Goal: Information Seeking & Learning: Learn about a topic

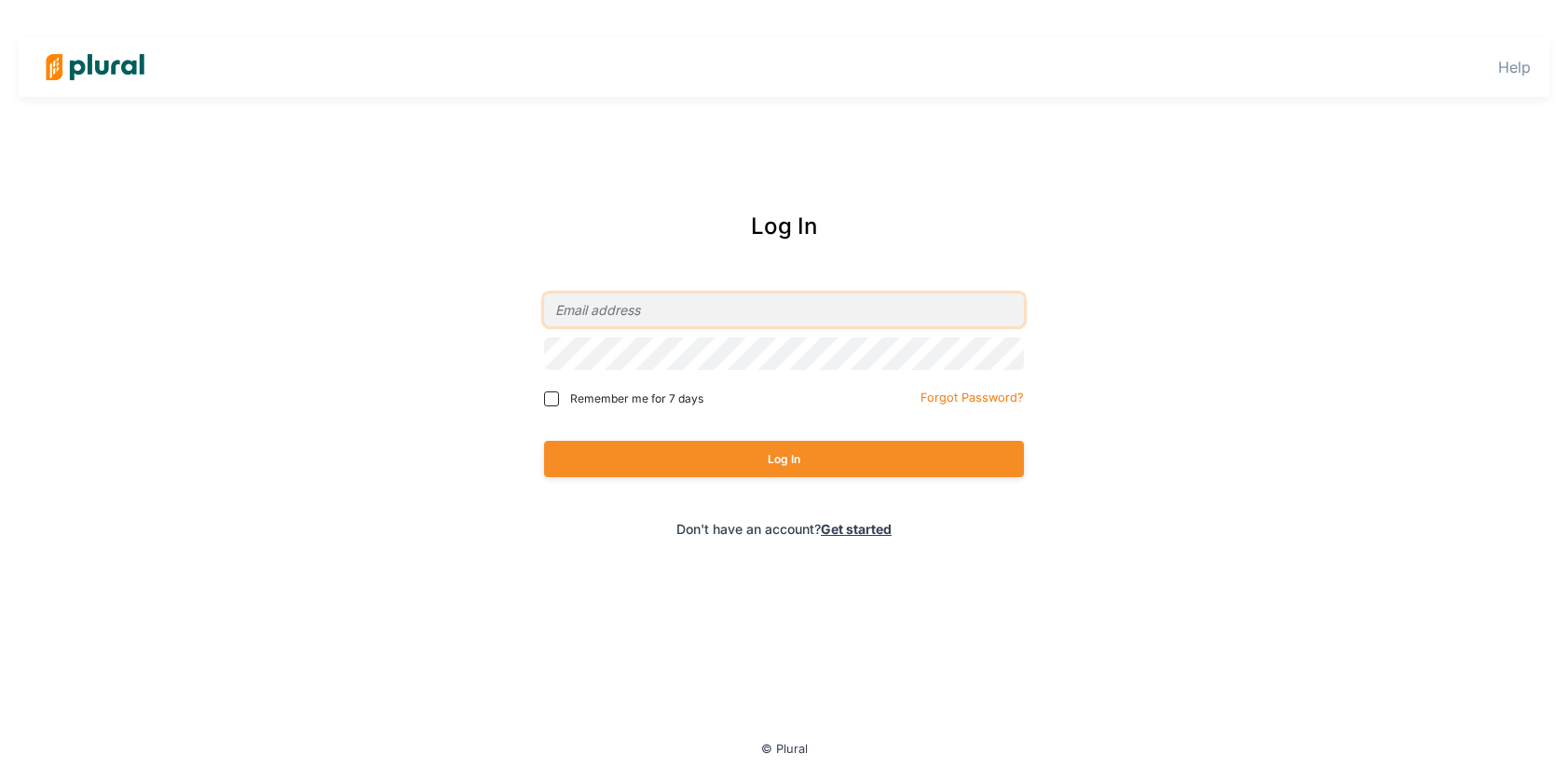
click at [723, 306] on input "email" at bounding box center [784, 309] width 480 height 33
type input "[PERSON_NAME][EMAIL_ADDRESS][DOMAIN_NAME]"
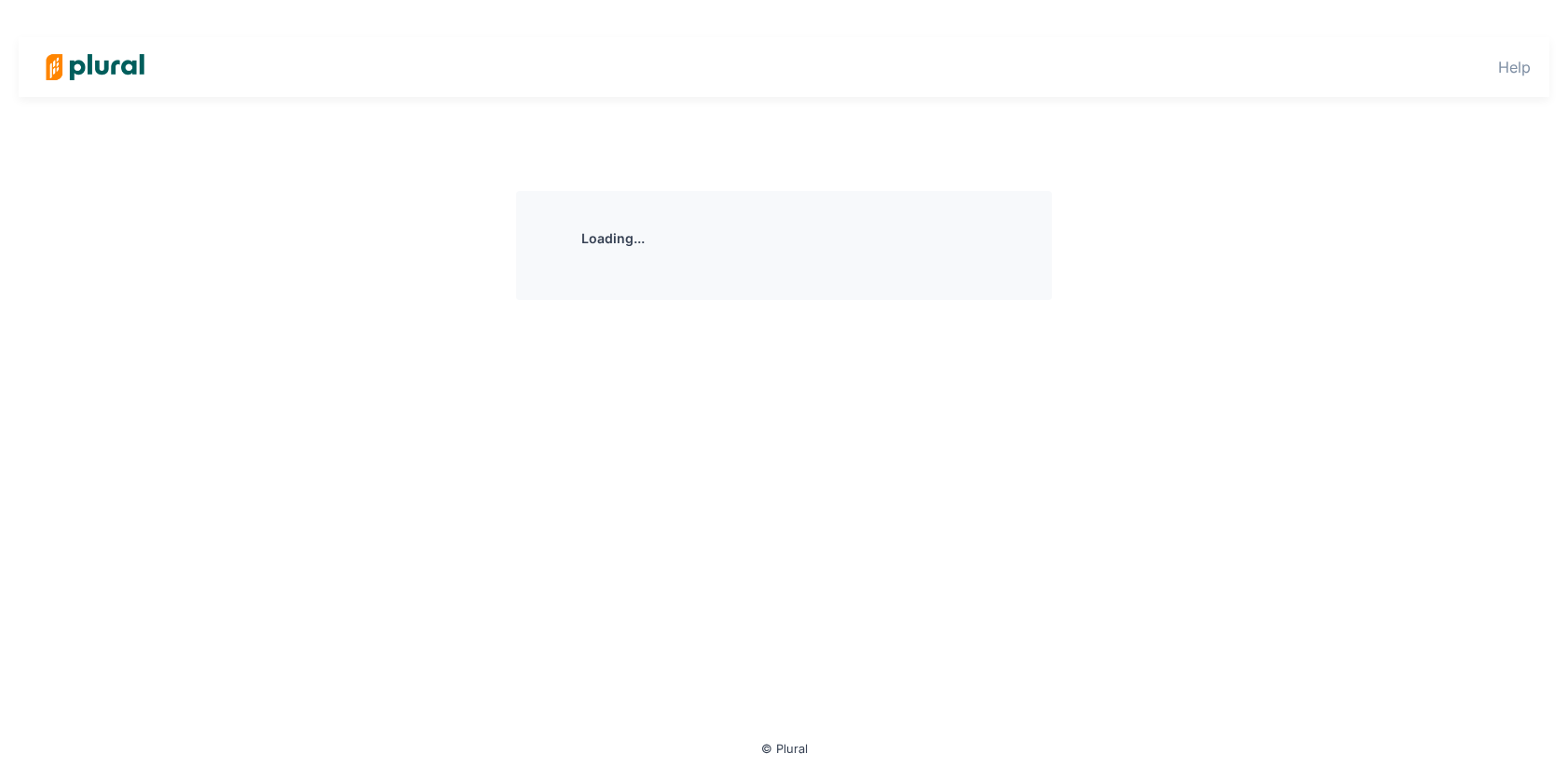
click at [746, 471] on div "Loading..." at bounding box center [784, 464] width 1062 height 546
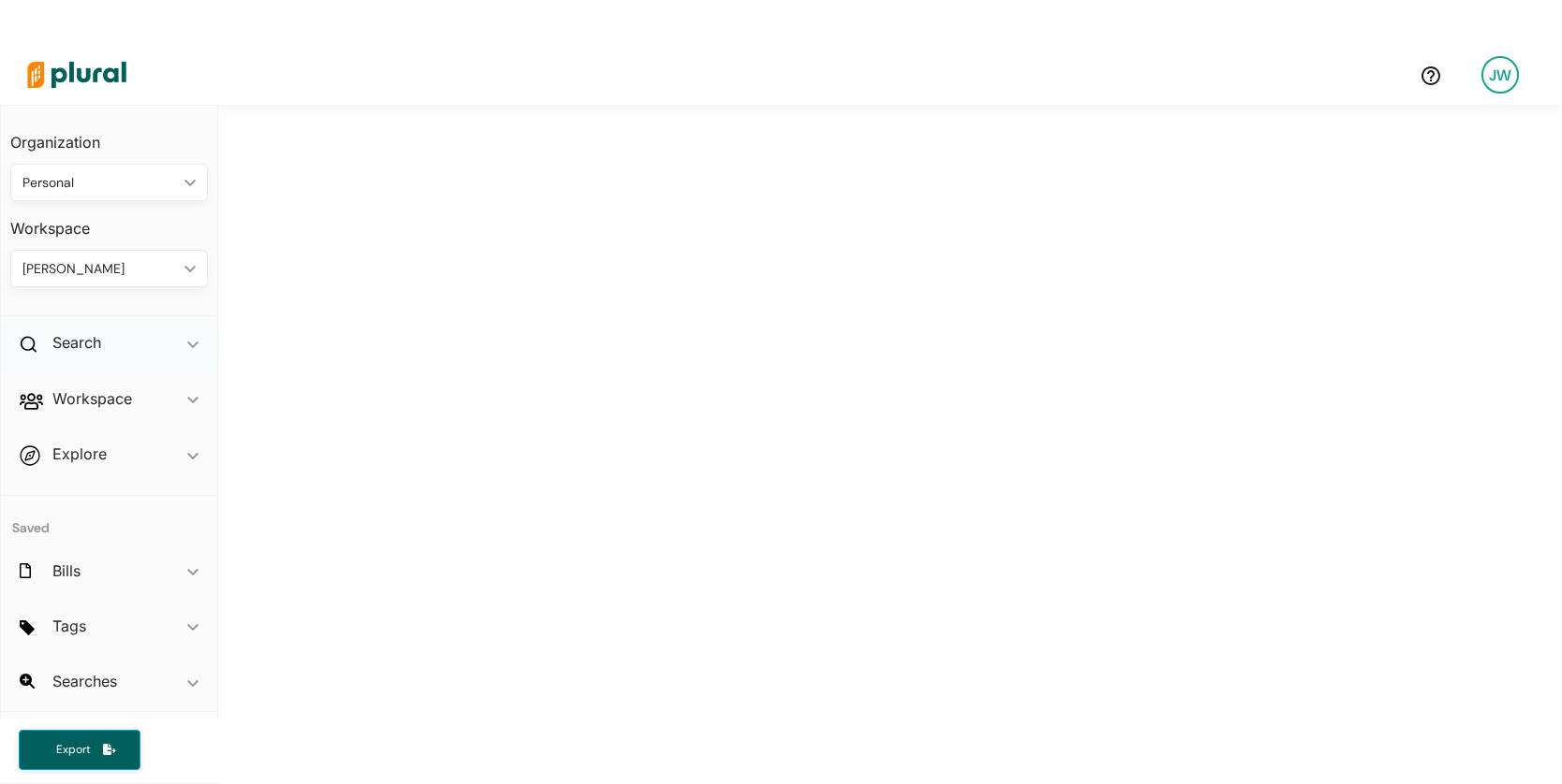
click at [114, 340] on div "Search ic_keyboard_arrow_down" at bounding box center [109, 346] width 217 height 50
click at [82, 382] on h4 "Bills" at bounding box center [113, 387] width 169 height 18
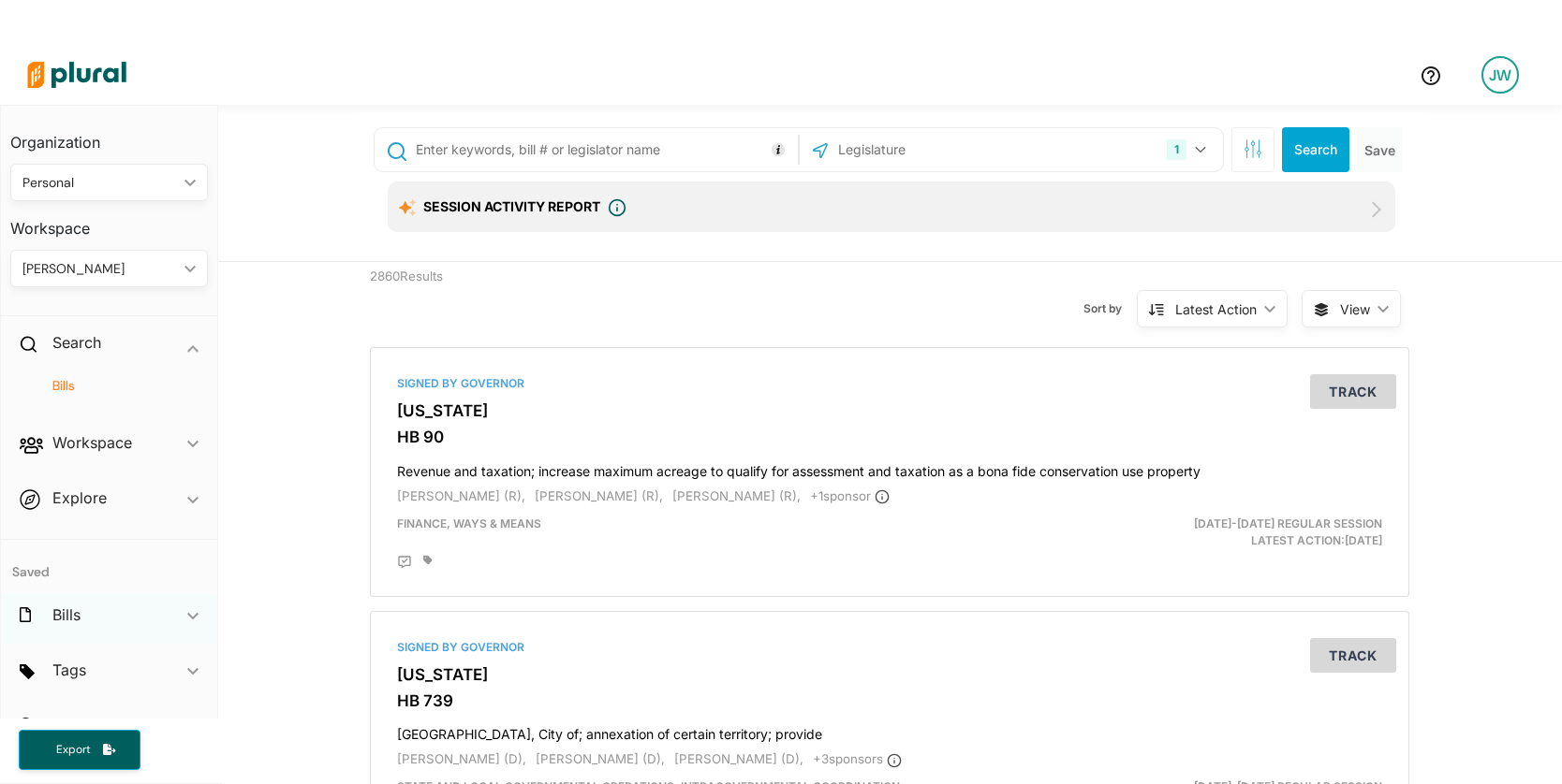
click at [76, 627] on div "Bills ic_keyboard_arrow_down" at bounding box center [109, 618] width 217 height 50
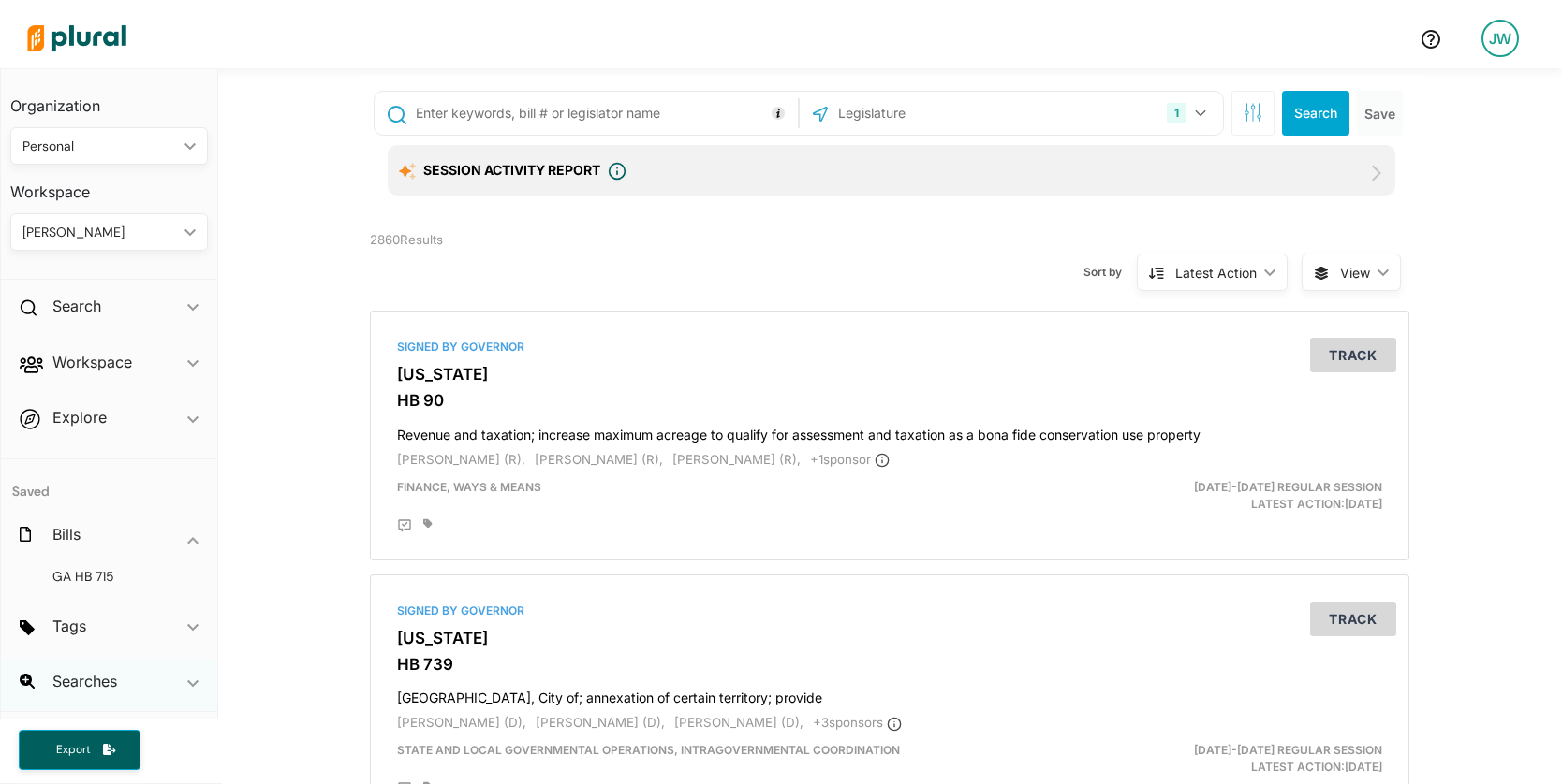
scroll to position [44, 0]
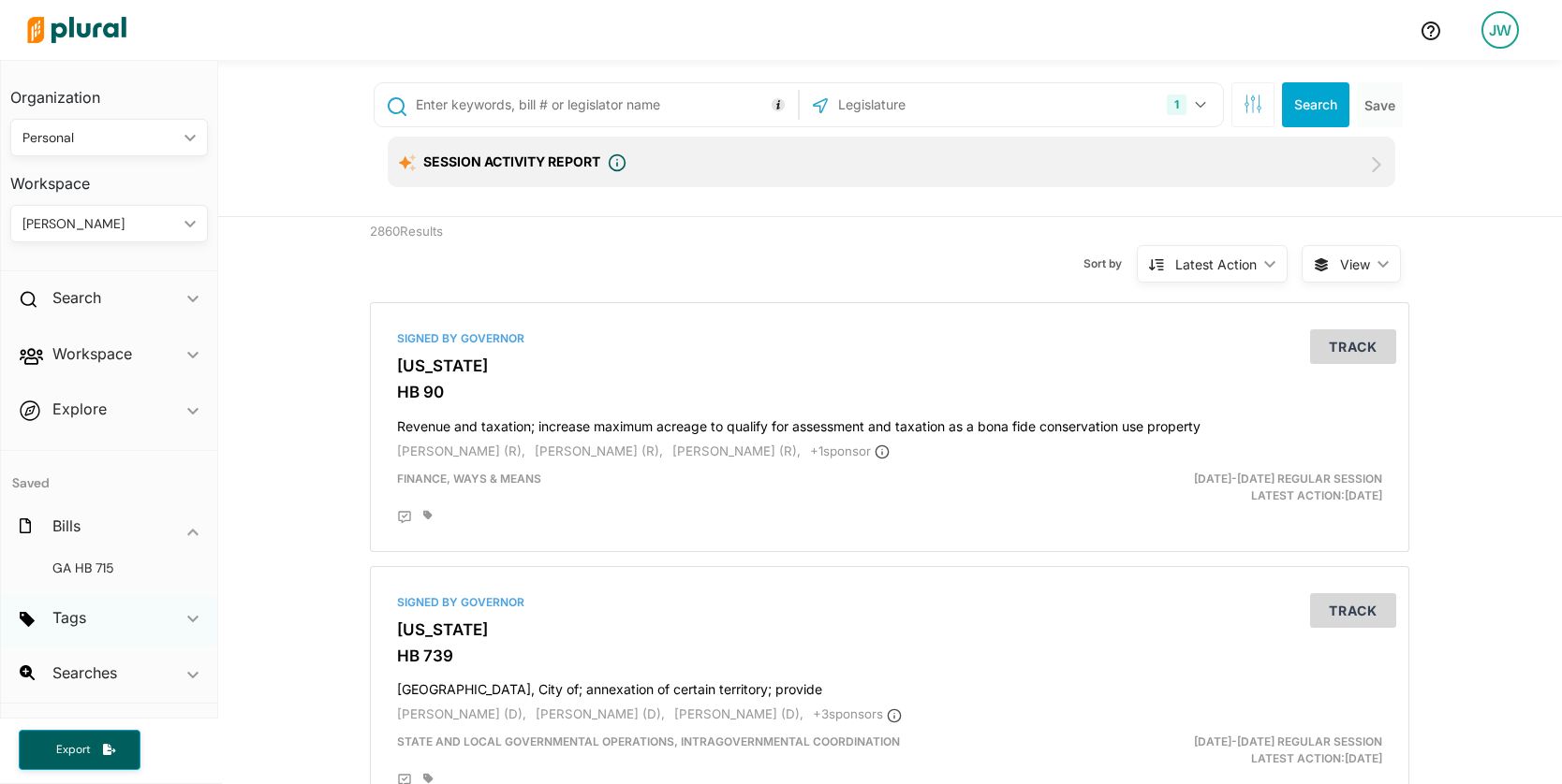
click at [92, 616] on div "Tags ic_keyboard_arrow_down" at bounding box center [109, 621] width 217 height 50
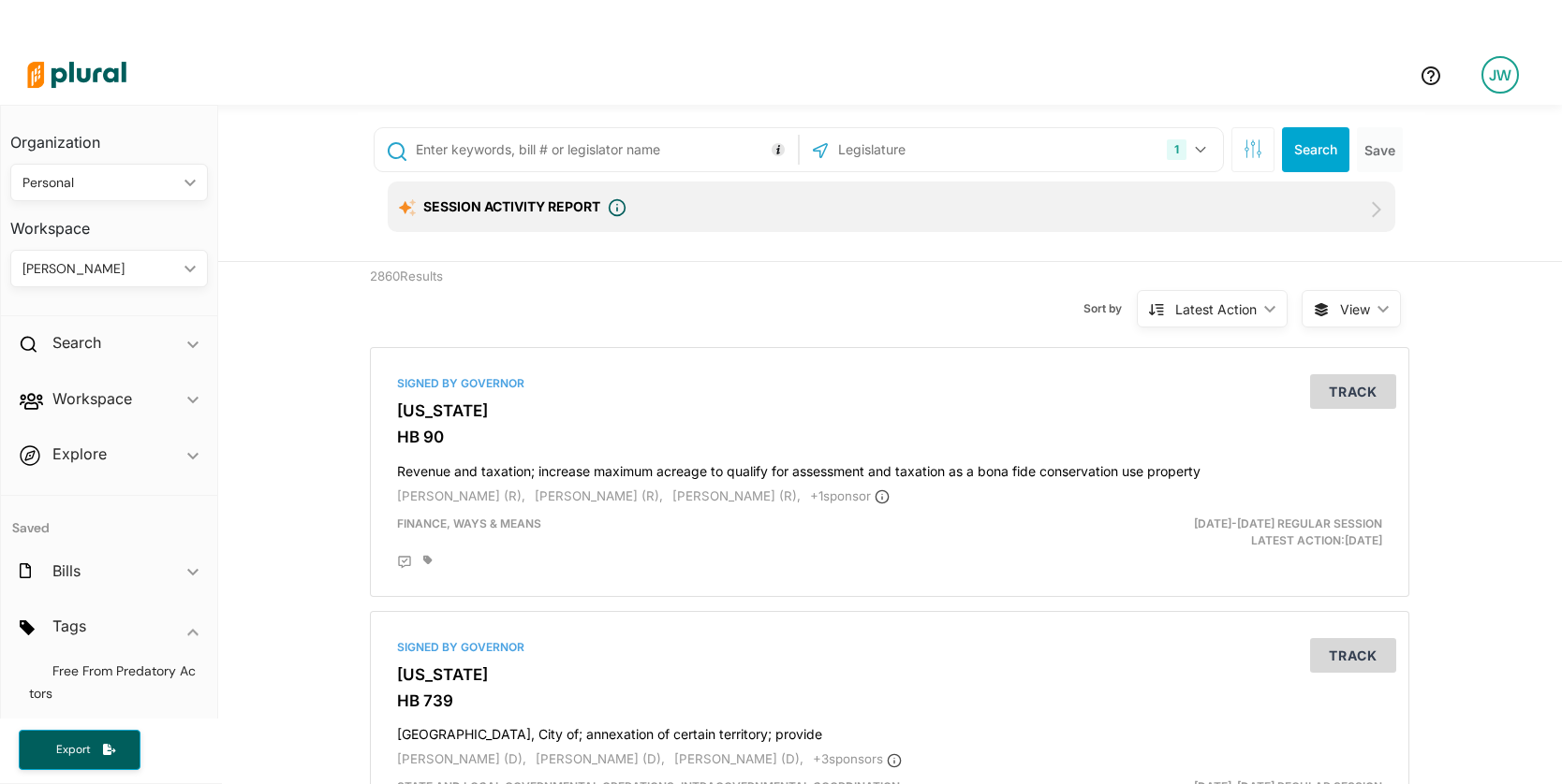
click at [685, 152] on input "text" at bounding box center [602, 149] width 379 height 36
type input ""artificial intelligence""
click at [1256, 155] on button "button" at bounding box center [1253, 149] width 44 height 44
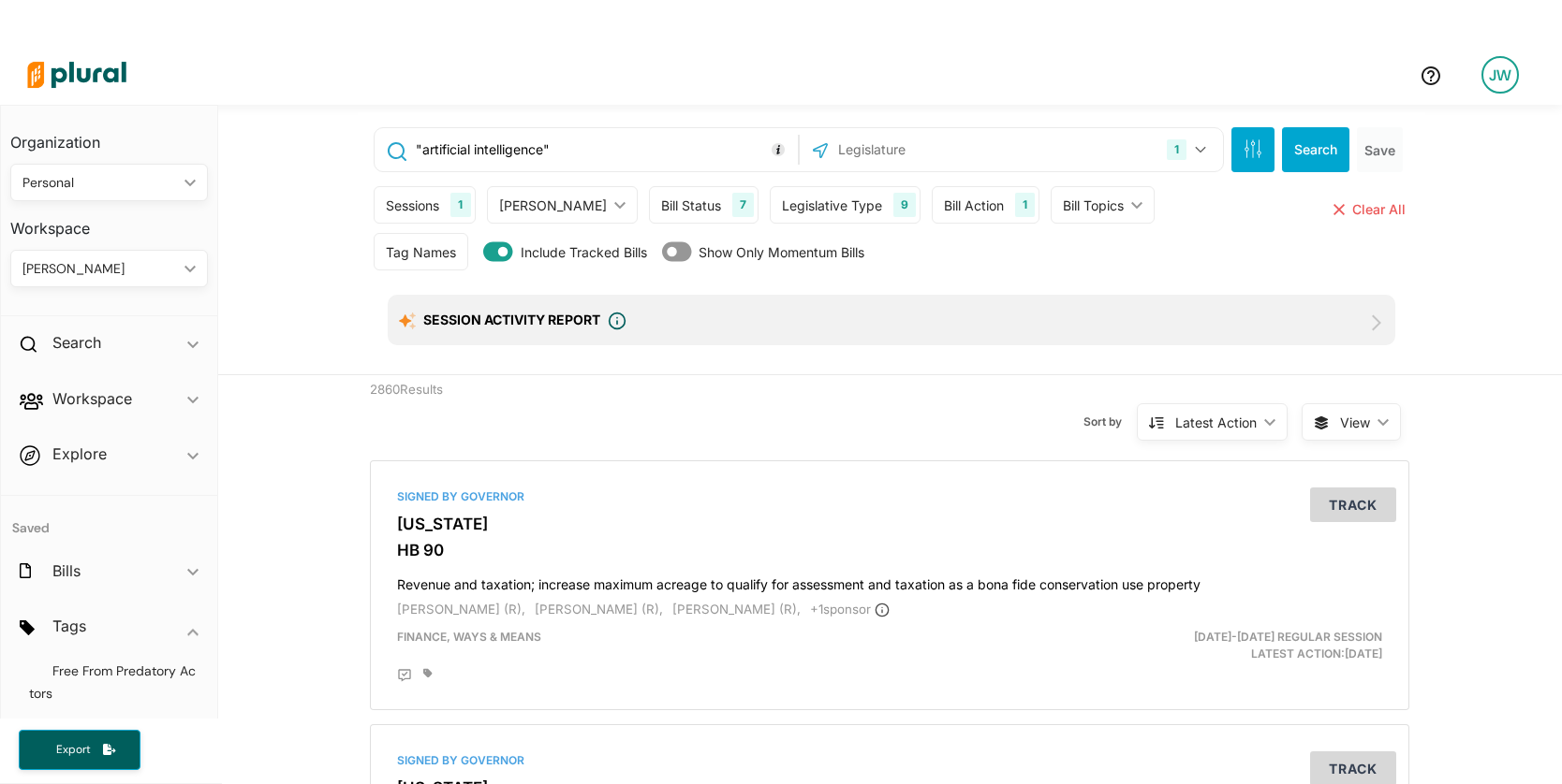
click at [980, 145] on input "text" at bounding box center [936, 149] width 201 height 36
click at [1305, 247] on div "Tag Names Tag Names close Any of Selected ic_keyboard_arrow_down Any of Selecte…" at bounding box center [891, 256] width 1036 height 46
click at [1310, 145] on button "Search" at bounding box center [1316, 149] width 67 height 44
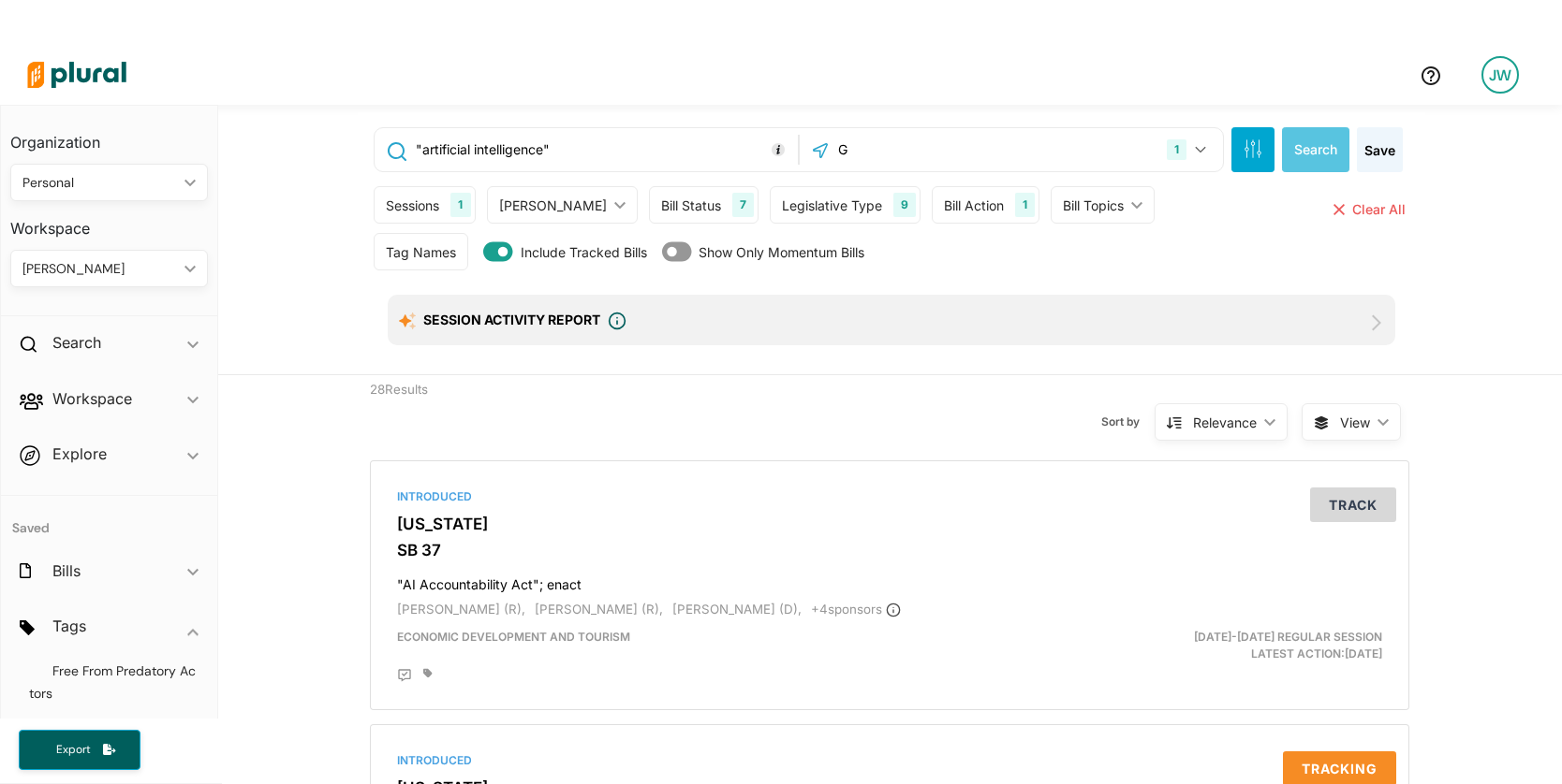
click at [974, 158] on input "G" at bounding box center [936, 149] width 201 height 36
type input "[US_STATE]"
click at [908, 248] on button "Clear All" at bounding box center [905, 248] width 61 height 28
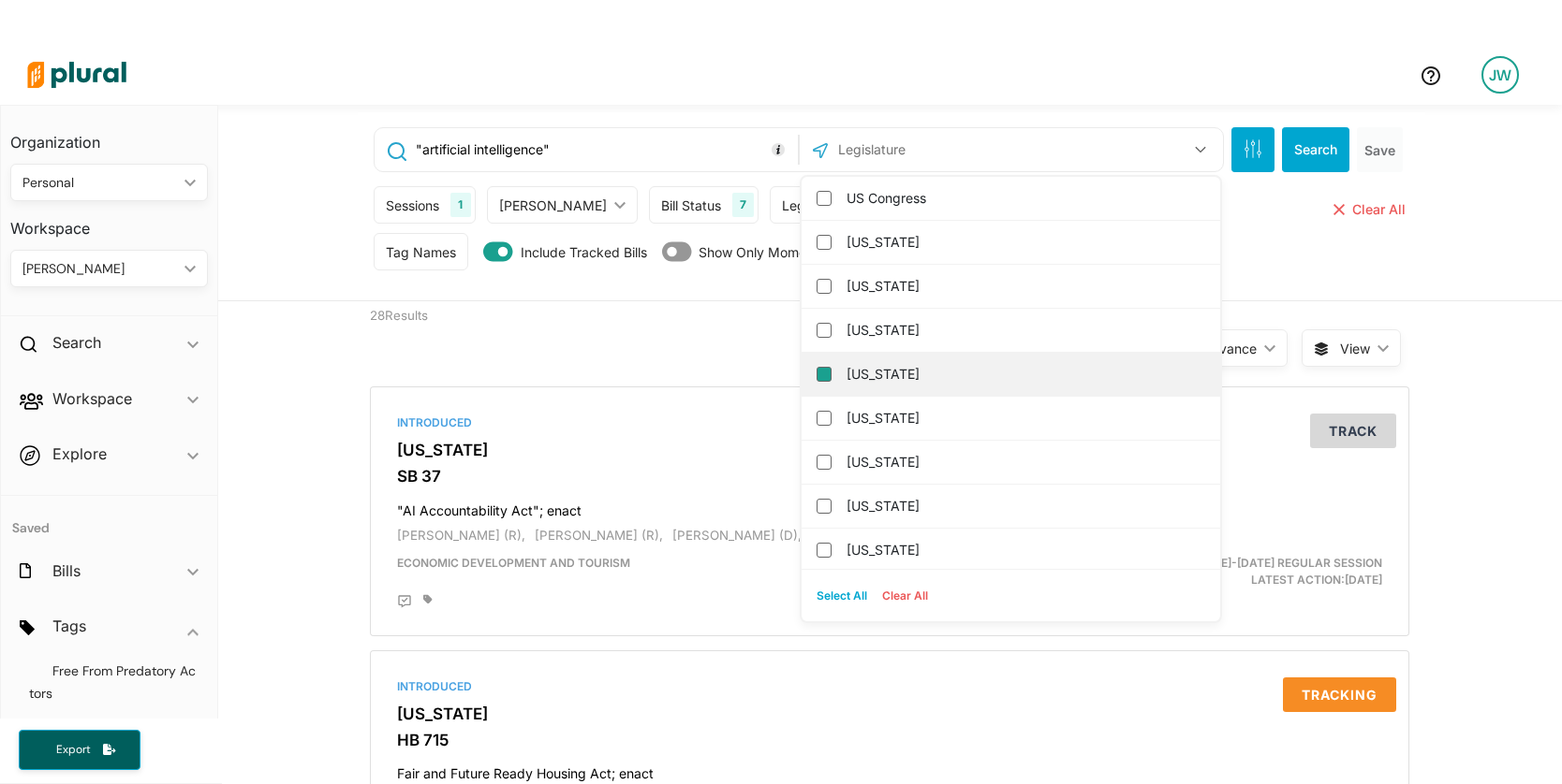
click at [817, 373] on input "[US_STATE]" at bounding box center [824, 374] width 15 height 15
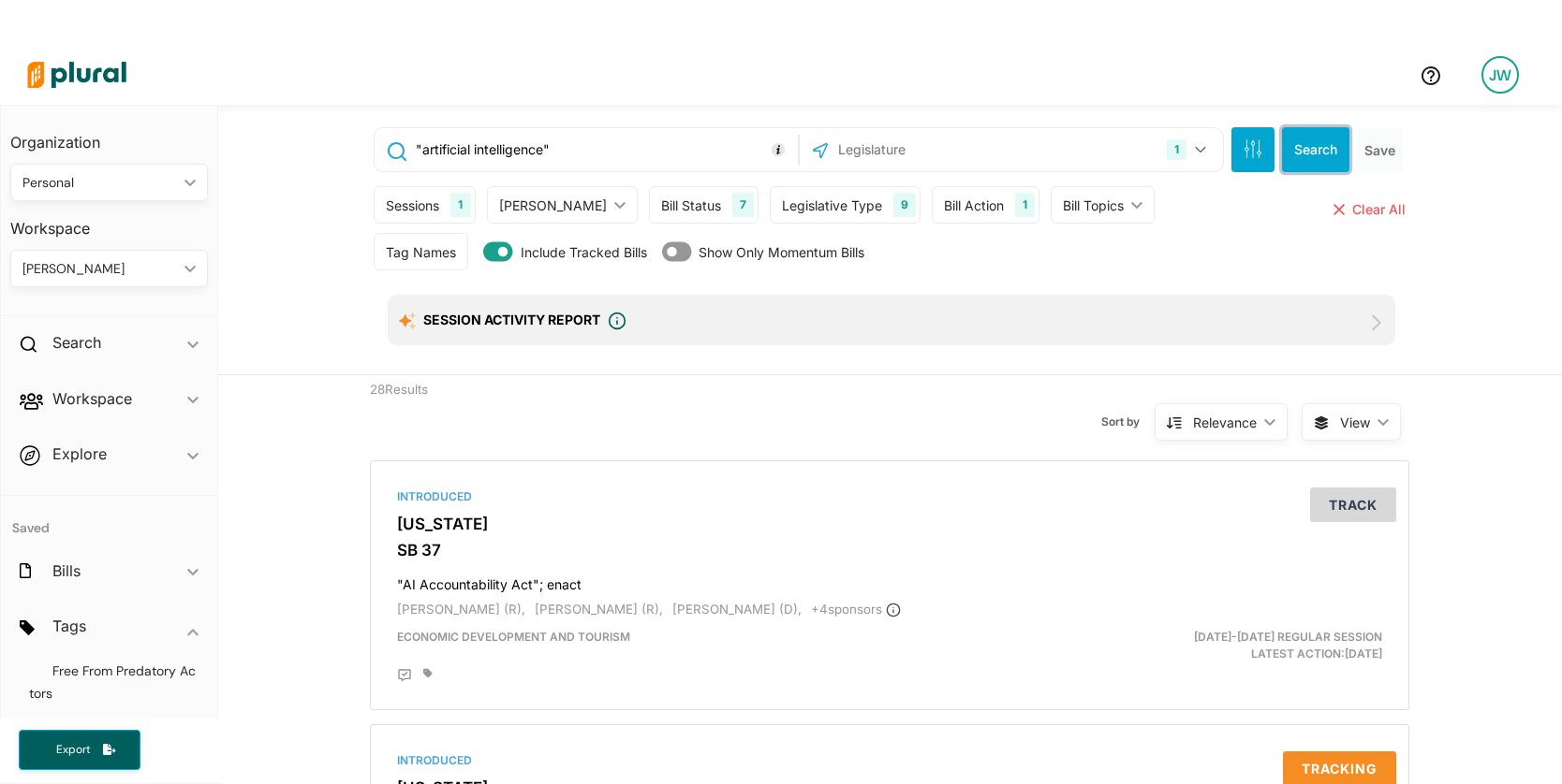
click at [1325, 148] on button "Search" at bounding box center [1316, 149] width 67 height 44
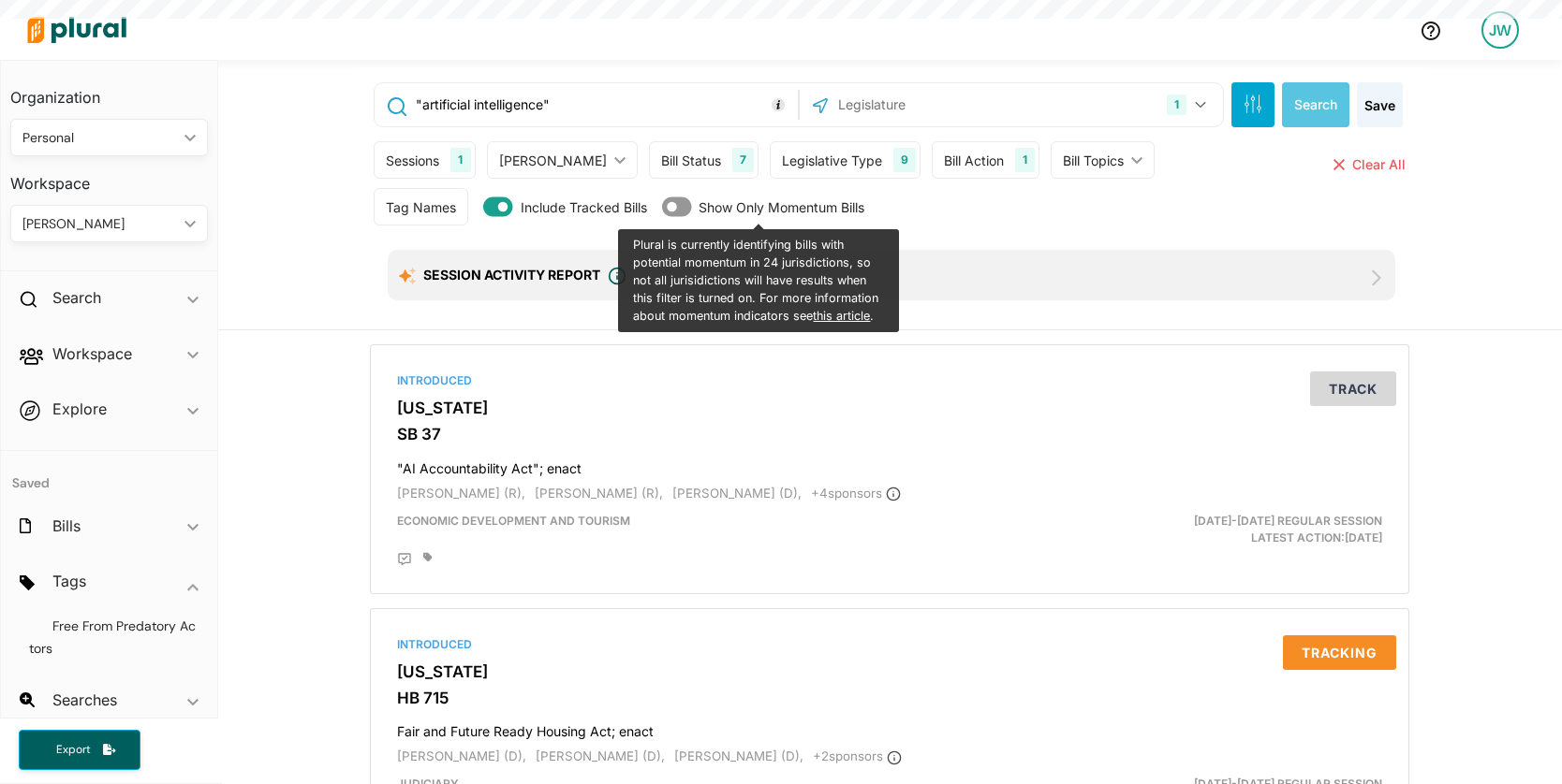
click at [639, 105] on input ""artificial intelligence"" at bounding box center [602, 105] width 379 height 36
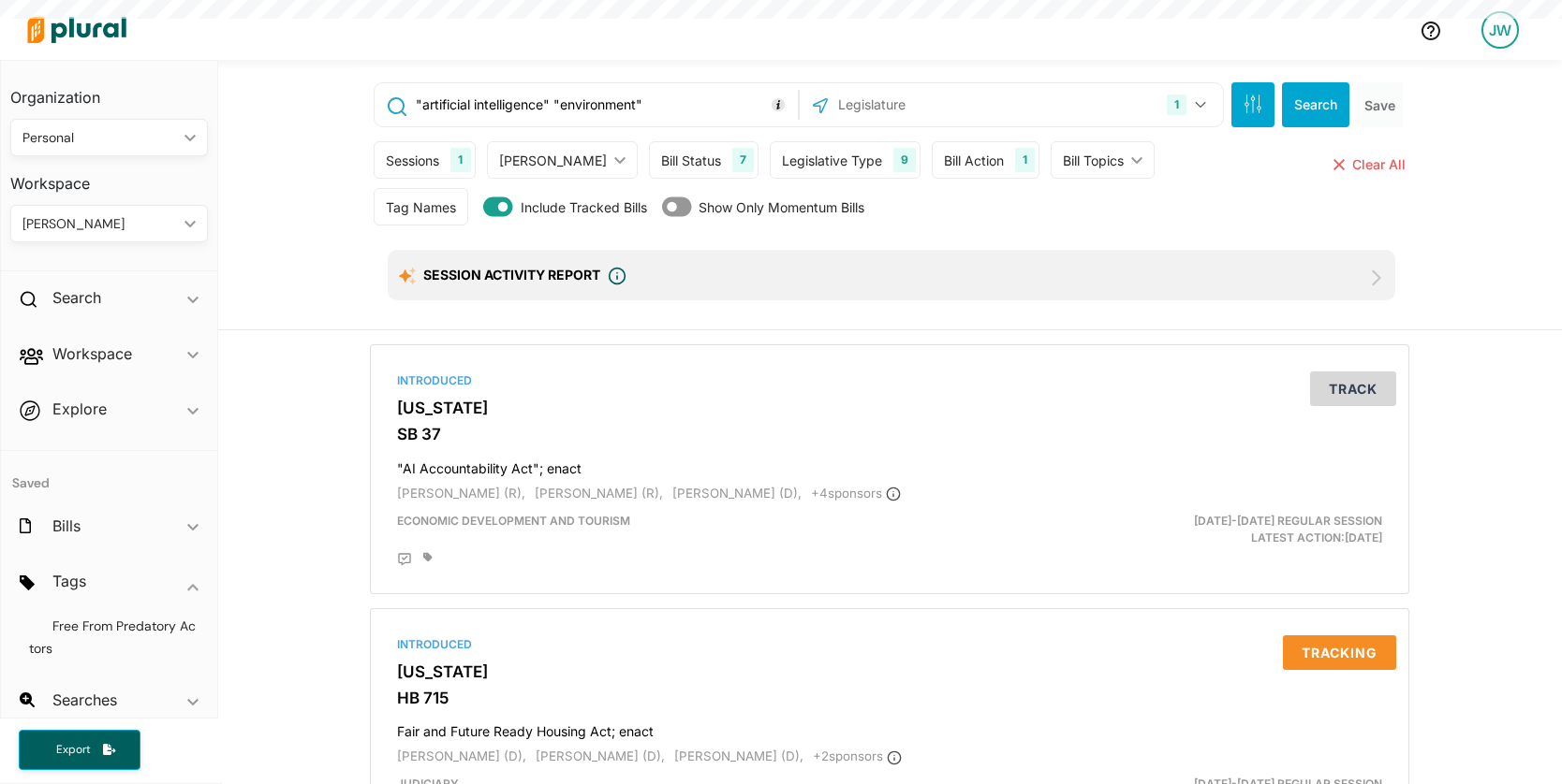
type input ""artificial intelligence" "environment""
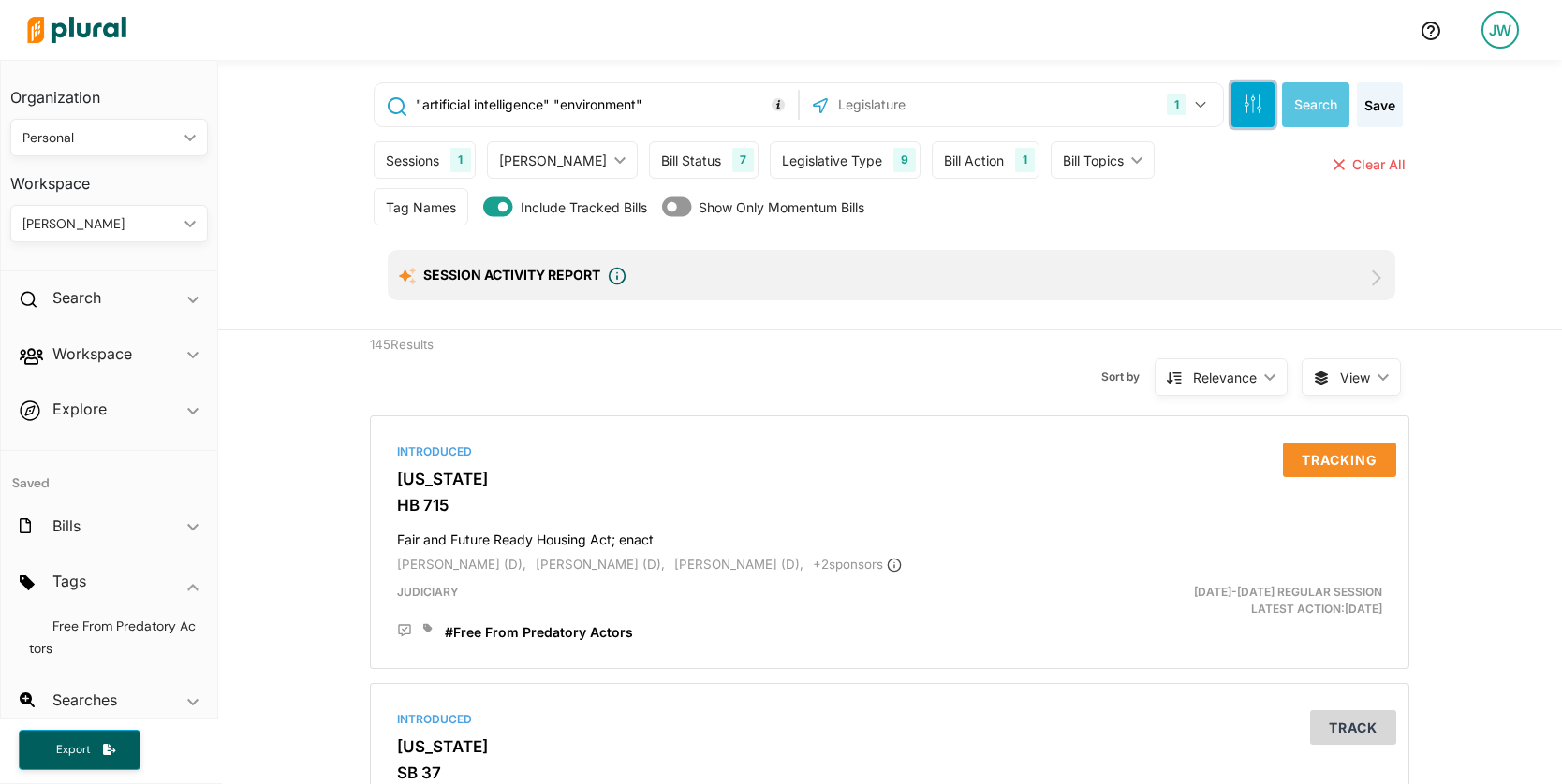
click at [1245, 110] on icon "button" at bounding box center [1252, 104] width 19 height 19
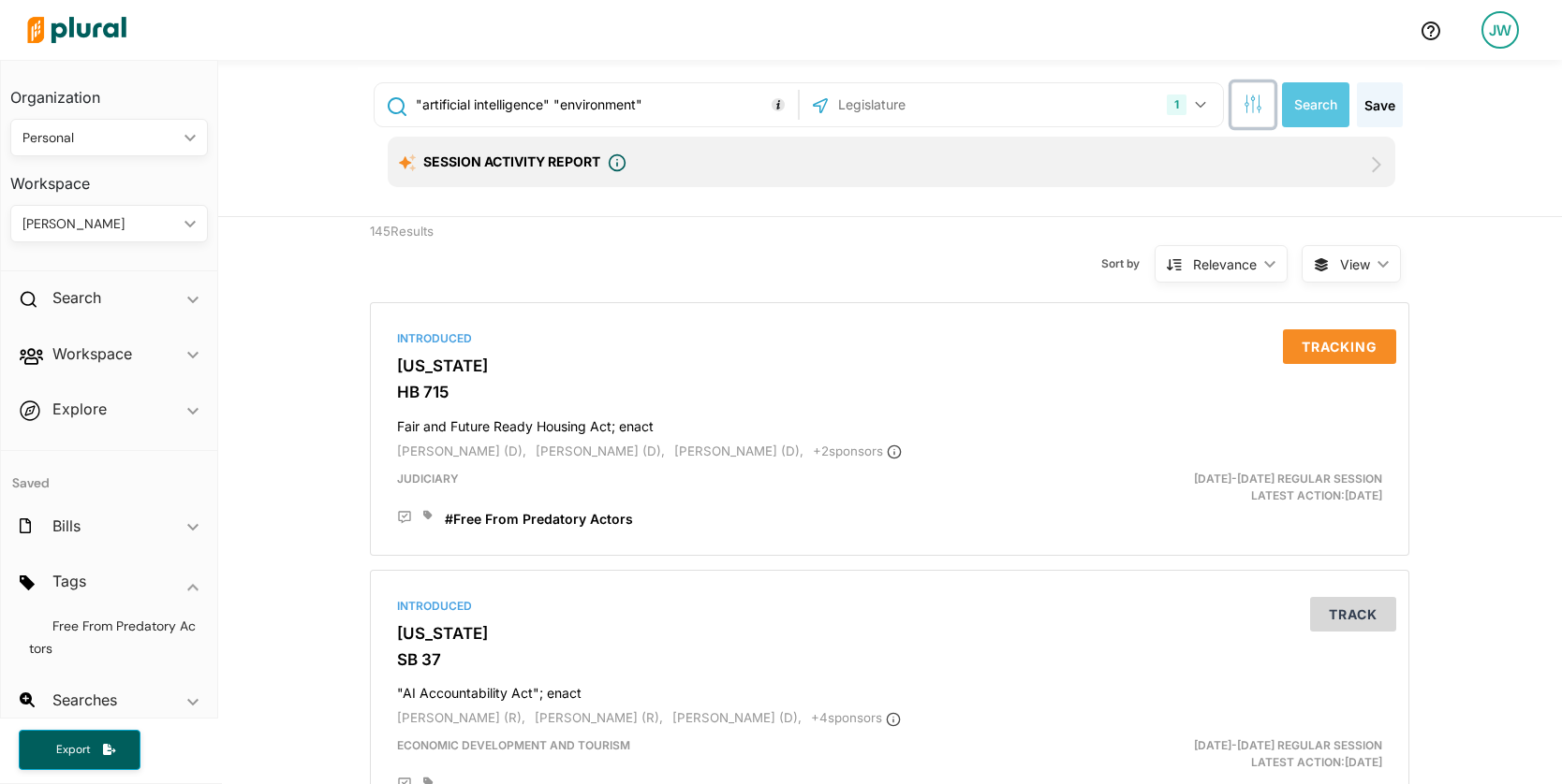
click at [1246, 102] on icon "button" at bounding box center [1246, 99] width 1 height 9
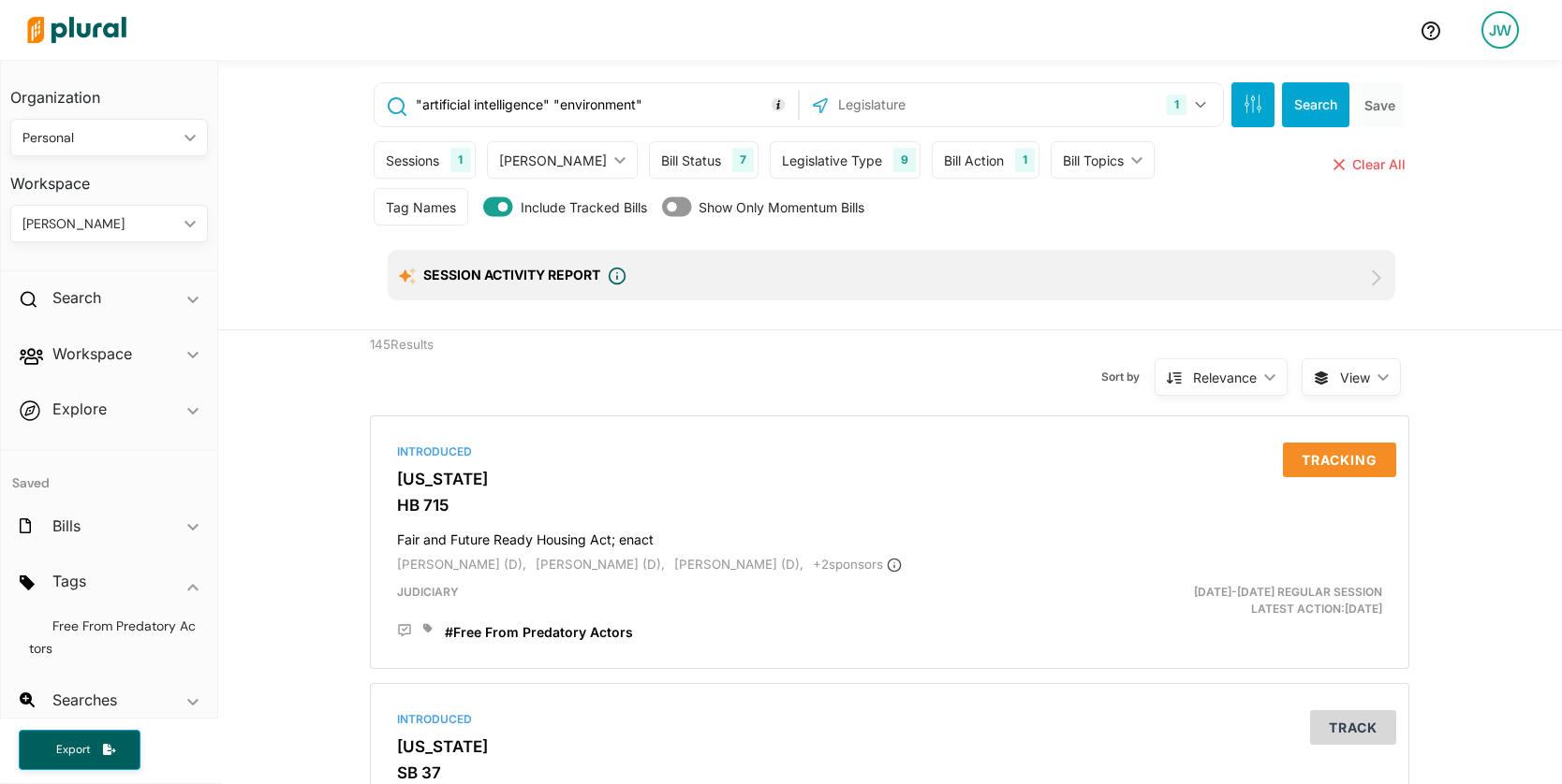
click at [1062, 166] on div "Bill Topics" at bounding box center [1093, 160] width 61 height 20
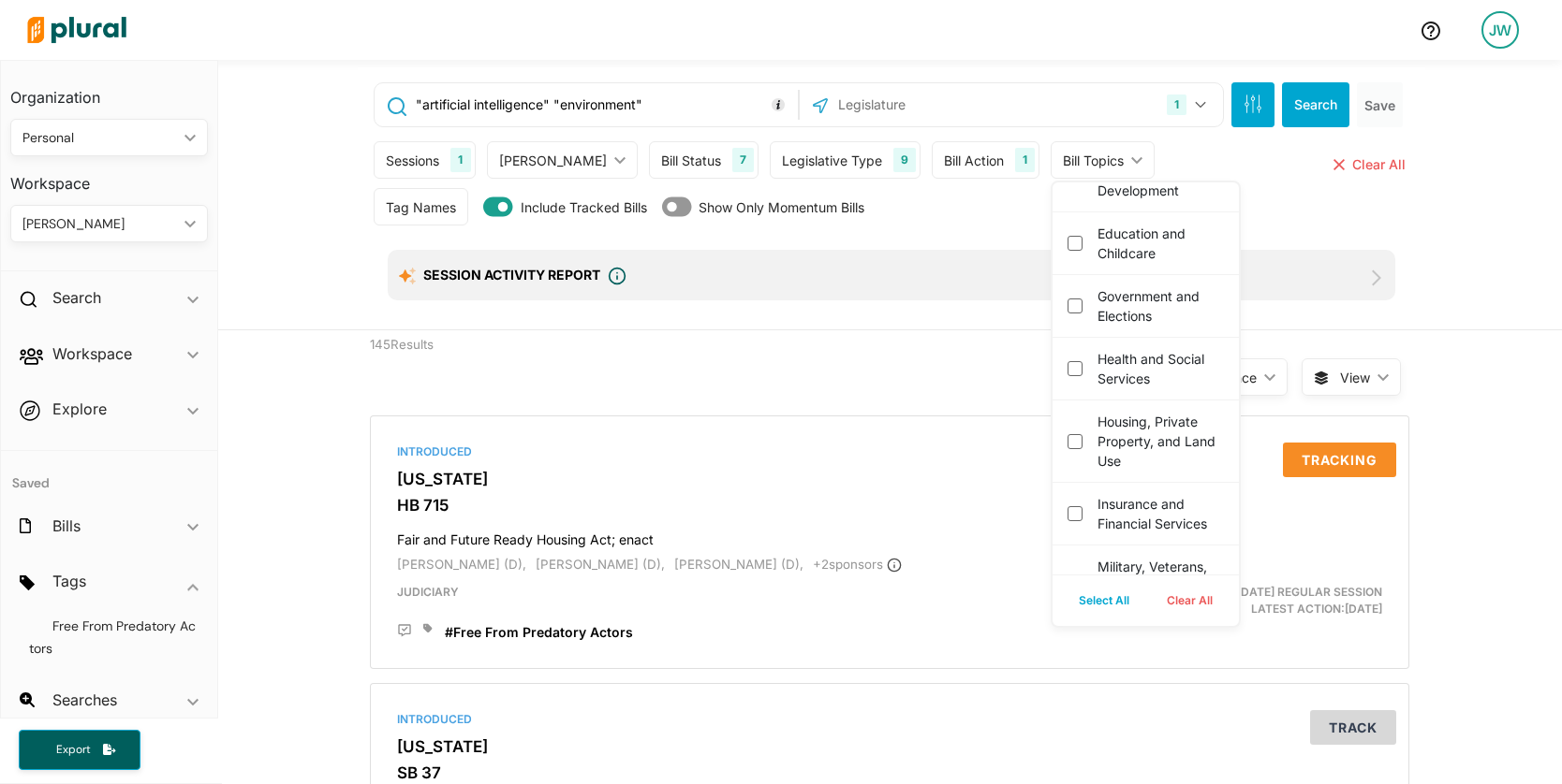
scroll to position [639, 0]
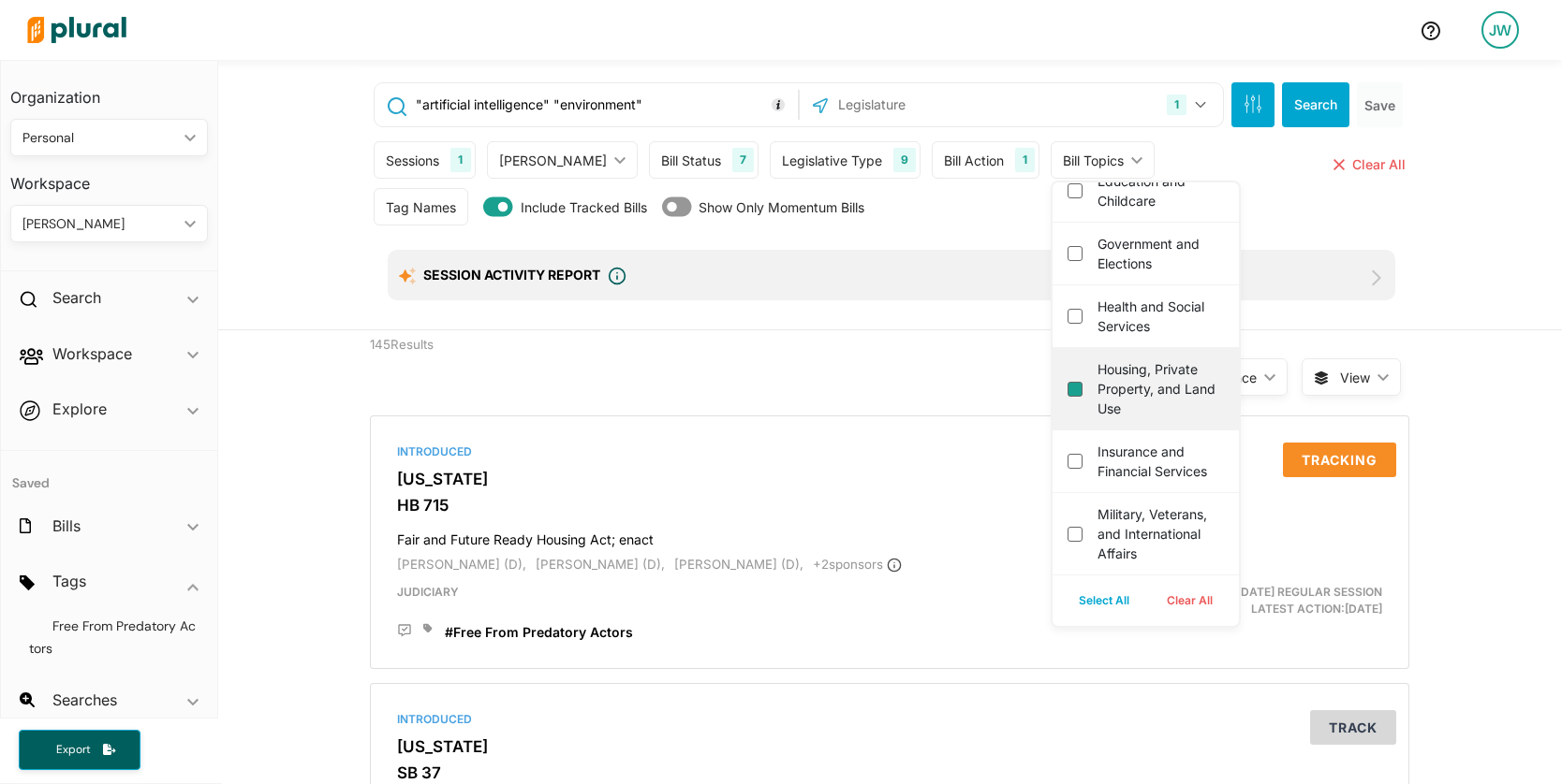
click at [1067, 396] on use "Housing, Private Property, and Land Use" at bounding box center [1074, 389] width 15 height 15
checkbox use "true"
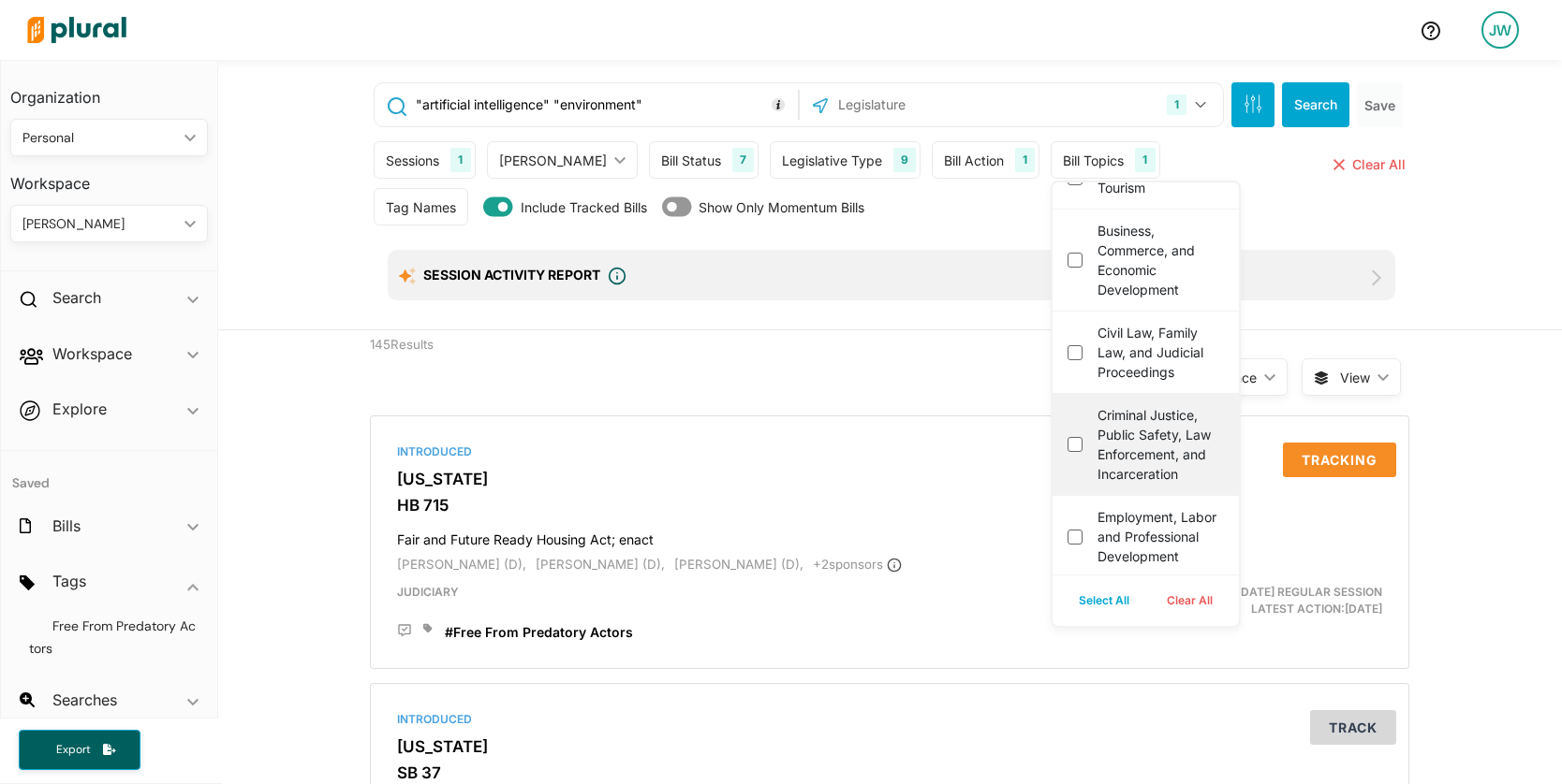
scroll to position [0, 0]
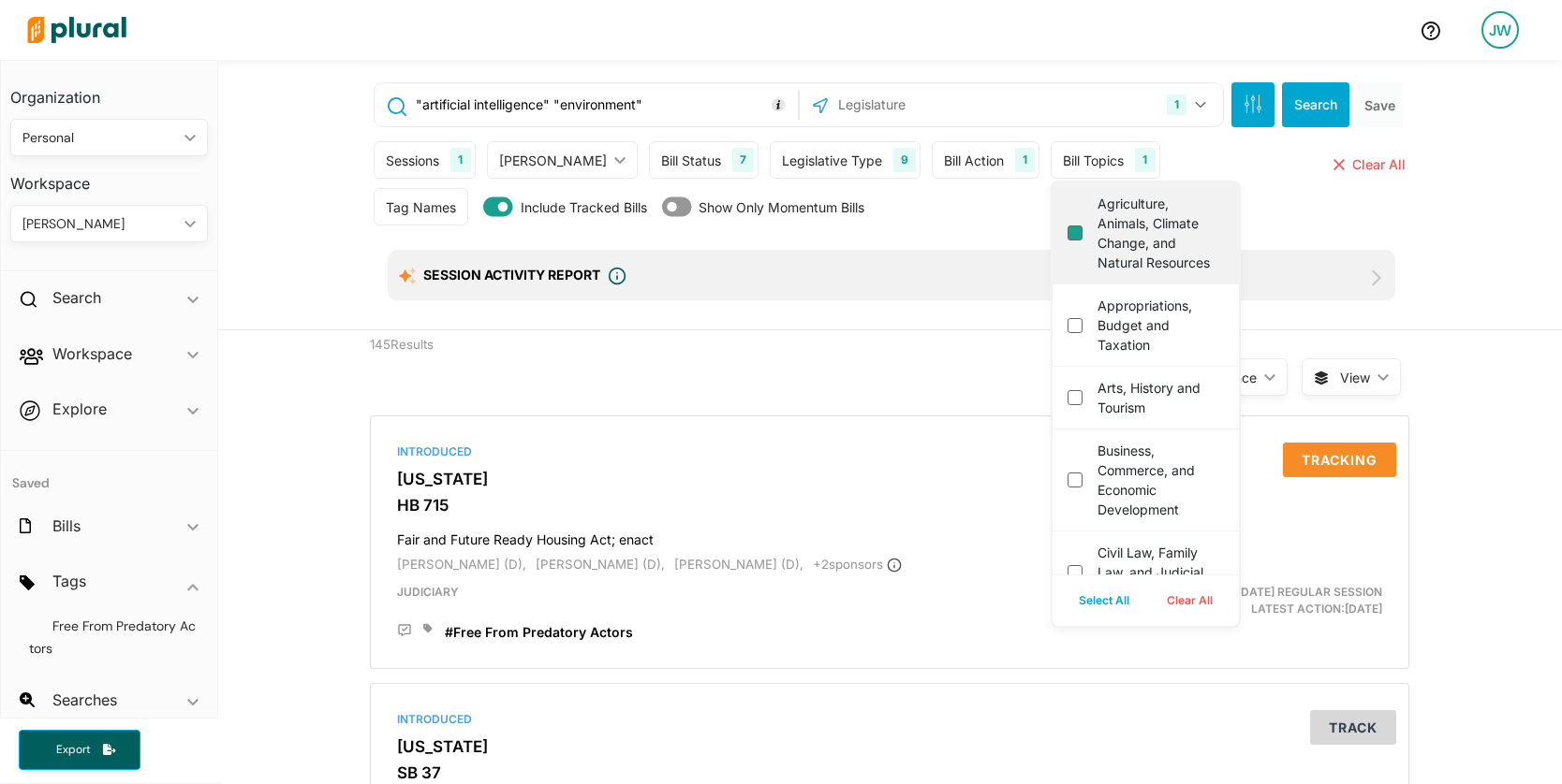
click at [1067, 240] on resources "Agriculture, Animals, Climate Change, and Natural Resources" at bounding box center [1074, 232] width 15 height 15
checkbox resources "true"
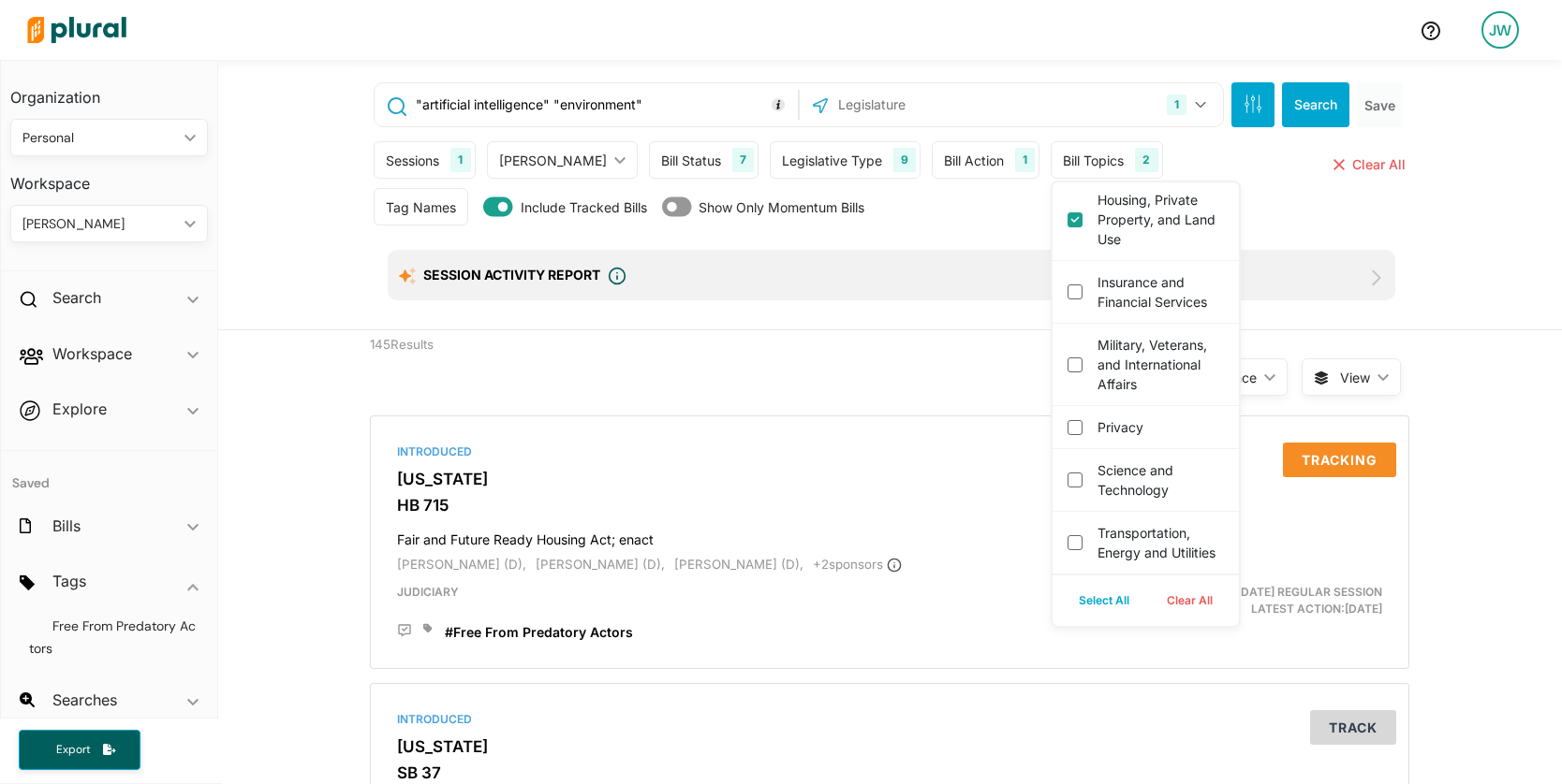
scroll to position [925, 0]
click at [1067, 536] on utilities "Transportation, Energy and Utilities" at bounding box center [1074, 543] width 15 height 15
checkbox utilities "true"
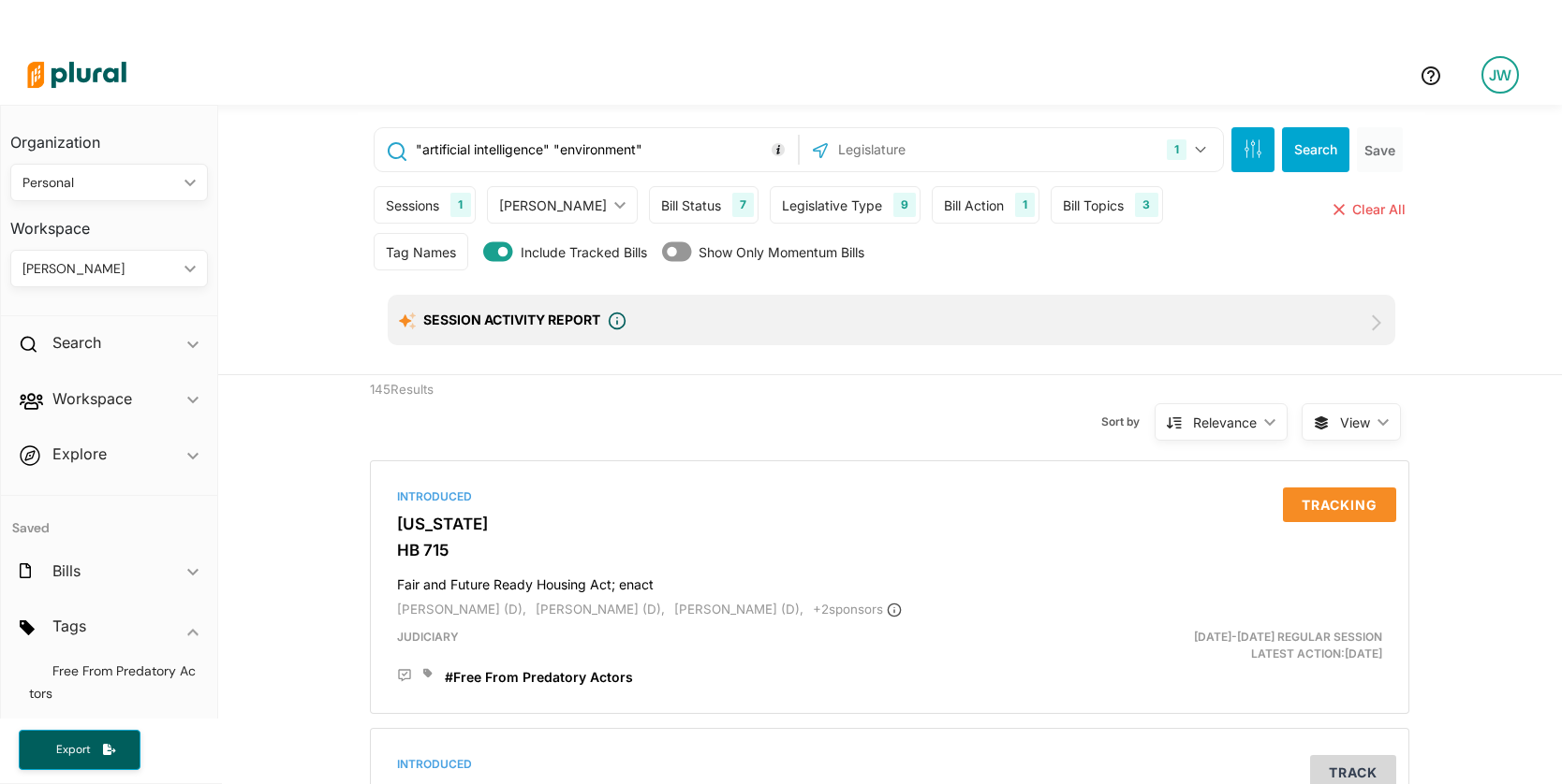
click at [1204, 207] on div "Sessions 1 Current Sessions [DATE]-[DATE] Regular Session 2023 Special Session …" at bounding box center [891, 209] width 1036 height 46
click at [1298, 144] on button "Search" at bounding box center [1316, 149] width 67 height 44
drag, startPoint x: 549, startPoint y: 144, endPoint x: 740, endPoint y: 139, distance: 191.1
click at [740, 139] on input ""artificial intelligence" "environment"" at bounding box center [602, 149] width 379 height 36
type input ""artificial intelligence""
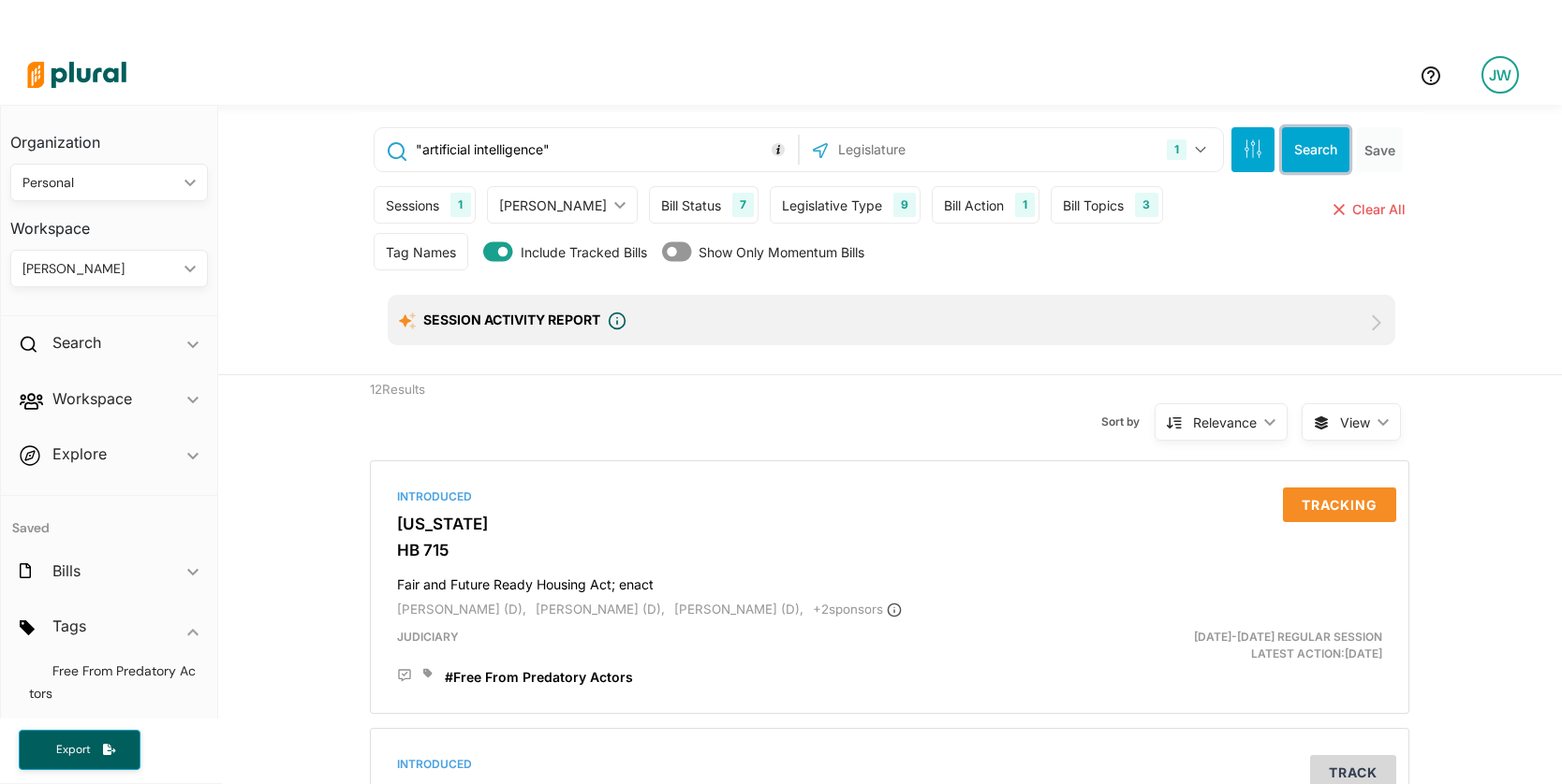
click at [1310, 149] on button "Search" at bounding box center [1316, 149] width 67 height 44
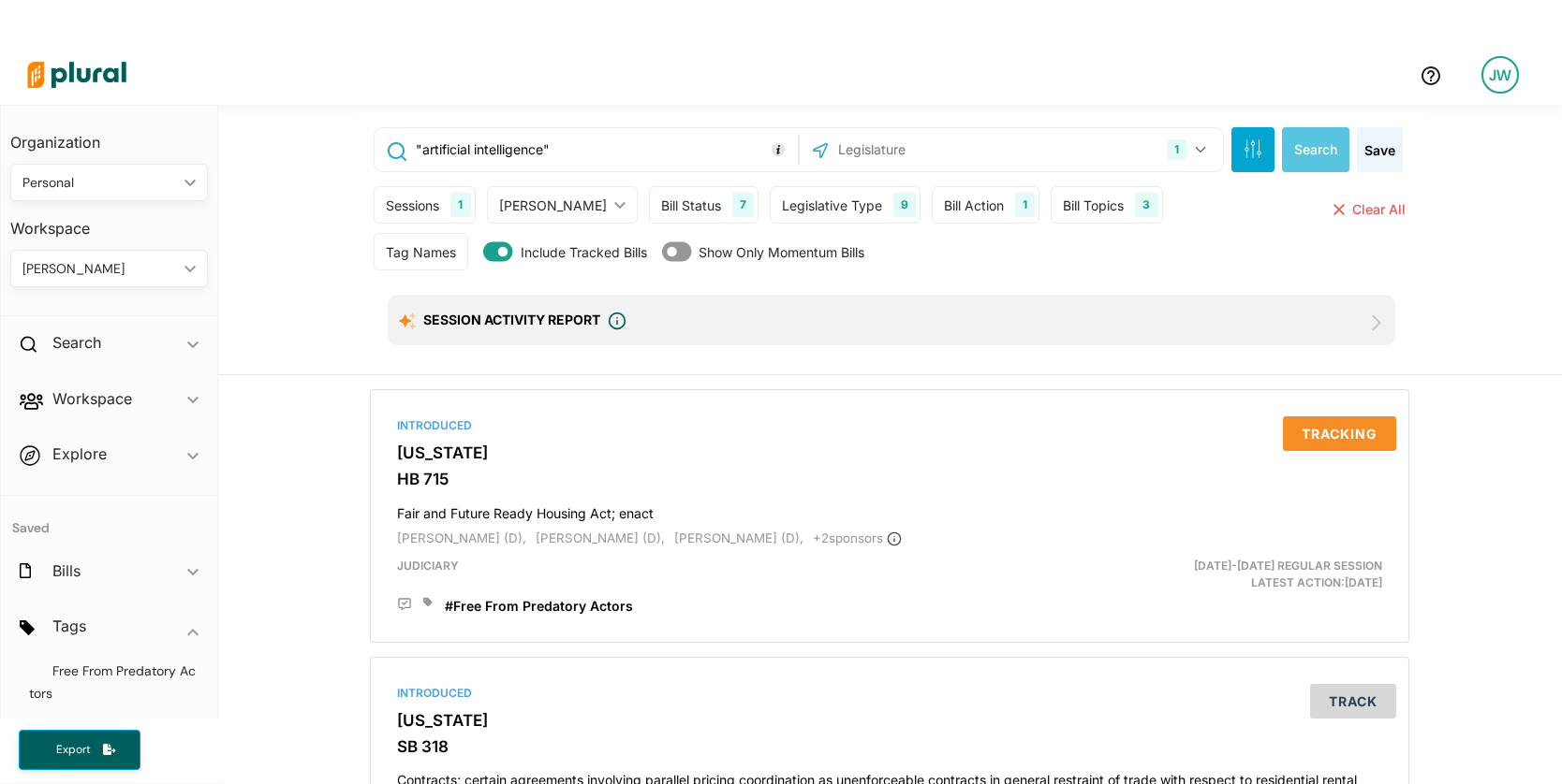
scroll to position [44, 0]
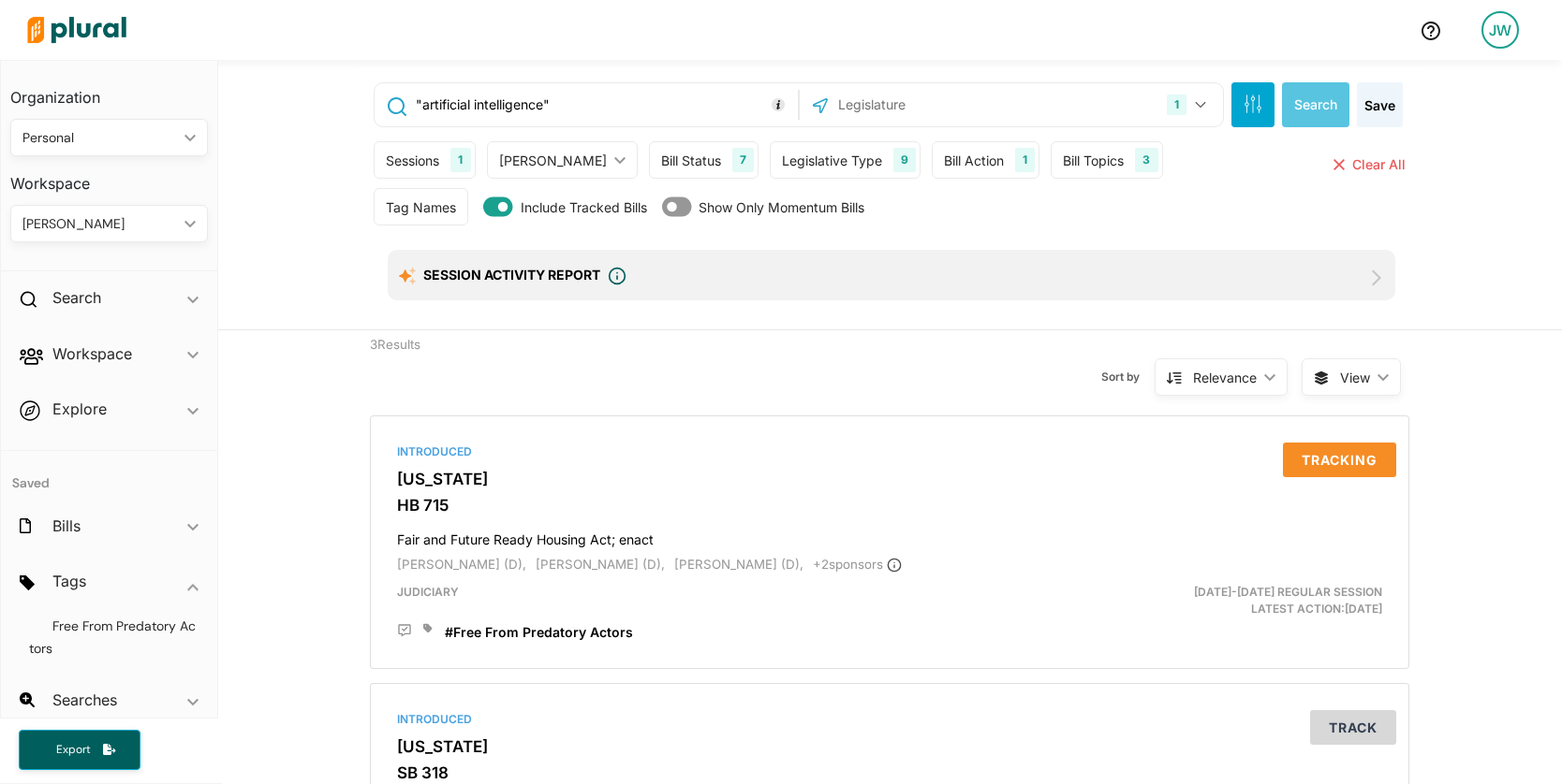
click at [1062, 154] on div "Bill Topics" at bounding box center [1093, 160] width 61 height 20
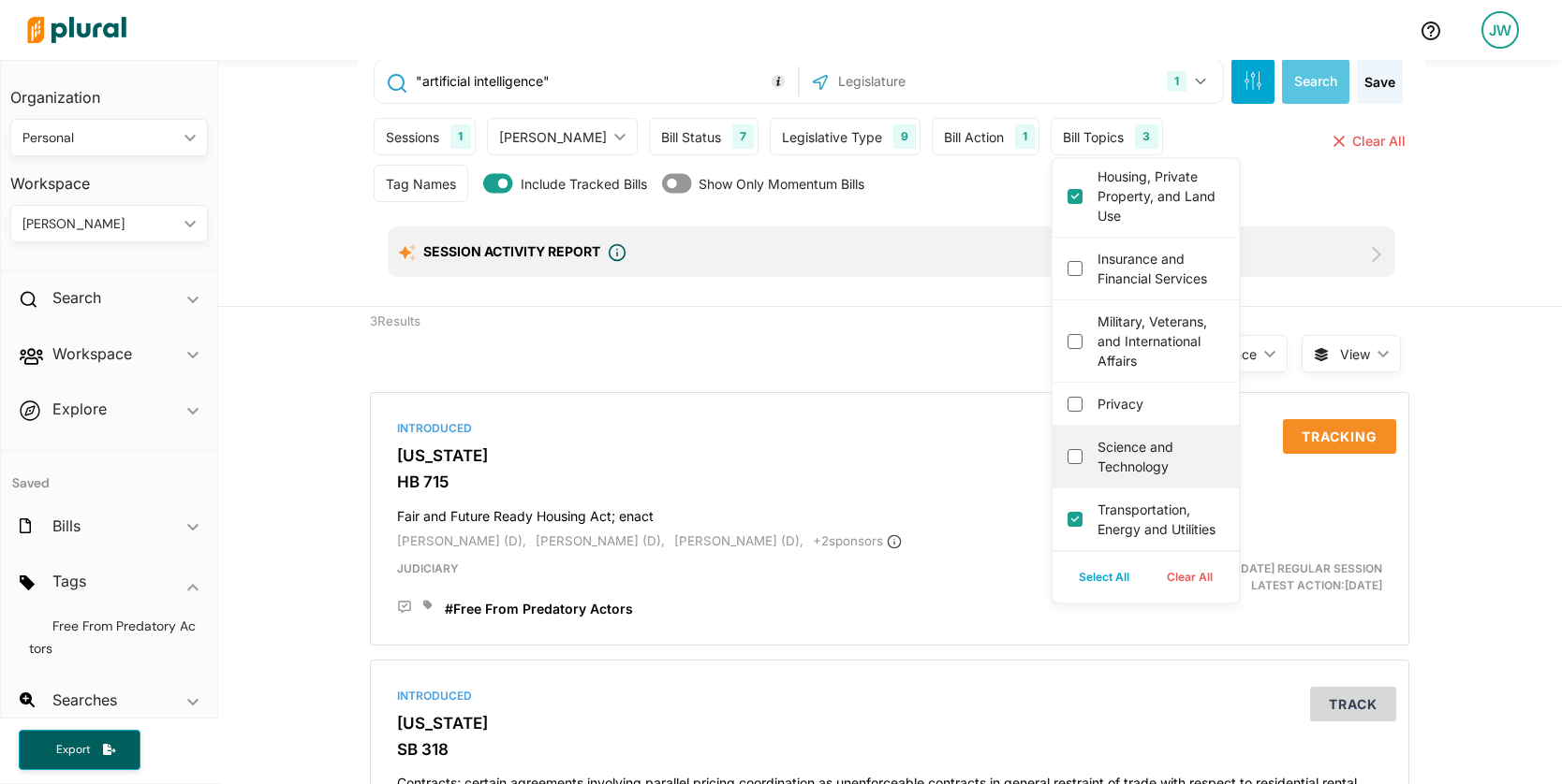
scroll to position [36, 0]
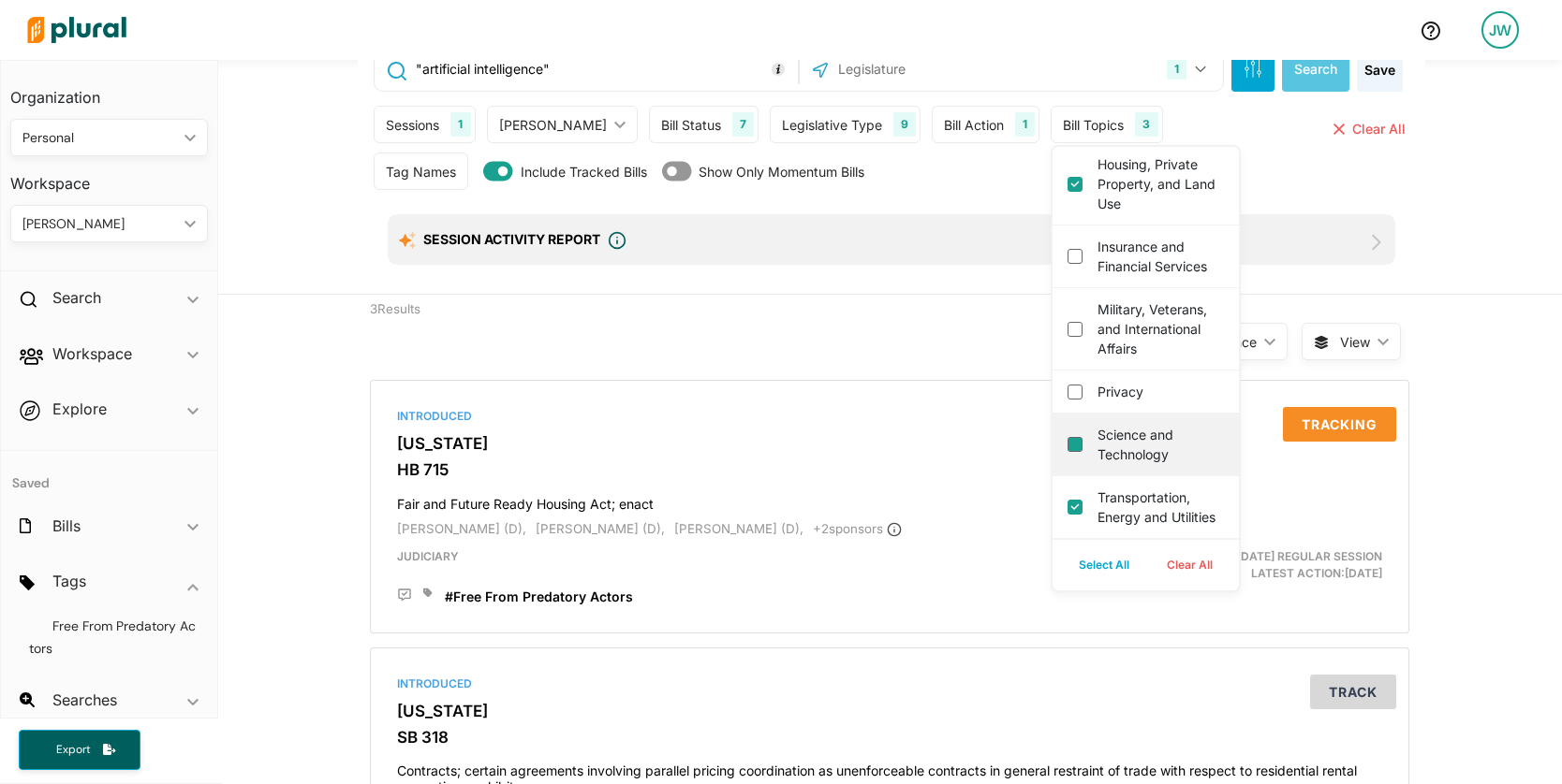
click at [1067, 437] on technology "Science and Technology" at bounding box center [1074, 444] width 15 height 15
checkbox technology "true"
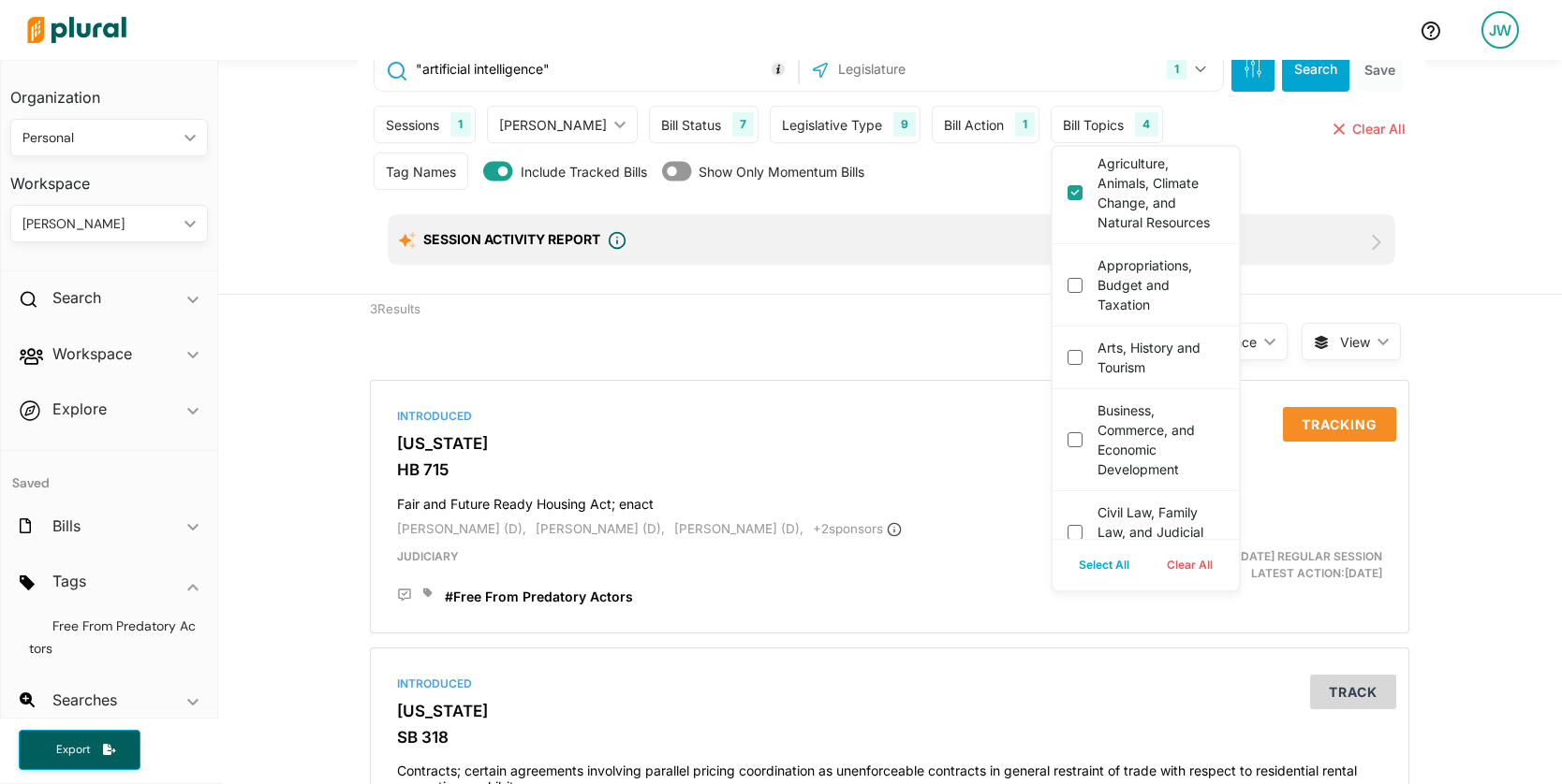
scroll to position [0, 0]
click at [1256, 152] on div "Tag Names Tag Names close Any of Selected ic_keyboard_arrow_down Any of Selecte…" at bounding box center [891, 175] width 1036 height 46
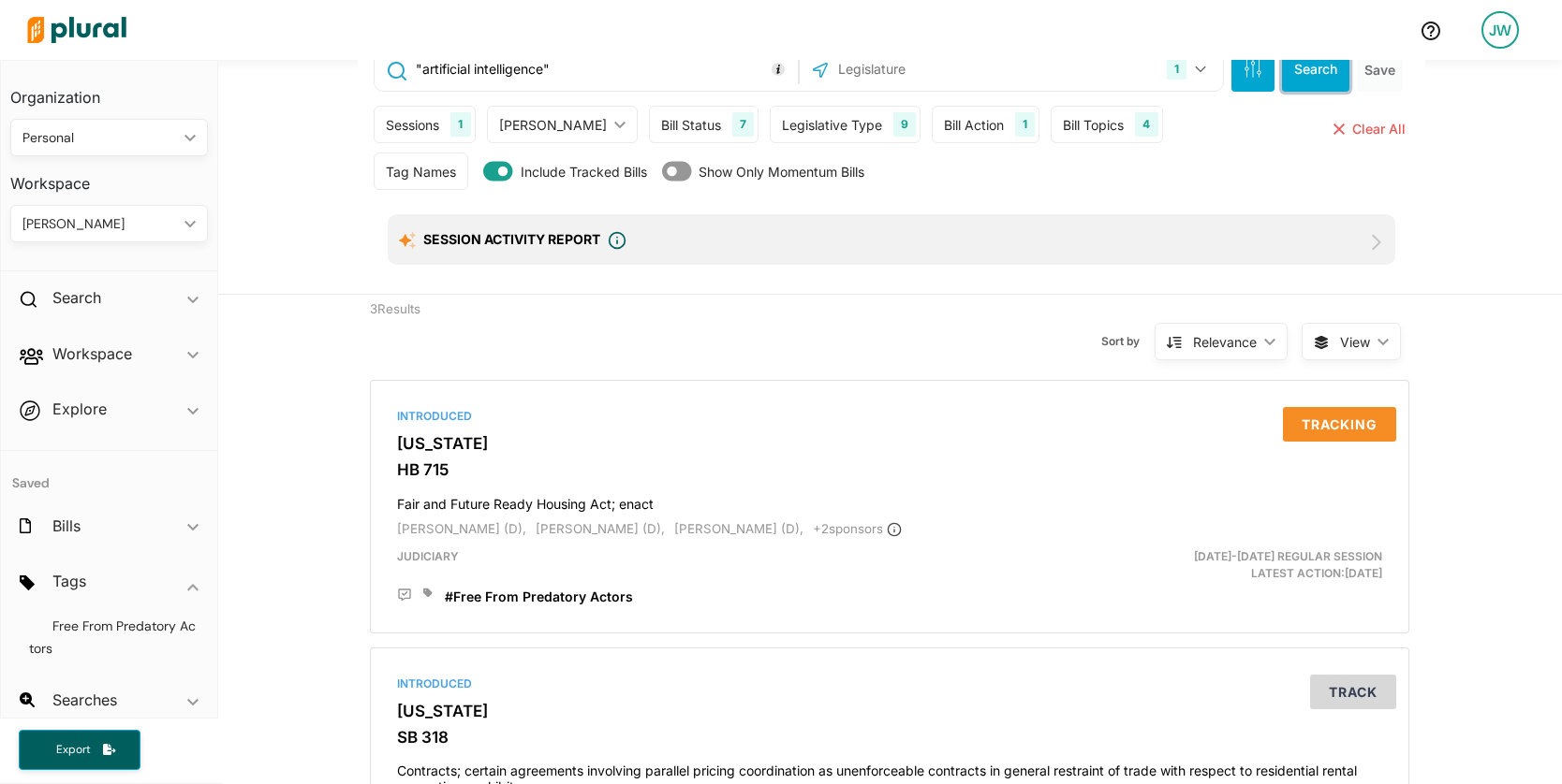
click at [1297, 69] on button "Search" at bounding box center [1316, 68] width 67 height 44
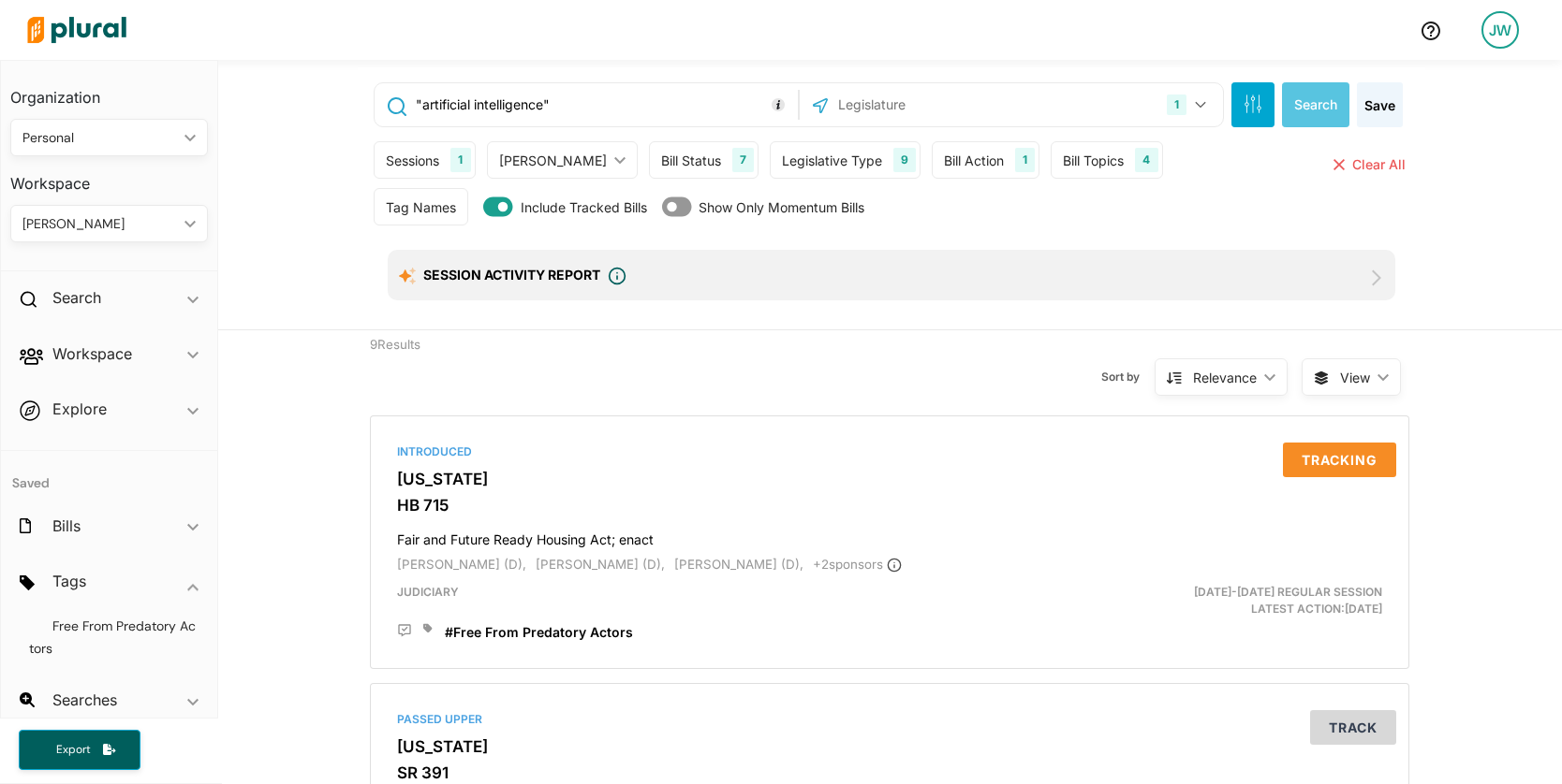
click at [1375, 379] on icon "ic_keyboard_arrow_down" at bounding box center [1379, 378] width 19 height 9
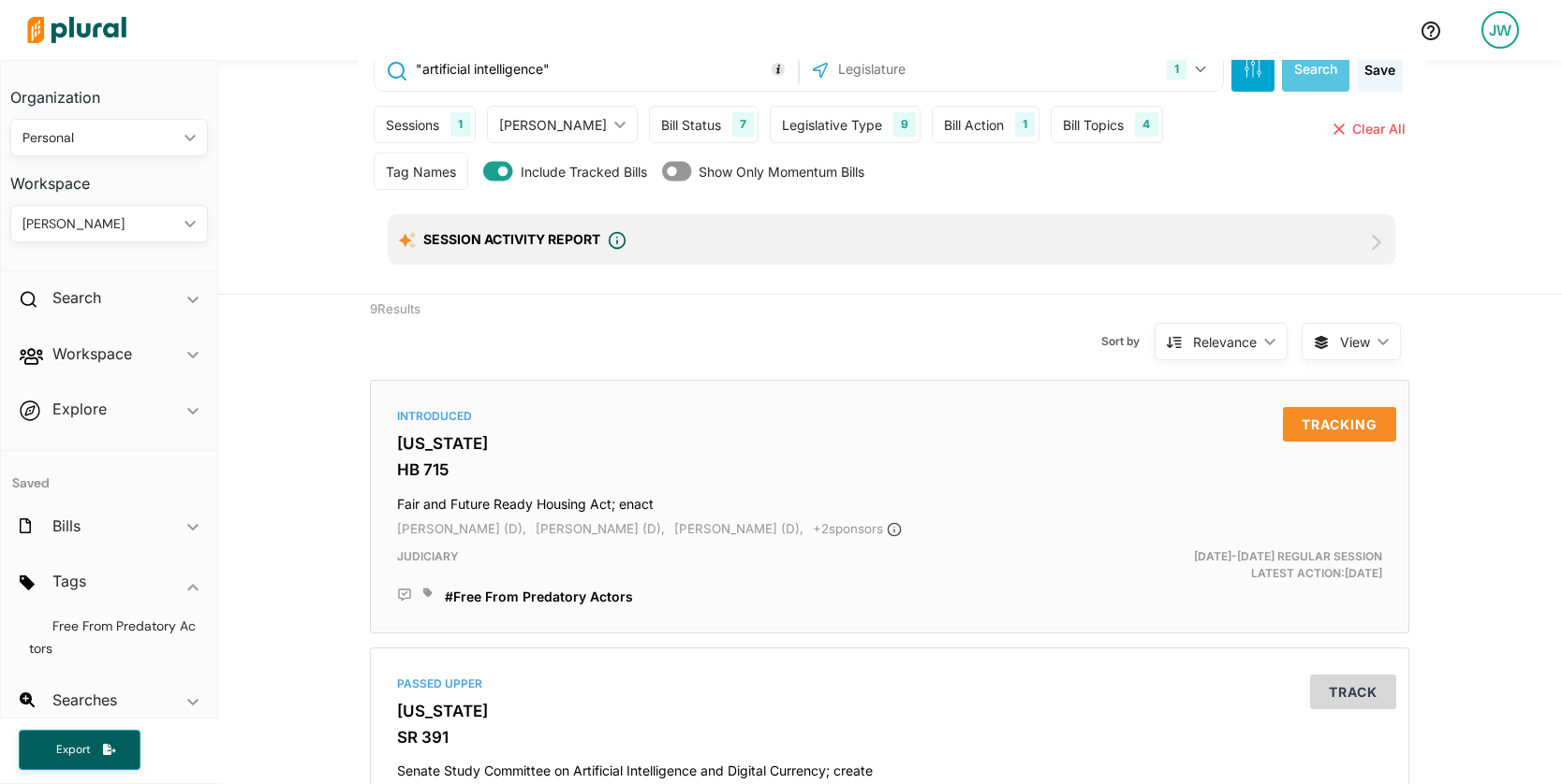
scroll to position [60, 0]
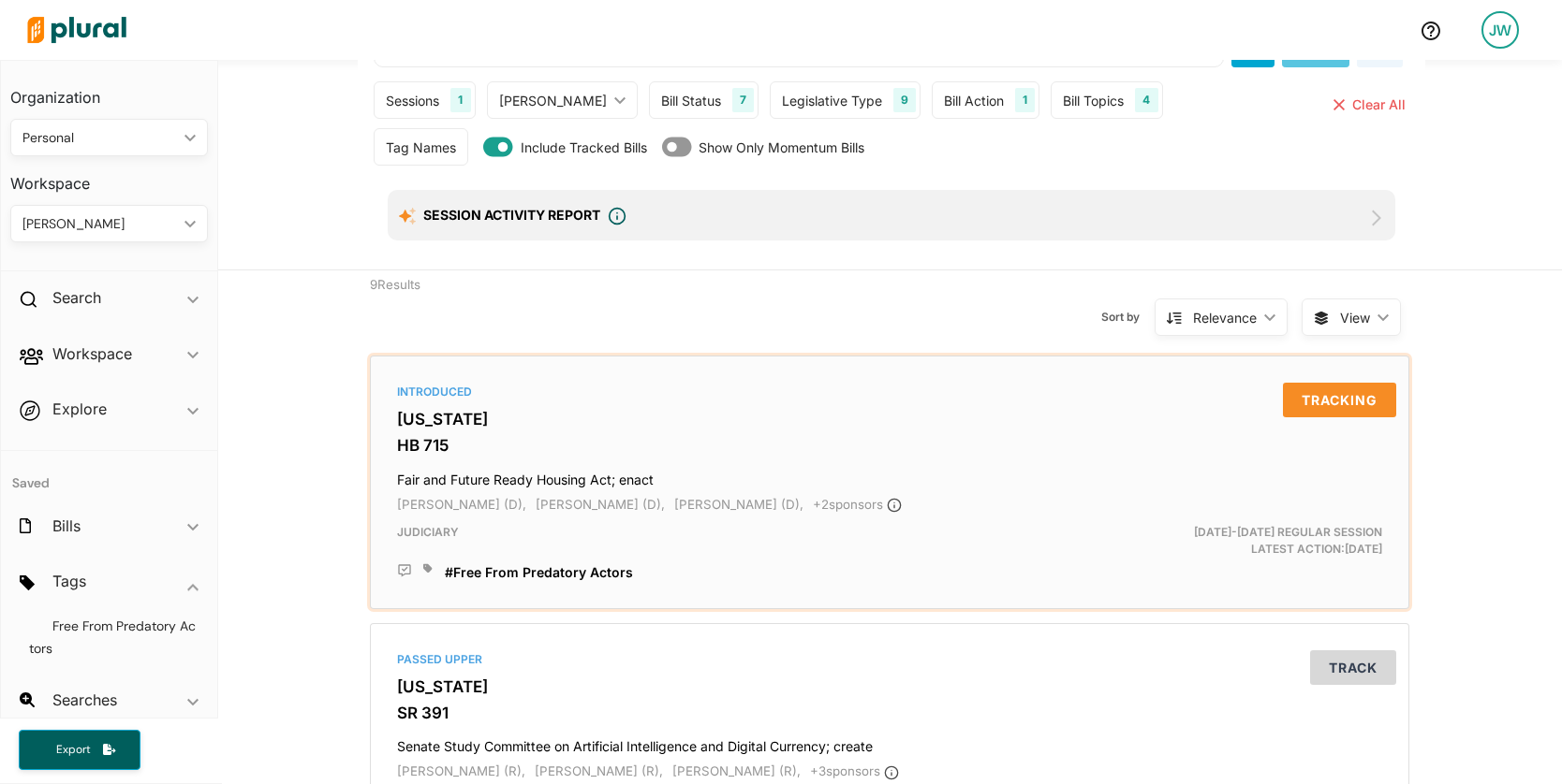
click at [413, 443] on h3 "HB 715" at bounding box center [889, 445] width 985 height 19
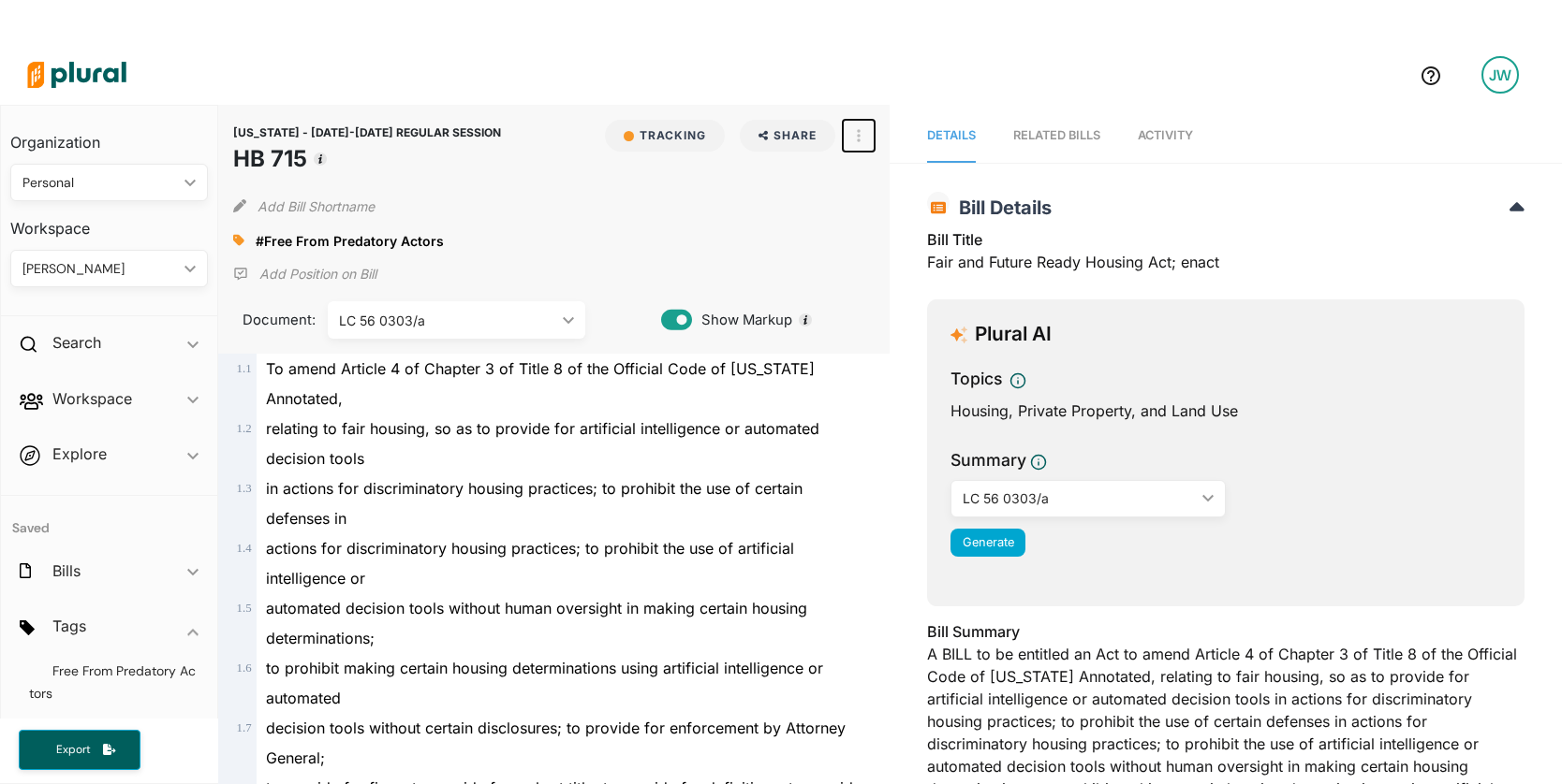
click at [858, 134] on icon "button" at bounding box center [860, 135] width 4 height 13
click at [883, 186] on link "View PDF" at bounding box center [927, 177] width 164 height 44
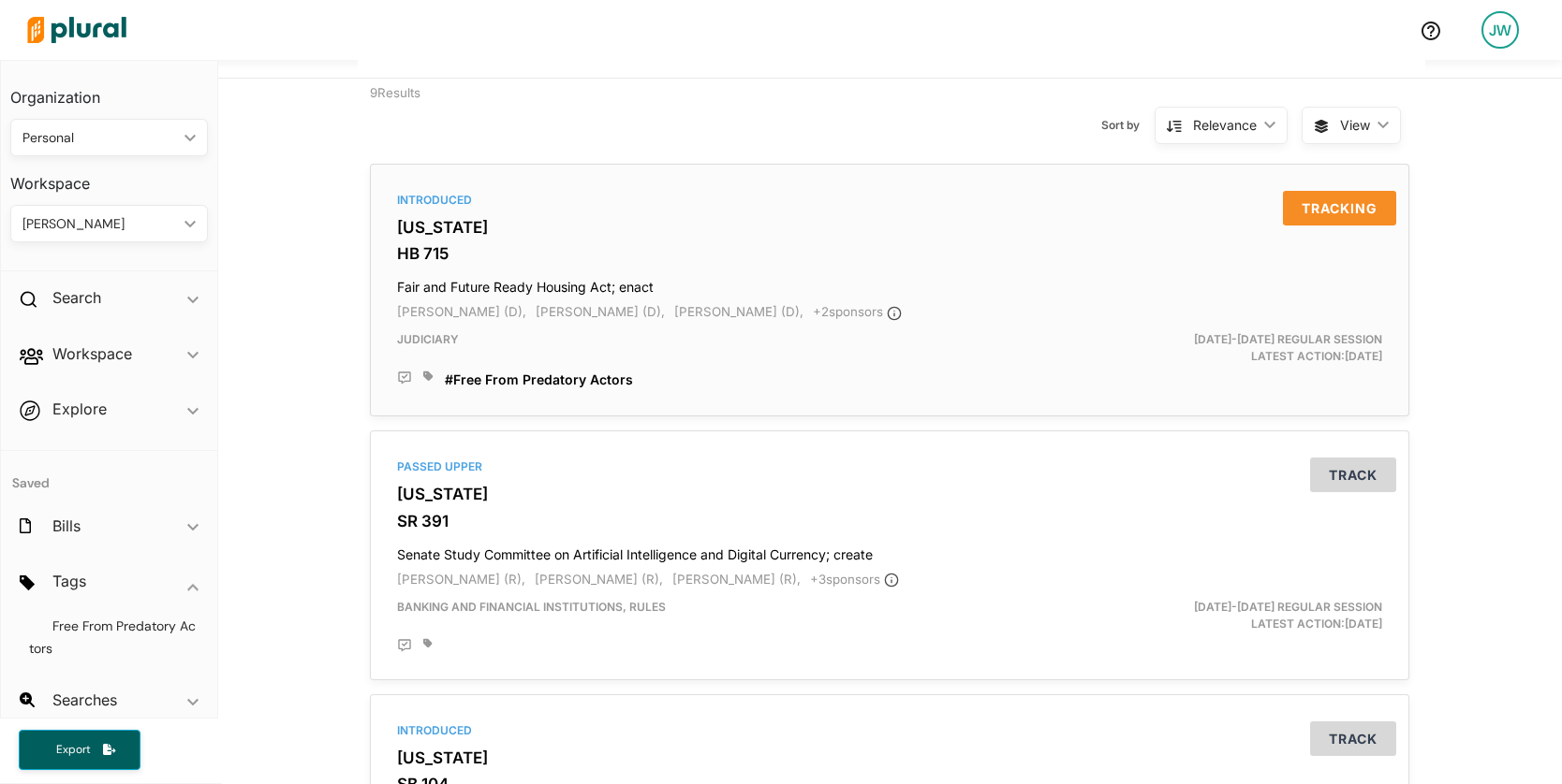
scroll to position [151, 0]
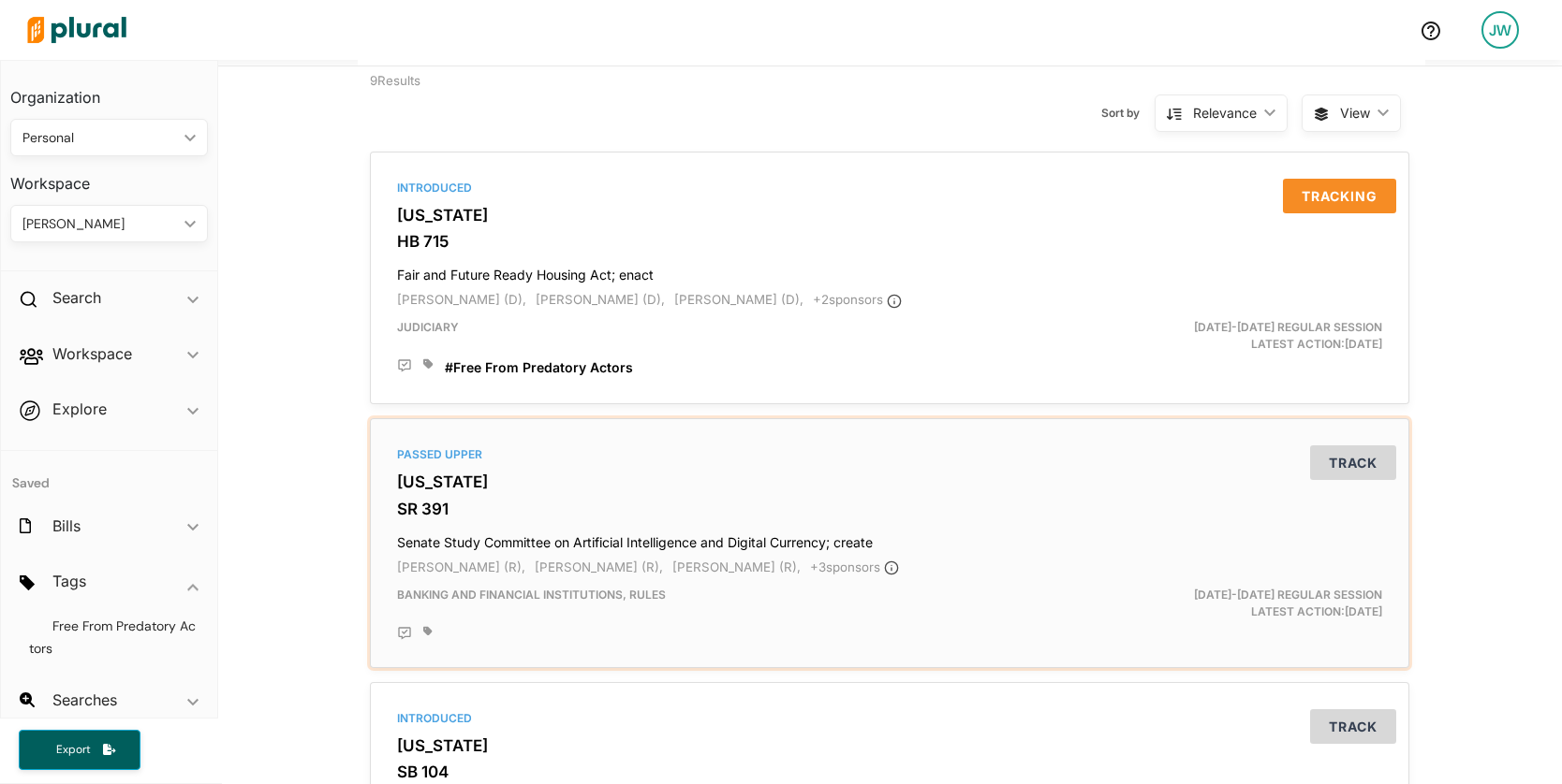
click at [859, 468] on div "Passed Upper [US_STATE][PERSON_NAME] 391 Senate Study Committee on Artificial I…" at bounding box center [889, 544] width 1023 height 233
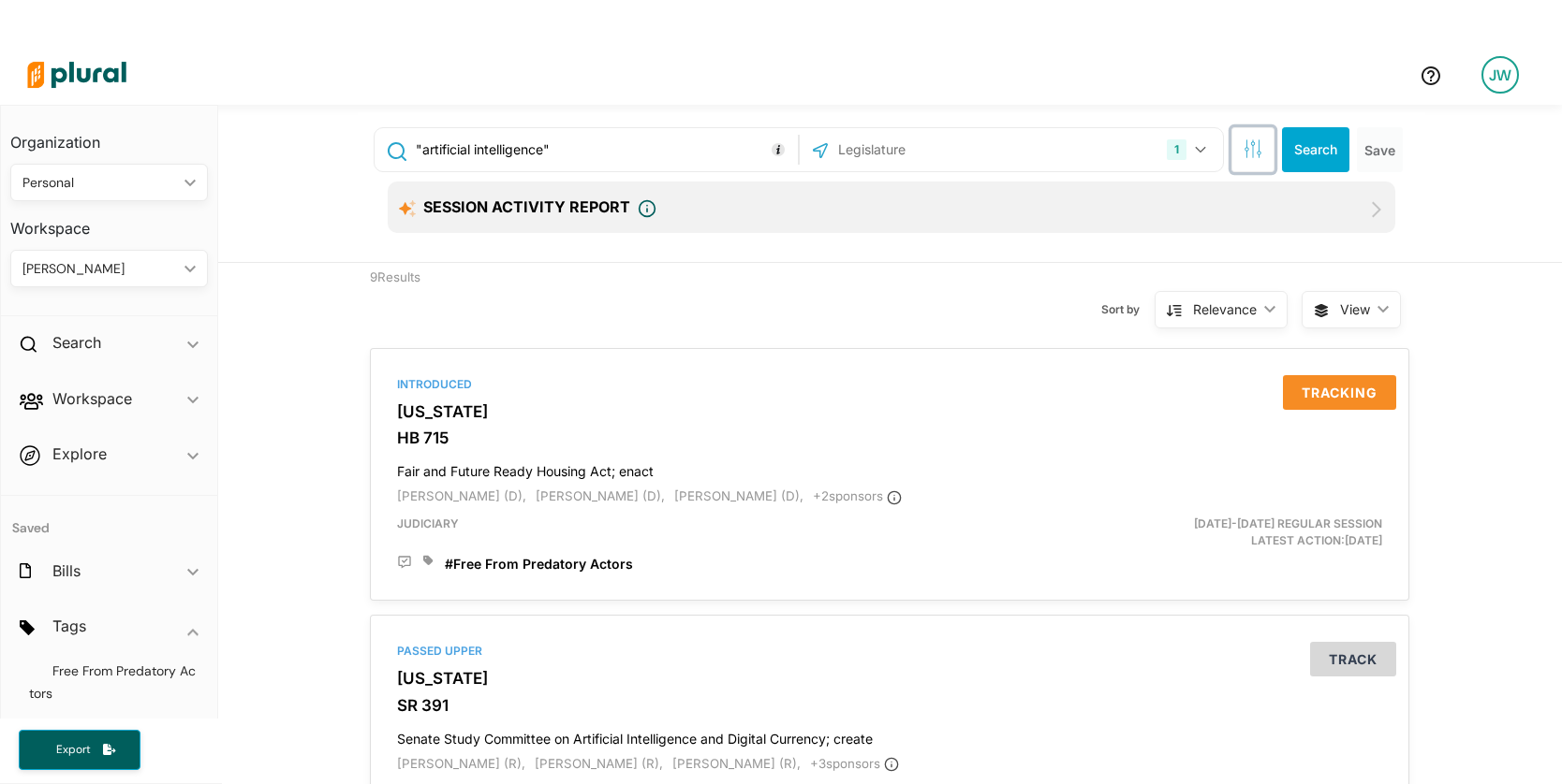
click at [1257, 153] on icon "button" at bounding box center [1259, 152] width 4 height 4
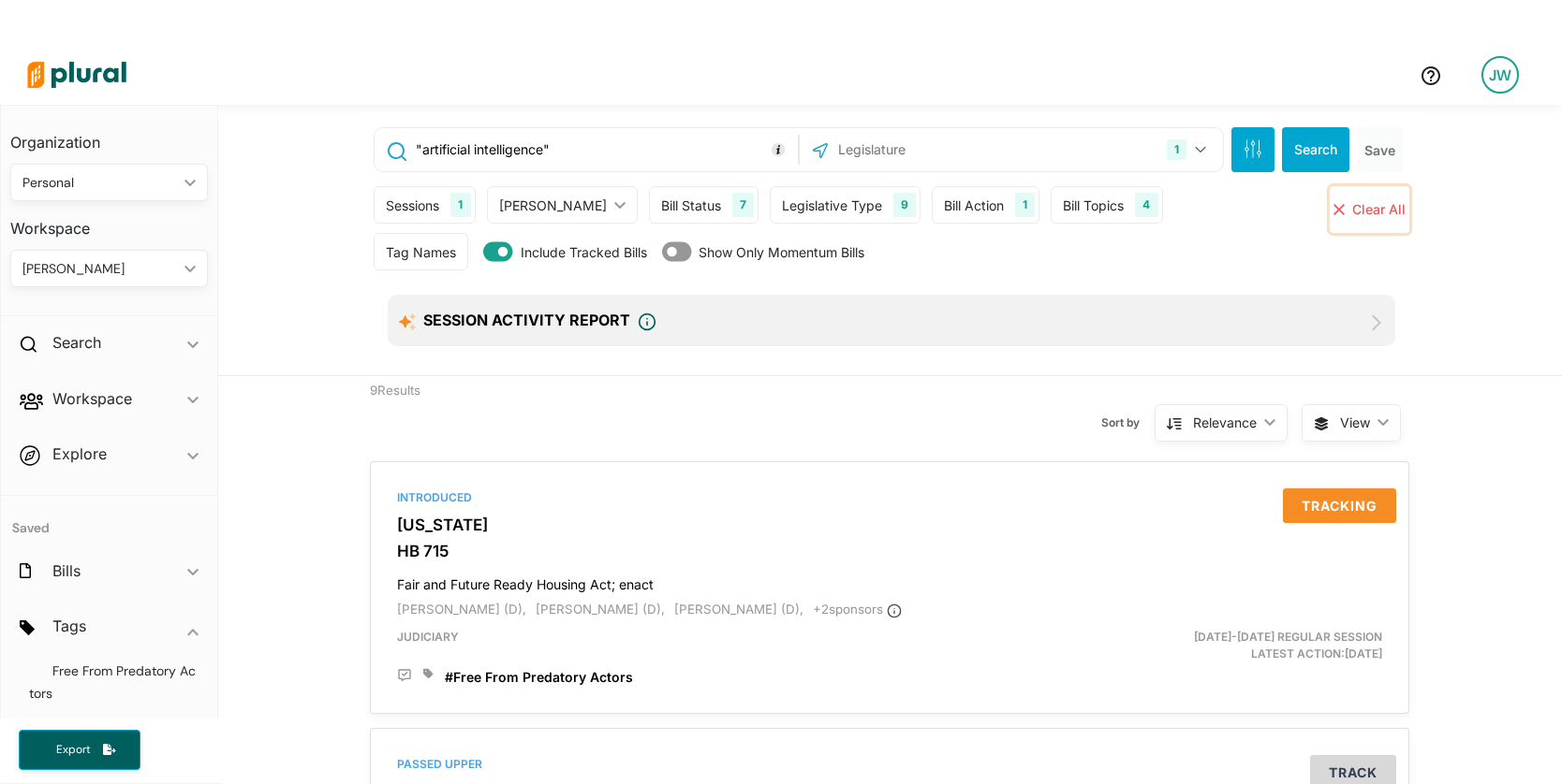
click at [1377, 205] on span "Clear All" at bounding box center [1379, 210] width 53 height 16
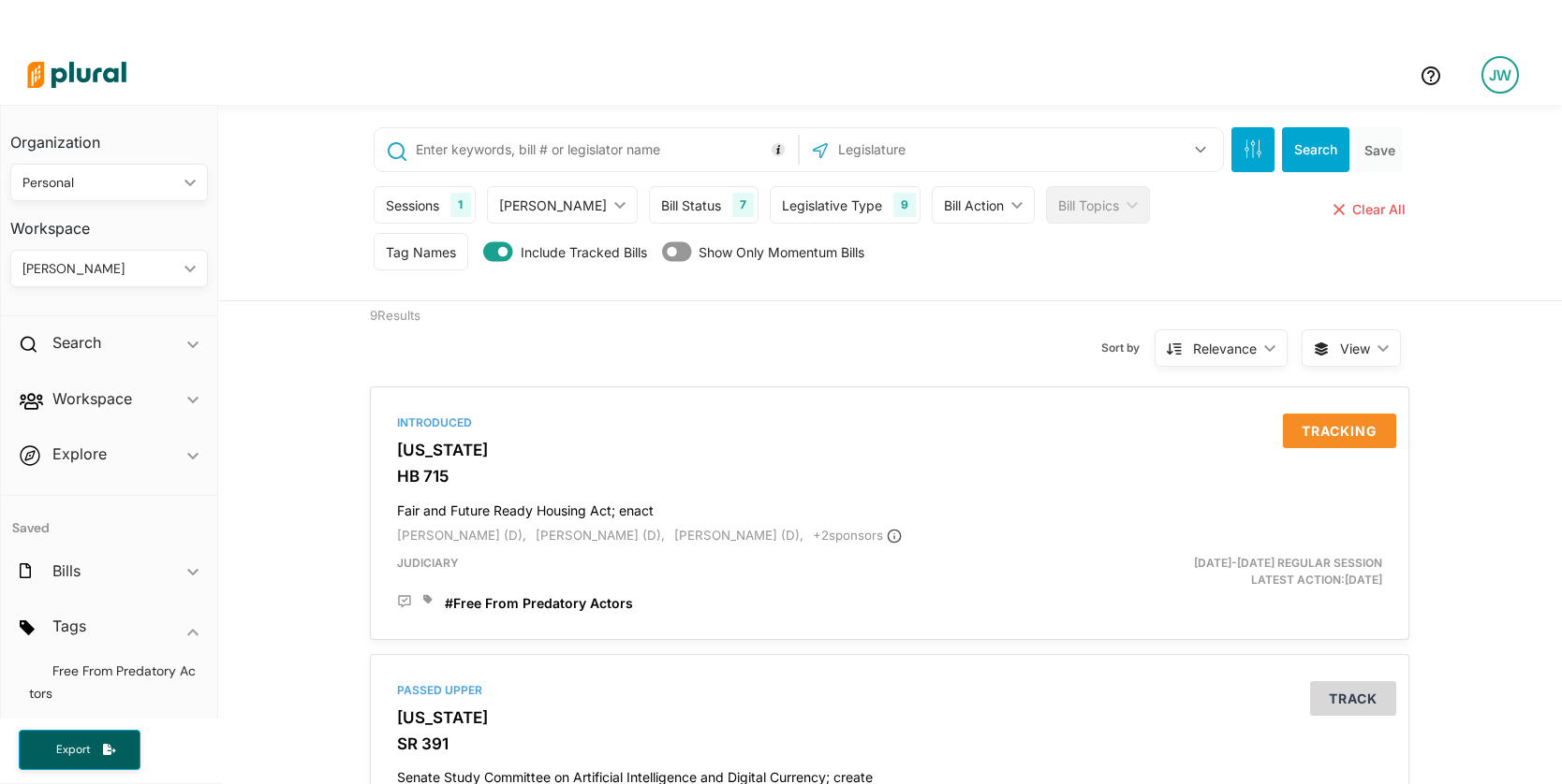
click at [647, 149] on input "text" at bounding box center [602, 149] width 379 height 36
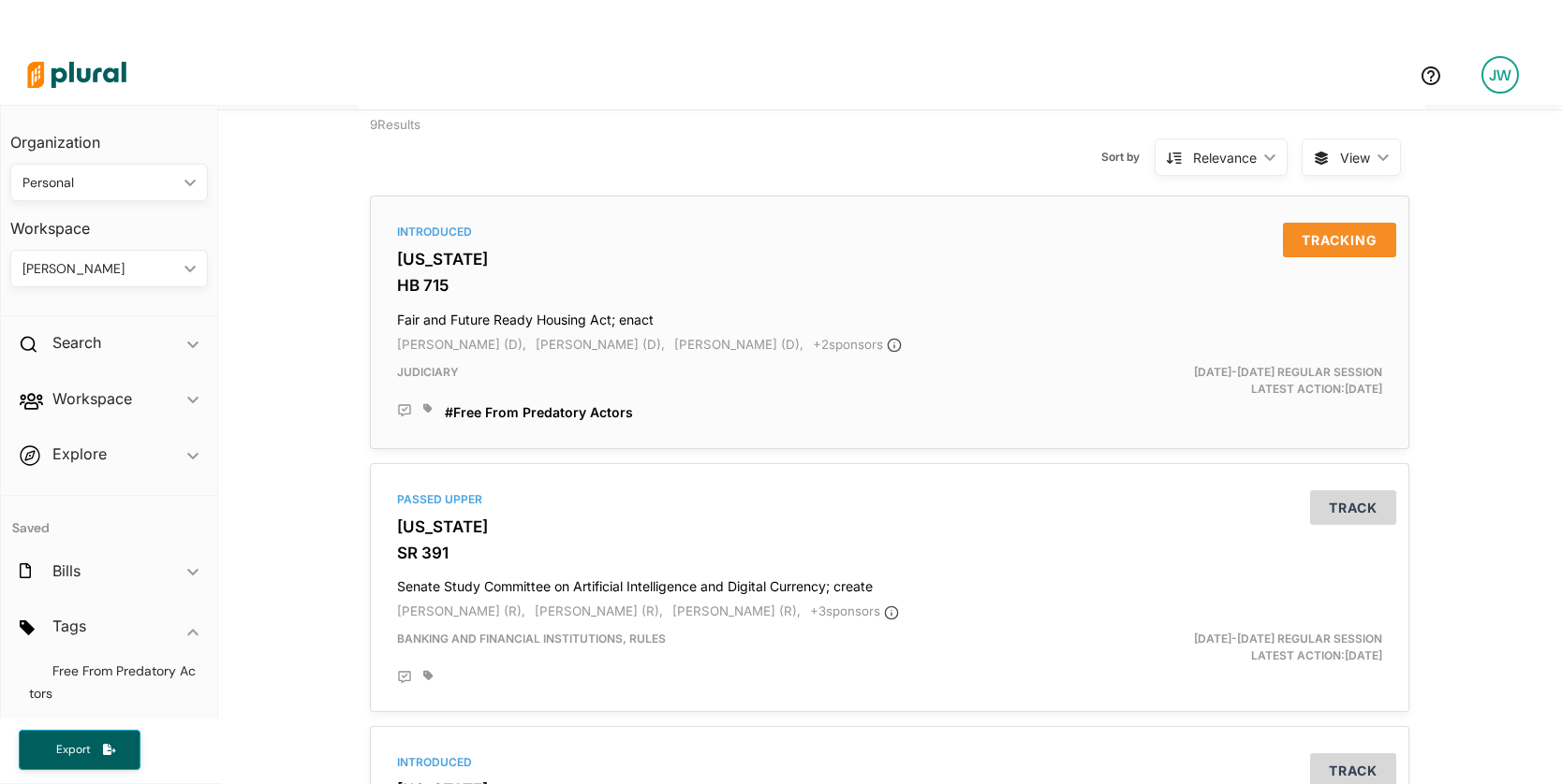
scroll to position [384, 0]
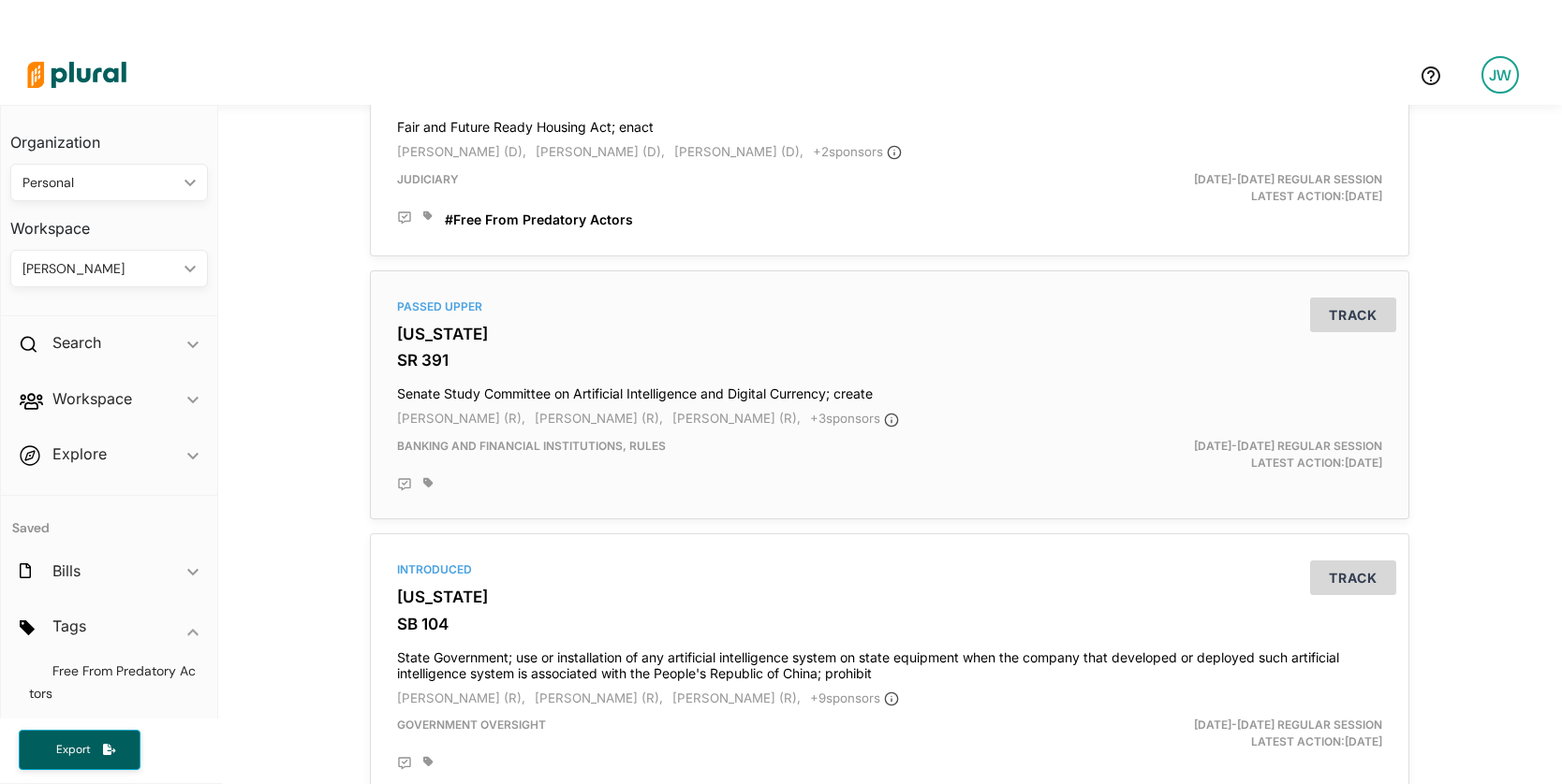
type input ""artificial intelligence" OR "data center""
click at [414, 333] on h3 "[US_STATE]" at bounding box center [889, 334] width 985 height 19
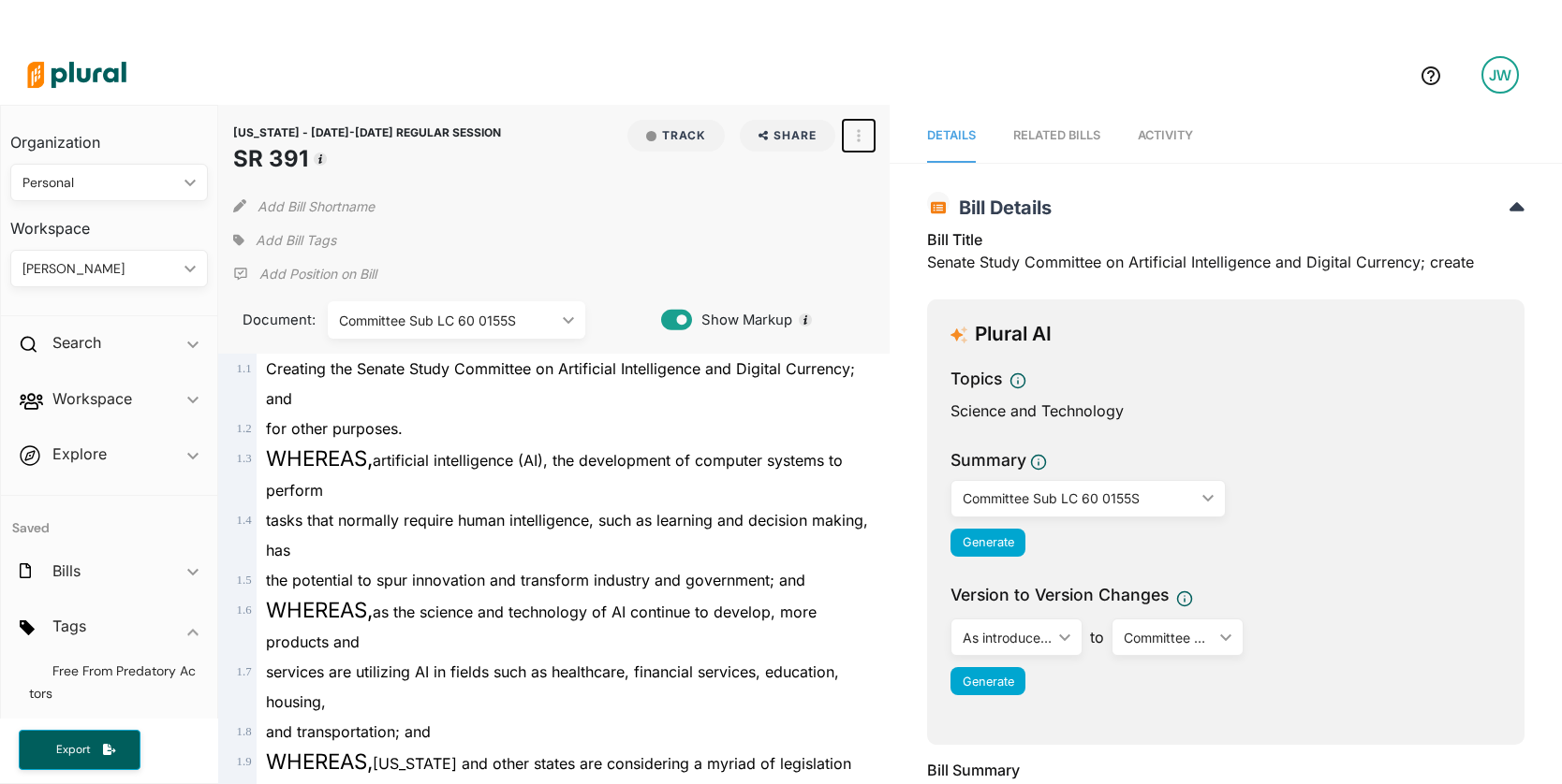
click at [849, 143] on button "button" at bounding box center [859, 135] width 32 height 32
click at [922, 177] on div "View PDF" at bounding box center [939, 177] width 114 height 16
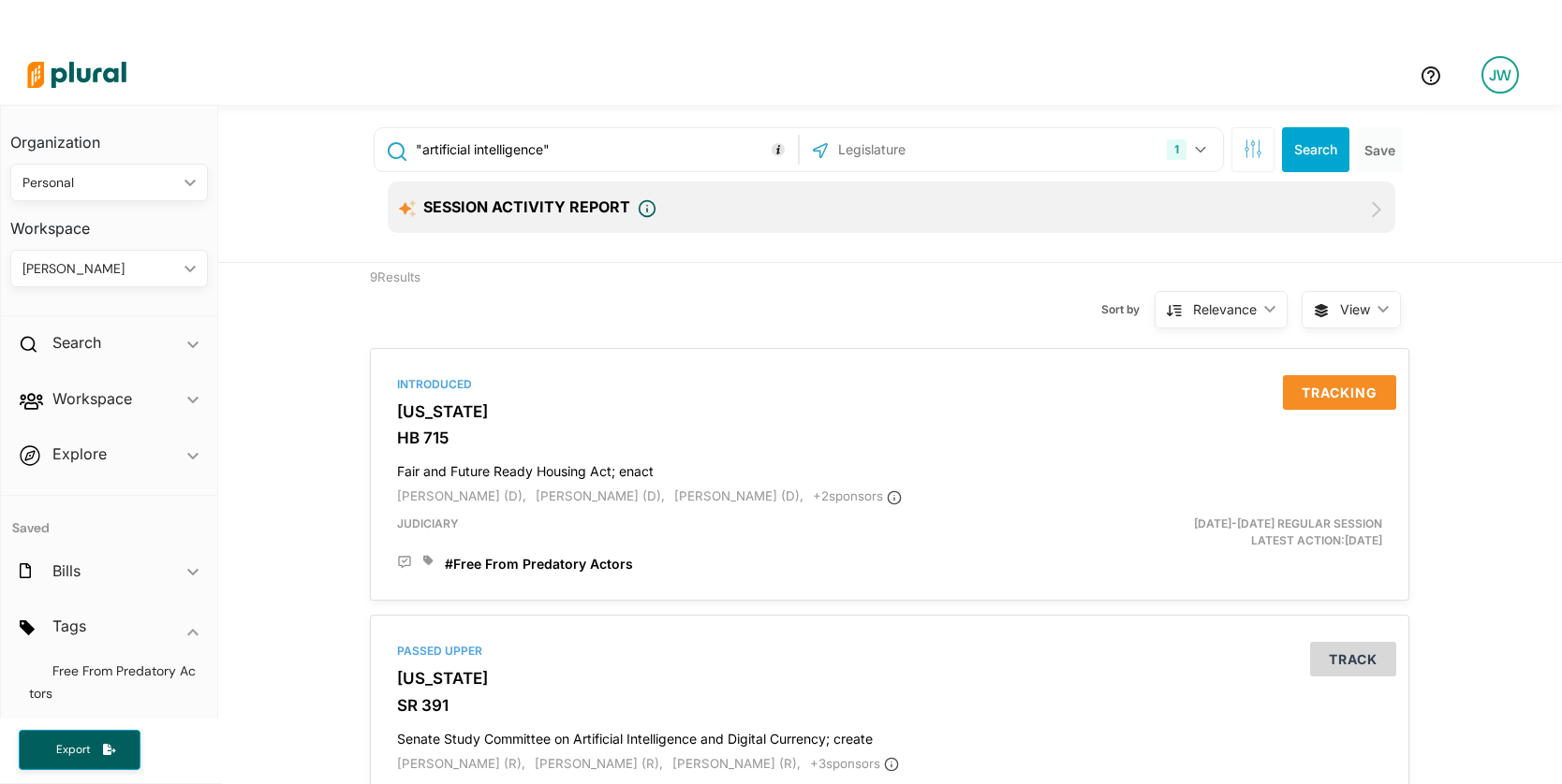
click at [1160, 201] on div "Session Activity Report" at bounding box center [893, 209] width 989 height 20
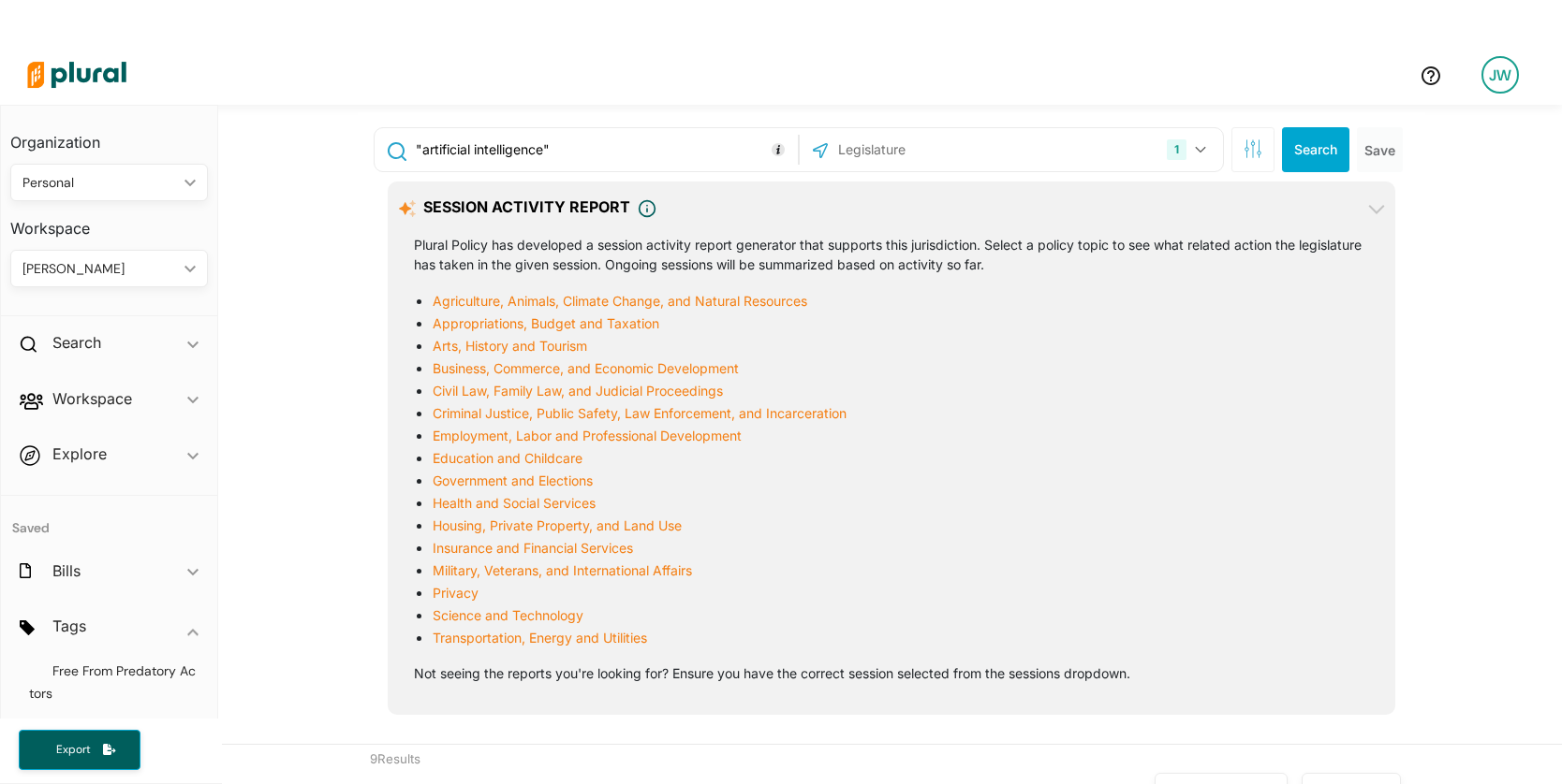
click at [1370, 215] on icon at bounding box center [1376, 210] width 23 height 23
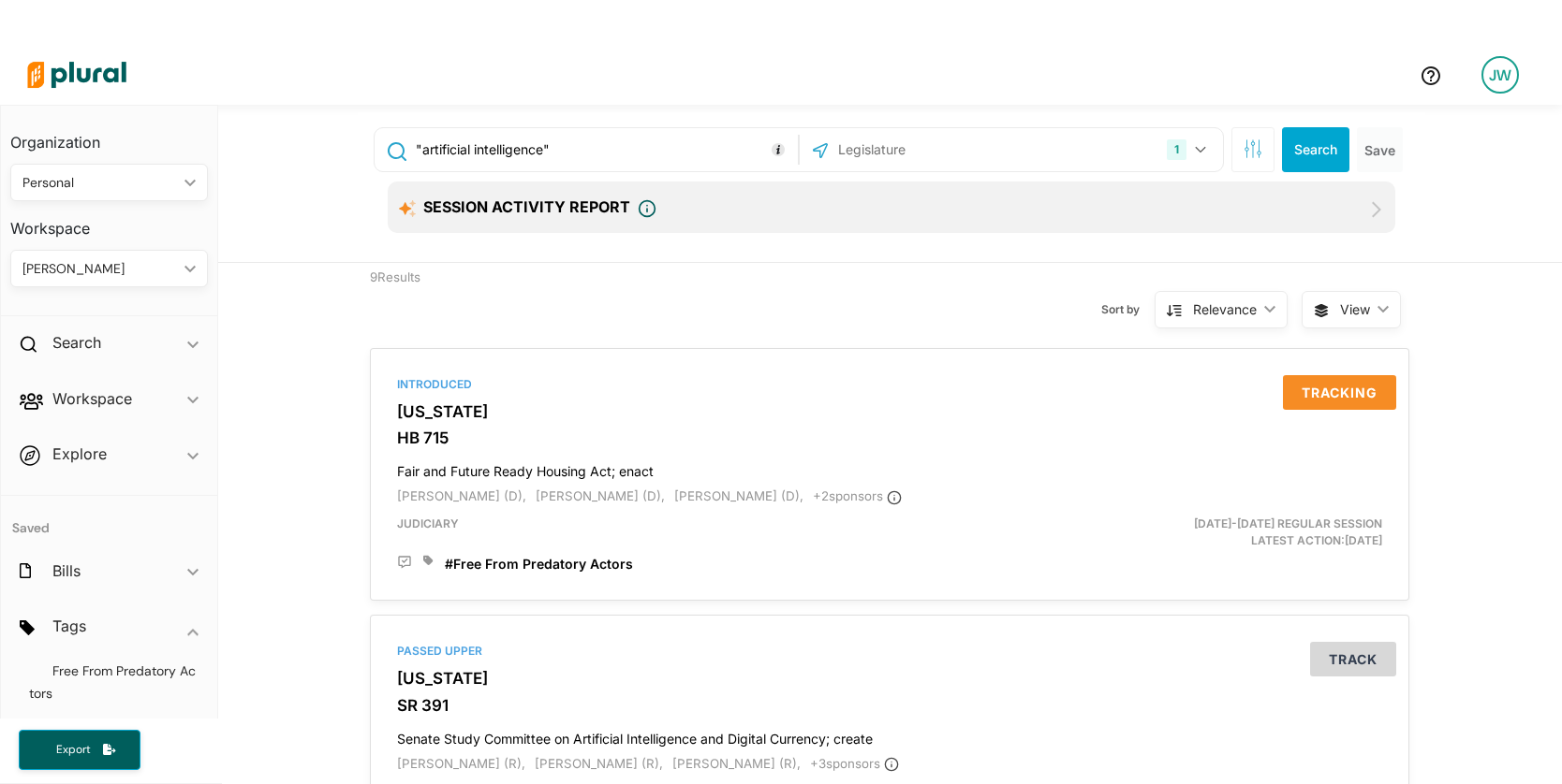
click at [667, 140] on input ""artificial intelligence"" at bounding box center [602, 149] width 379 height 36
type input ""artificial intelligence" OR "data center""
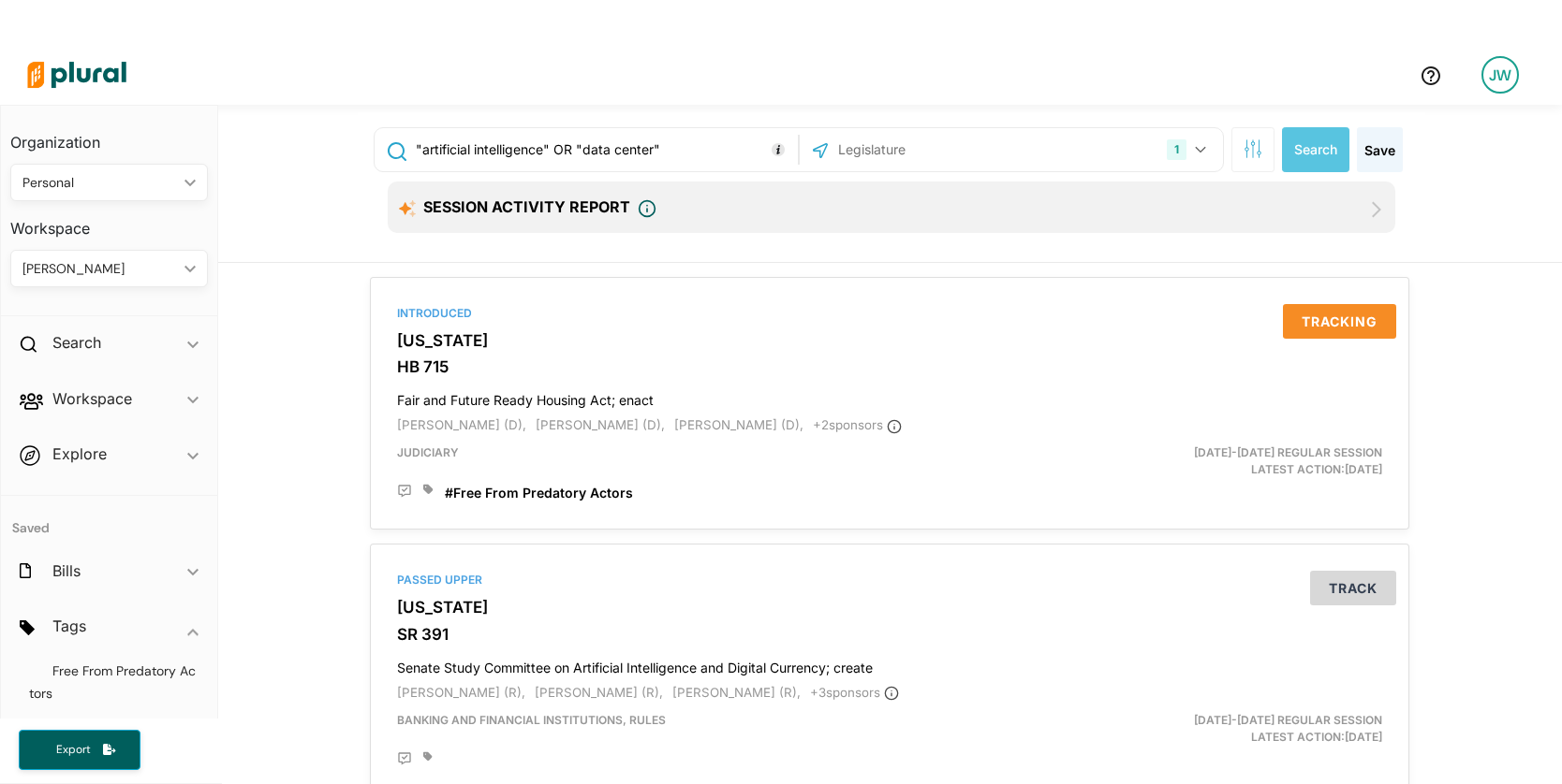
scroll to position [44, 0]
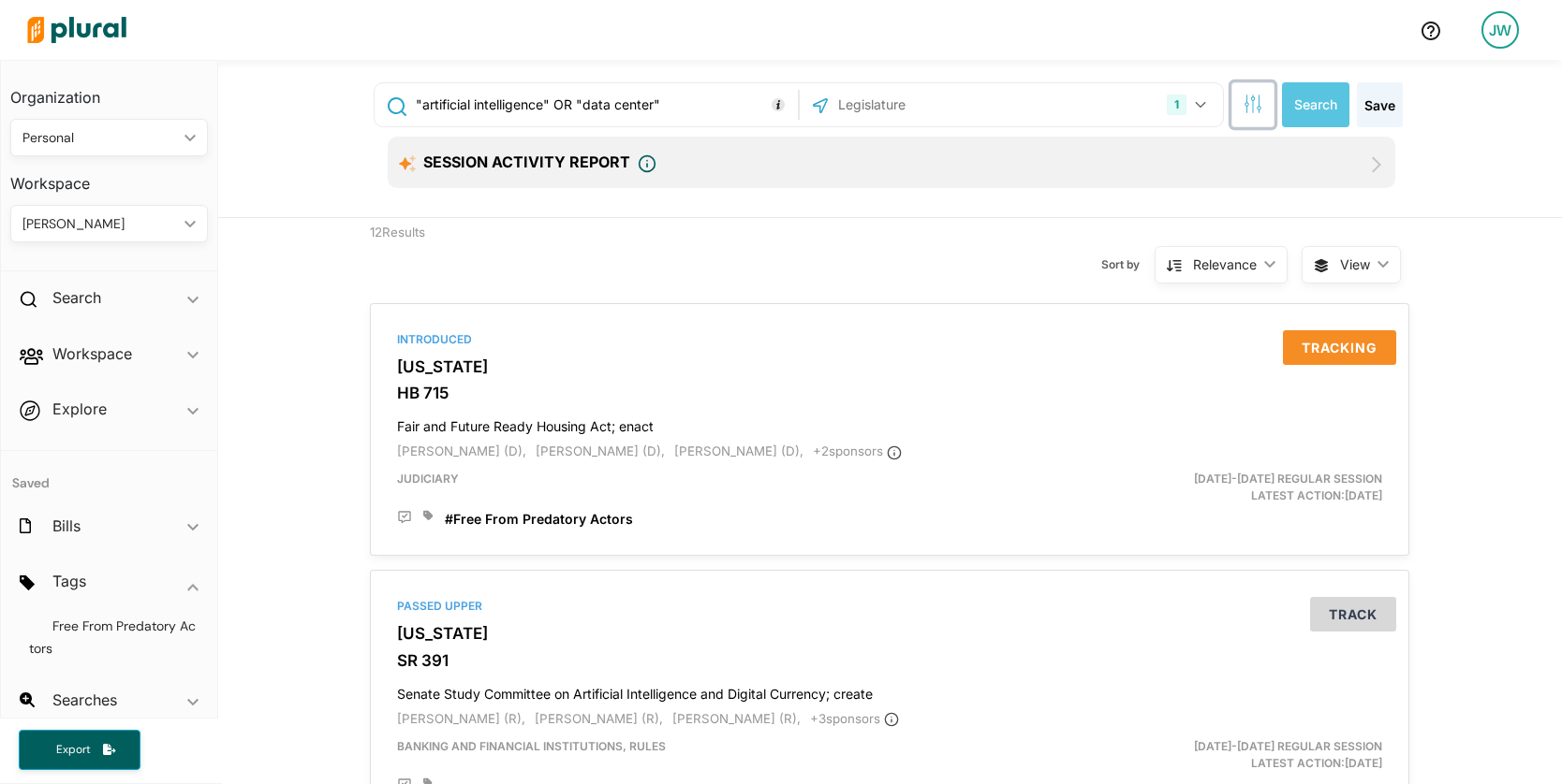
click at [1251, 113] on icon "button" at bounding box center [1252, 104] width 19 height 19
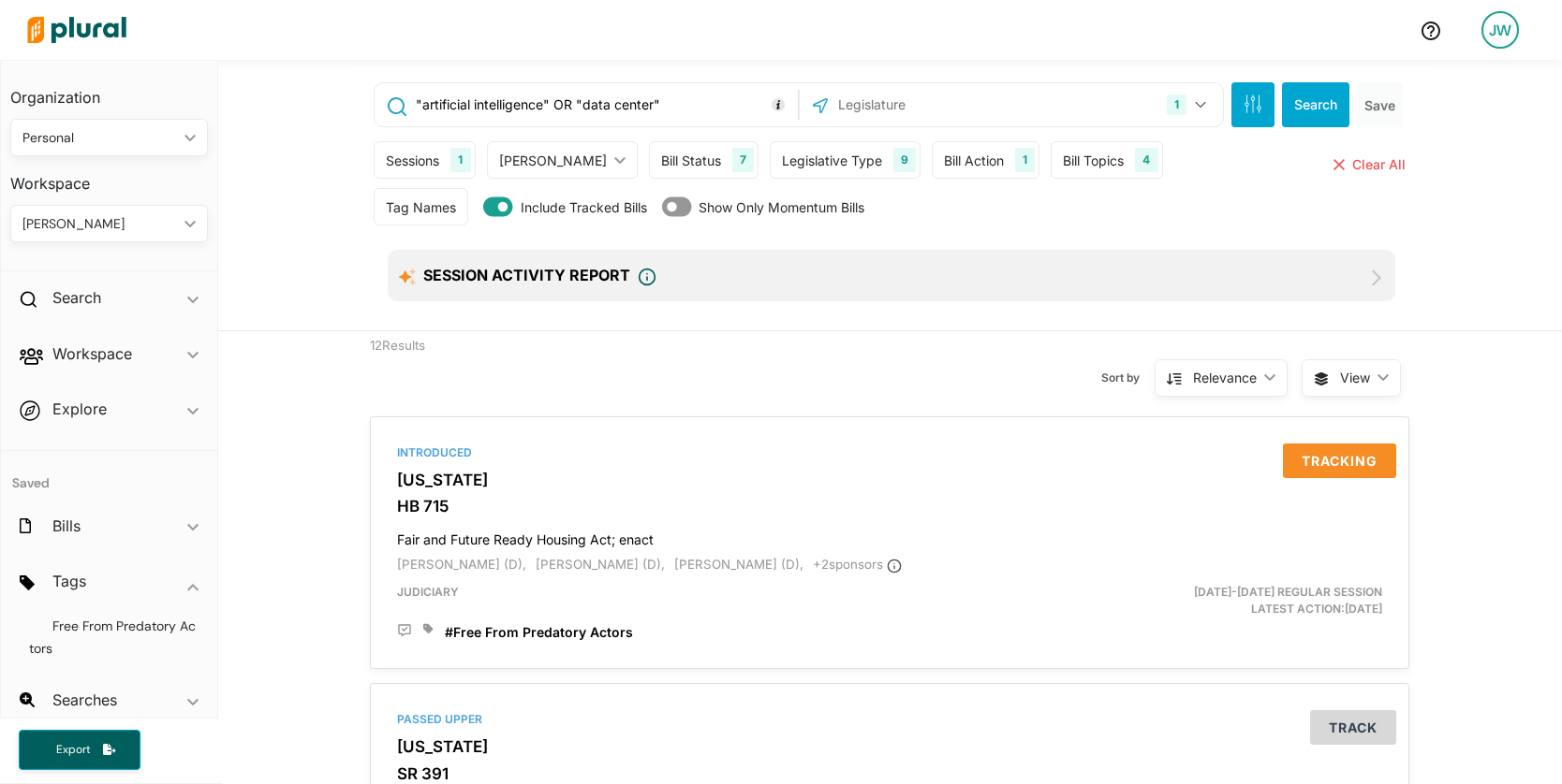
click at [1135, 163] on div "4" at bounding box center [1146, 160] width 23 height 25
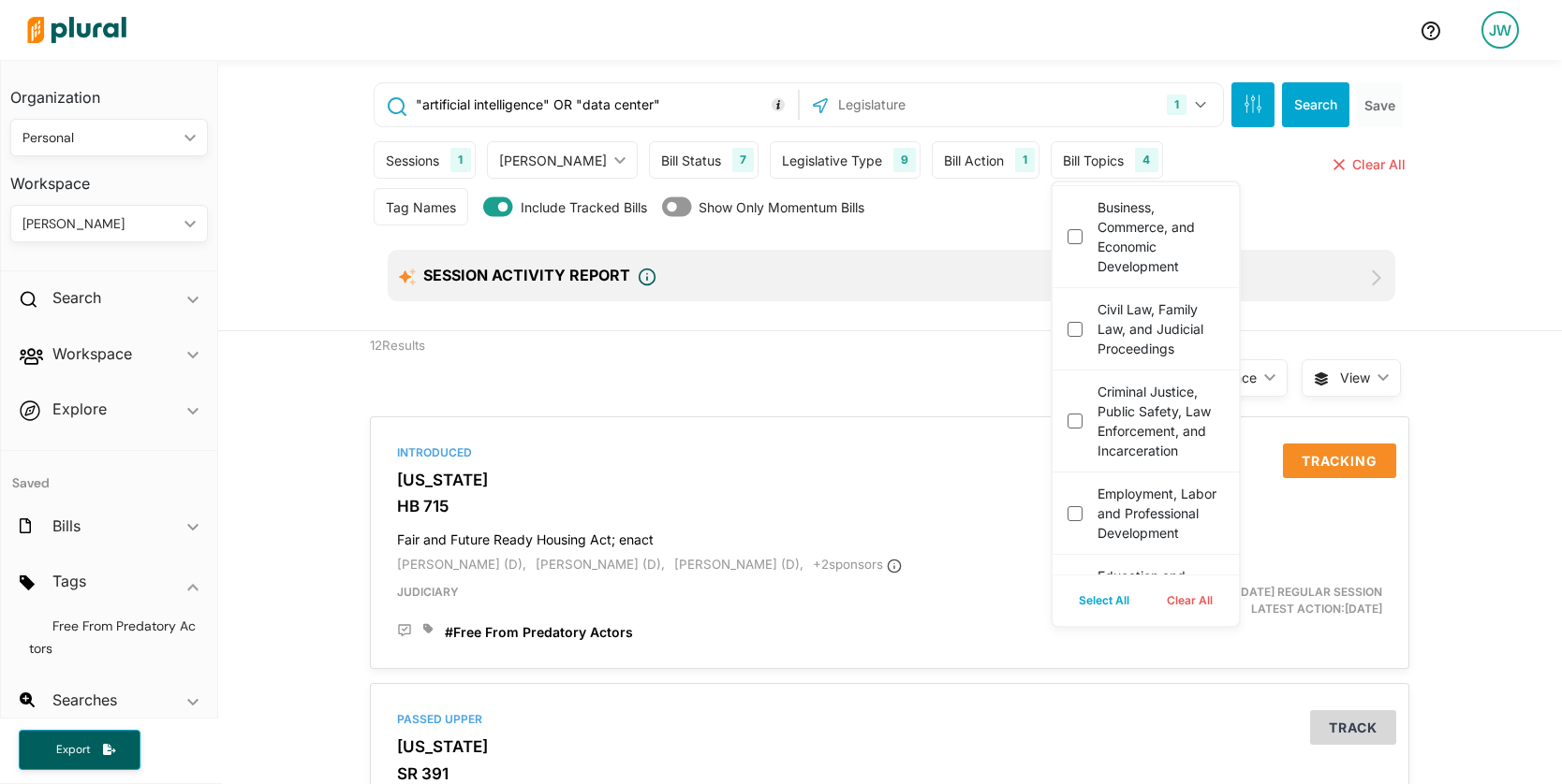
scroll to position [0, 0]
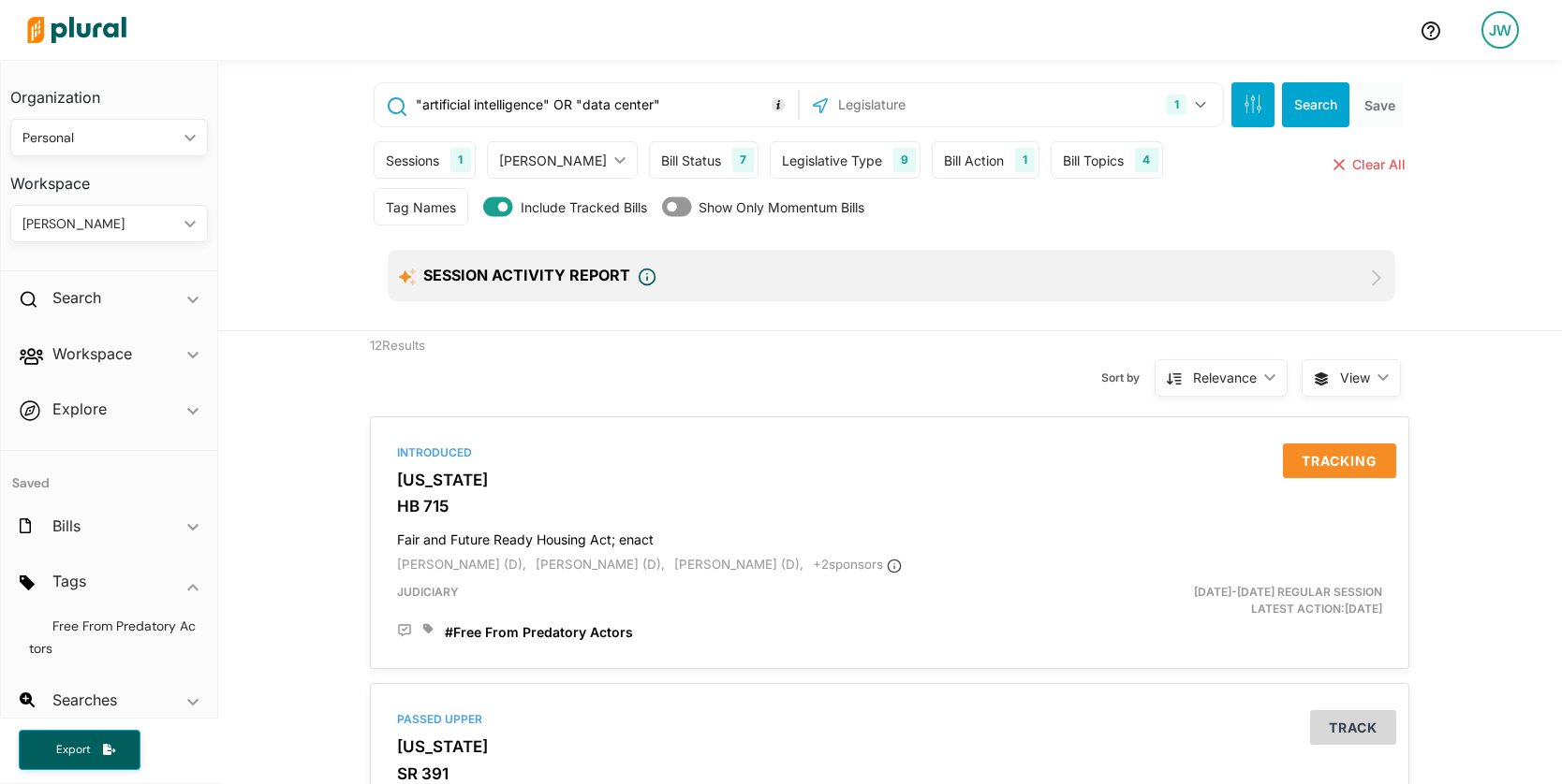
click at [1231, 160] on div "Sessions 1 Current Sessions [DATE]-[DATE] Regular Session 2023 Special Session …" at bounding box center [891, 164] width 1036 height 46
click at [661, 159] on div "Bill Status" at bounding box center [690, 160] width 60 height 20
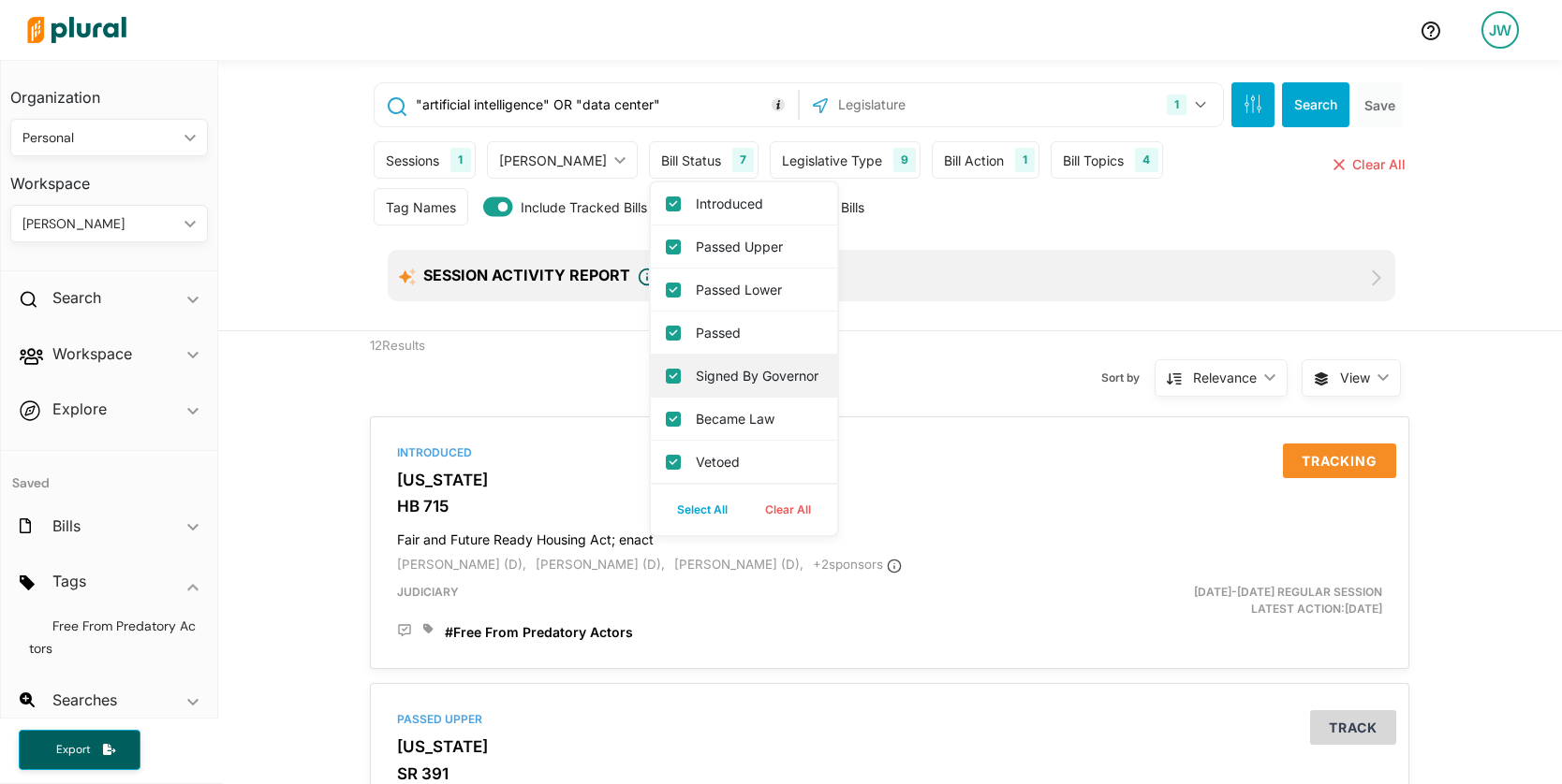
scroll to position [11, 0]
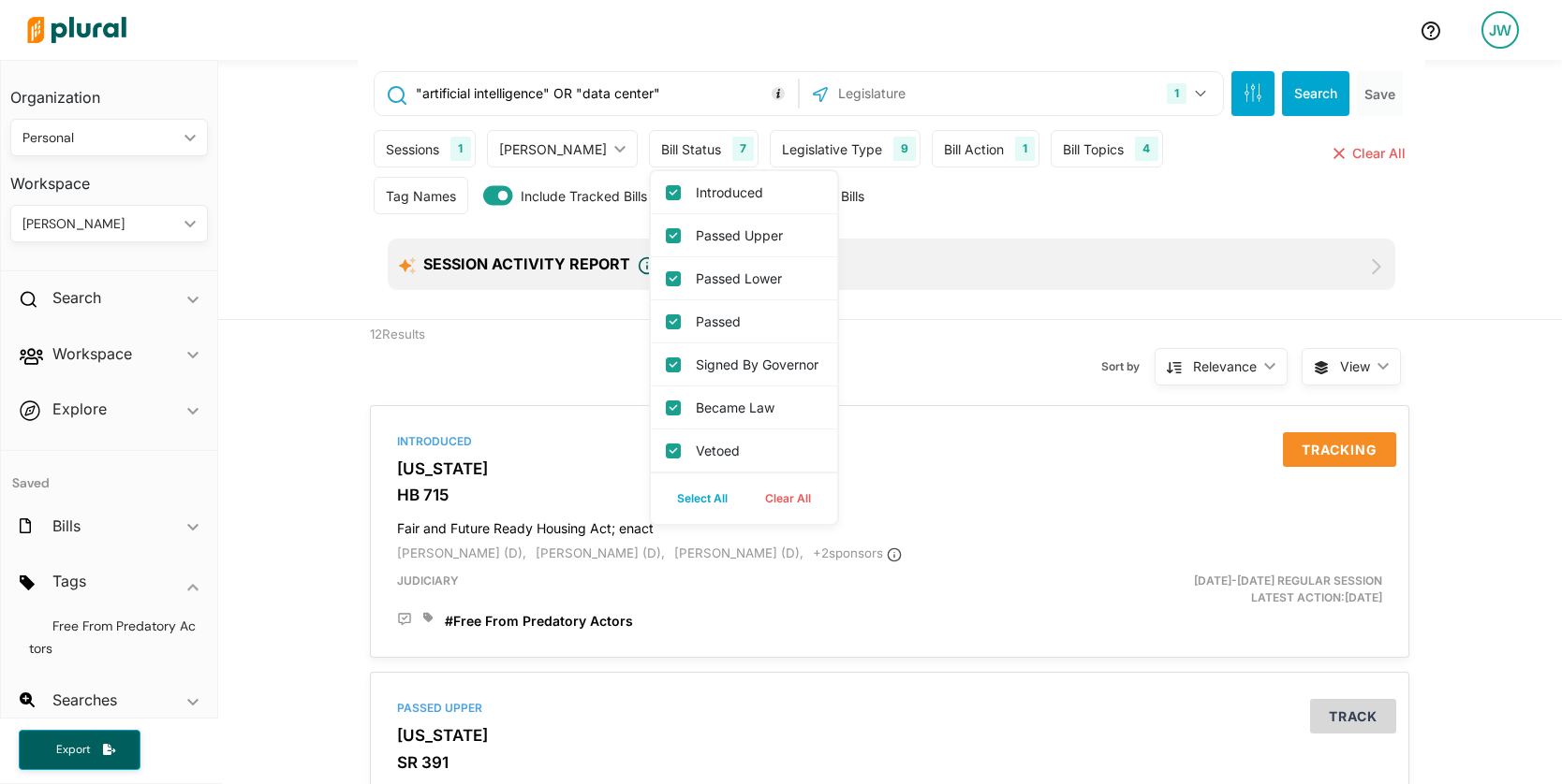
click at [732, 148] on div "7" at bounding box center [743, 148] width 22 height 25
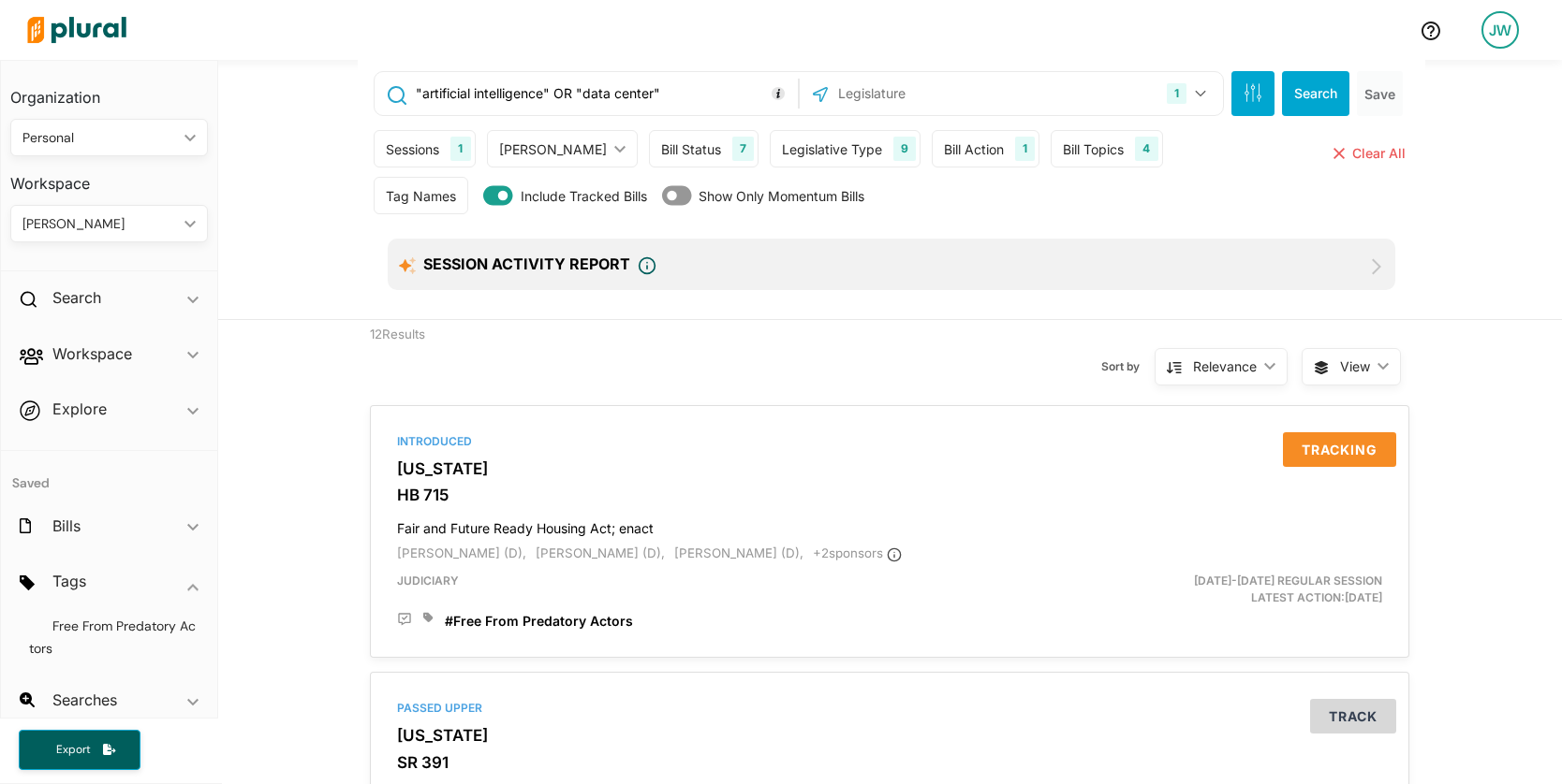
click at [554, 152] on div "[PERSON_NAME]" at bounding box center [553, 149] width 108 height 20
click at [440, 149] on div "Sessions 1" at bounding box center [424, 149] width 101 height 38
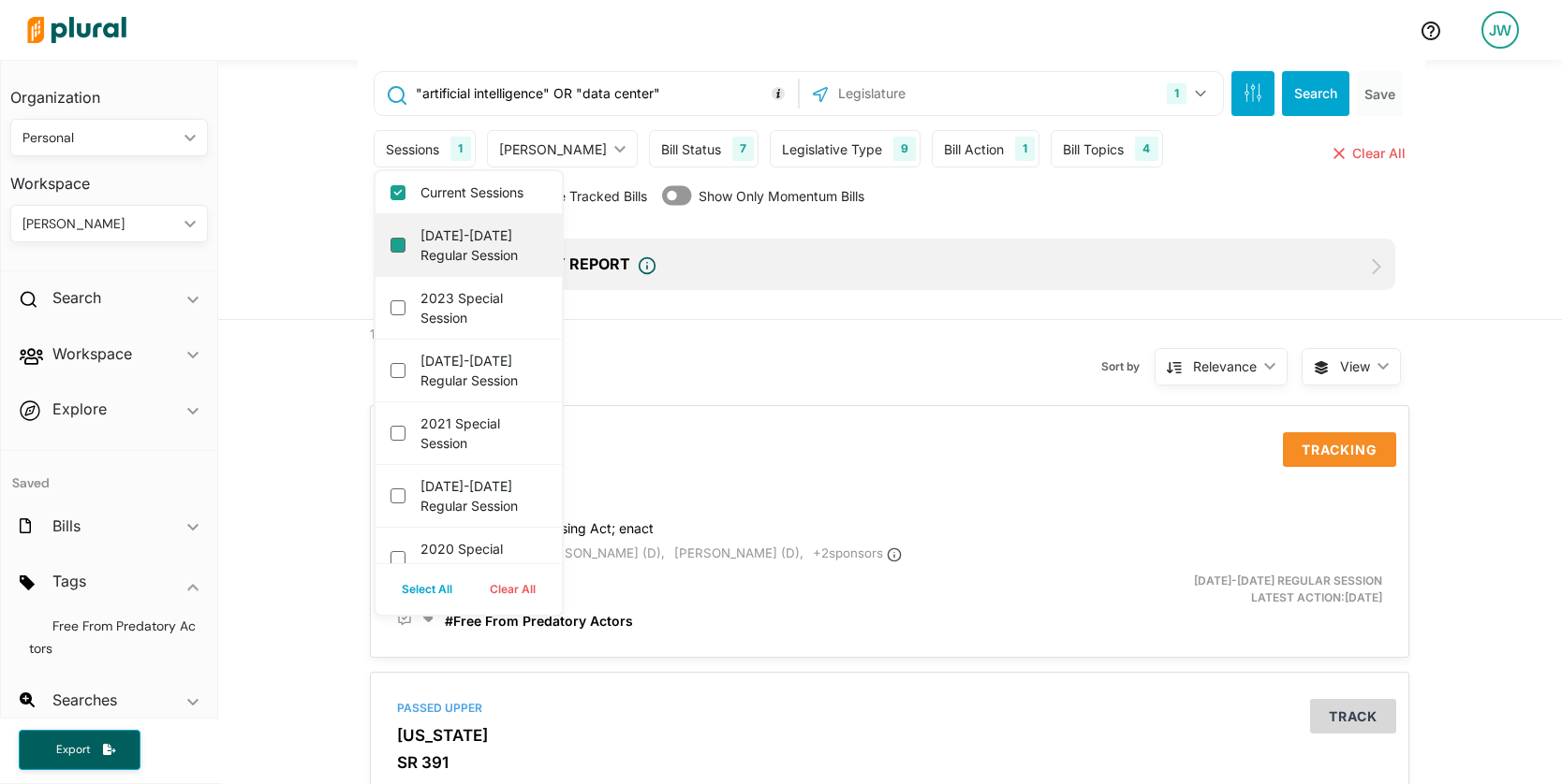
click at [398, 245] on session "[DATE]-[DATE] Regular Session" at bounding box center [398, 244] width 15 height 15
checkbox session "true"
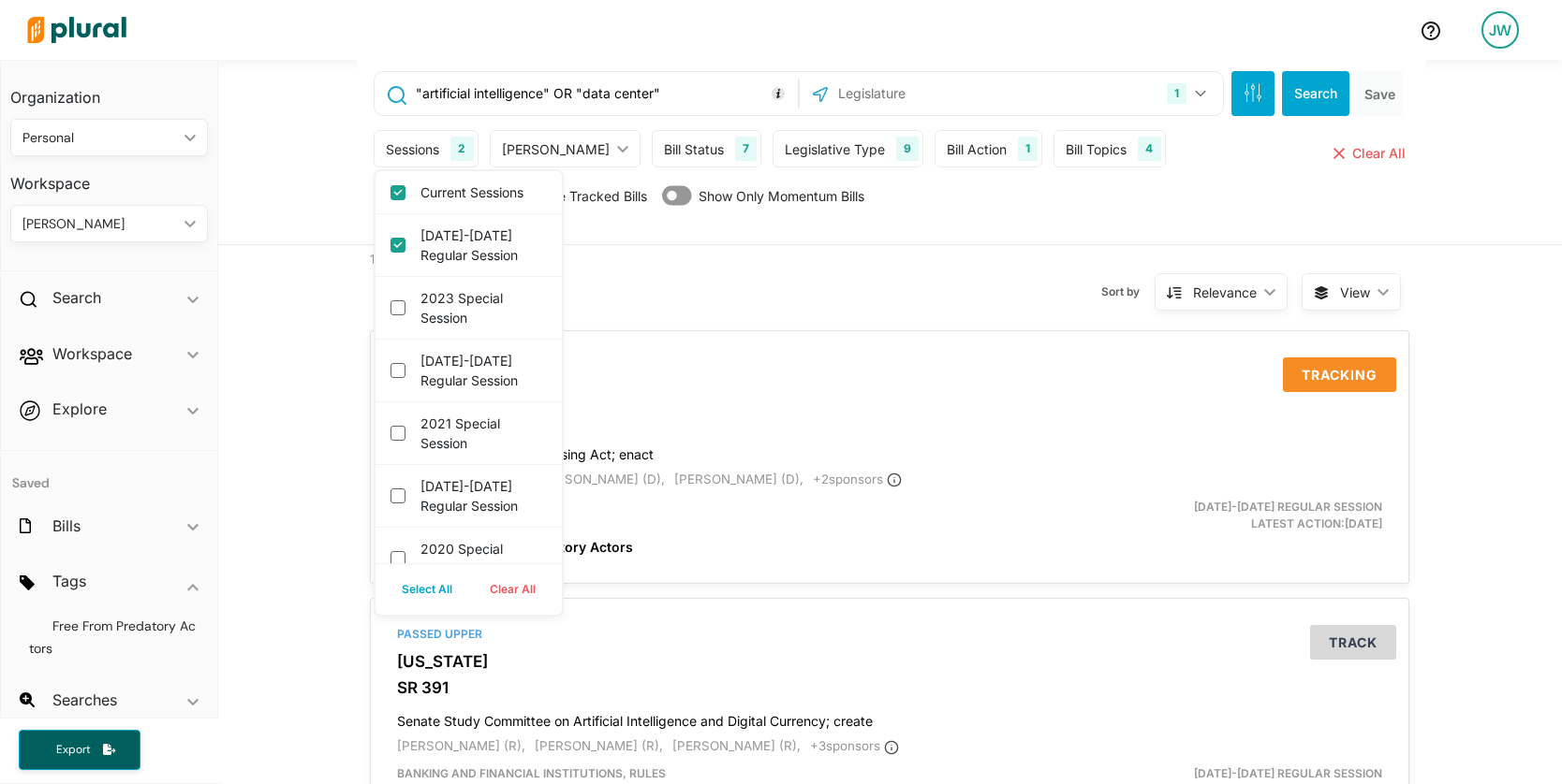
click at [459, 151] on div "2" at bounding box center [461, 148] width 23 height 25
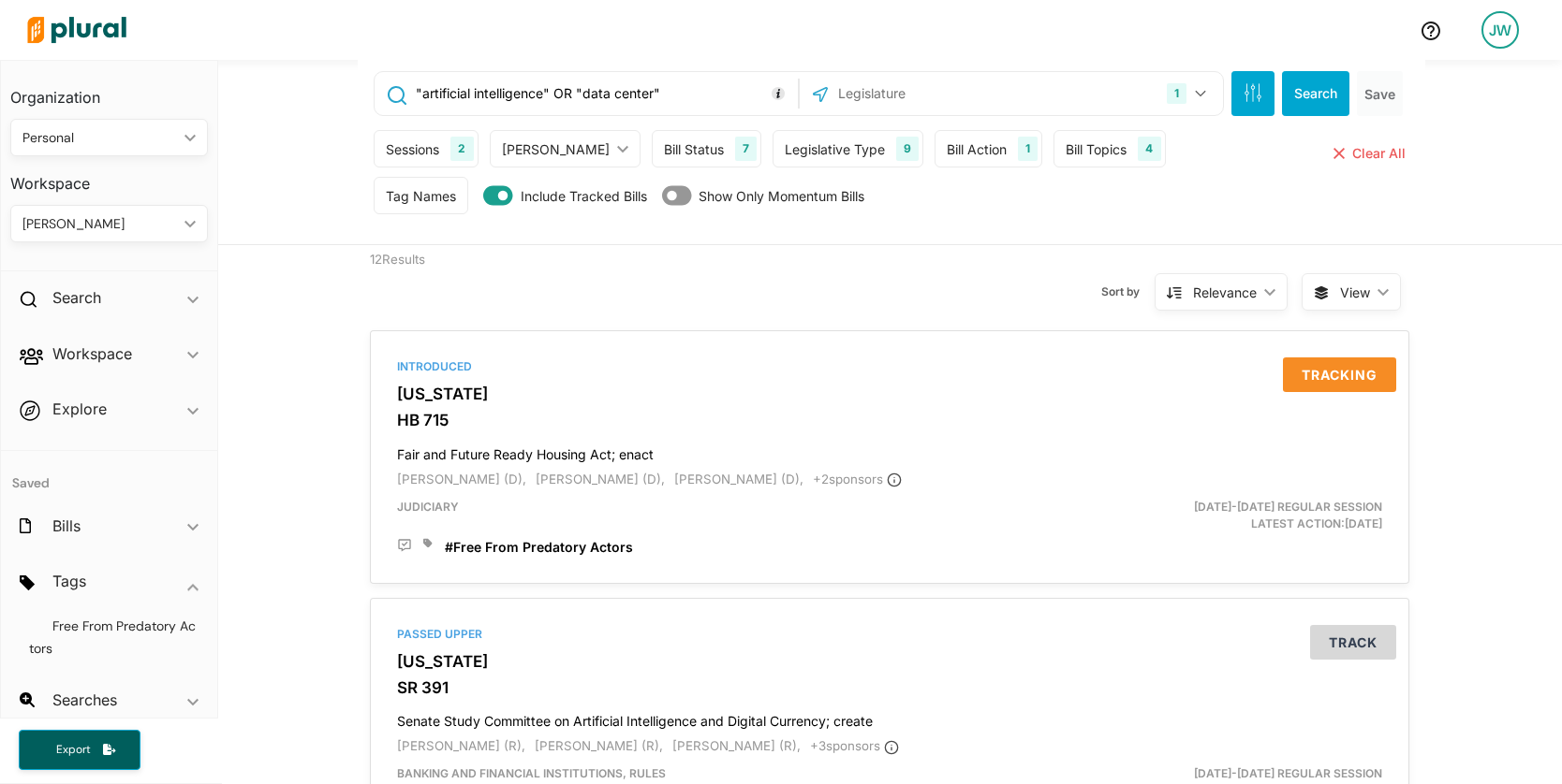
click at [1066, 99] on div "1 [US_STATE] [GEOGRAPHIC_DATA] Congress [US_STATE] [US_STATE] [US_STATE] [US_ST…" at bounding box center [1011, 94] width 413 height 36
click at [1196, 92] on icon "button" at bounding box center [1201, 94] width 10 height 7
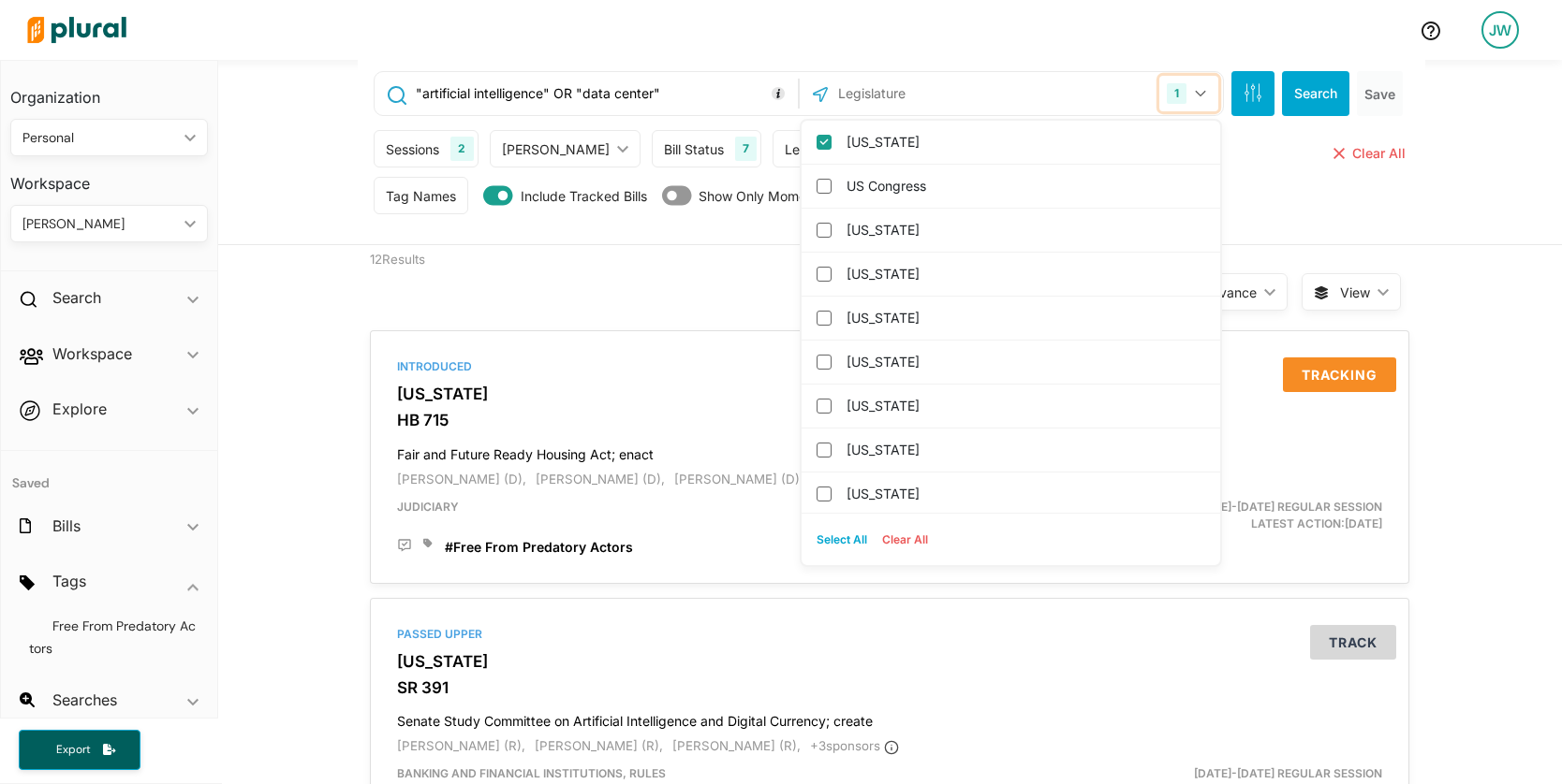
click at [1196, 92] on icon "button" at bounding box center [1201, 94] width 10 height 7
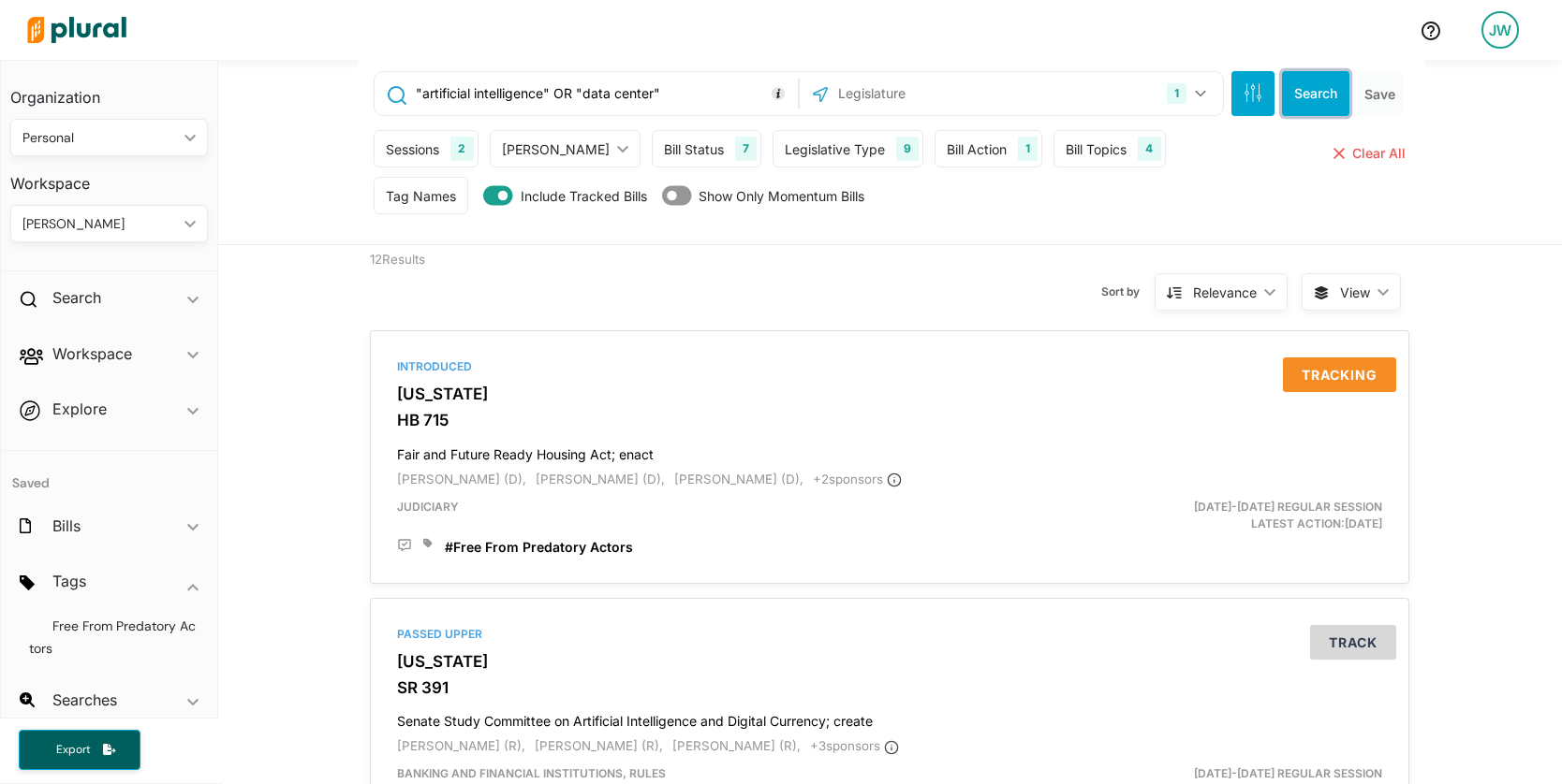
click at [1312, 88] on button "Search" at bounding box center [1316, 93] width 67 height 44
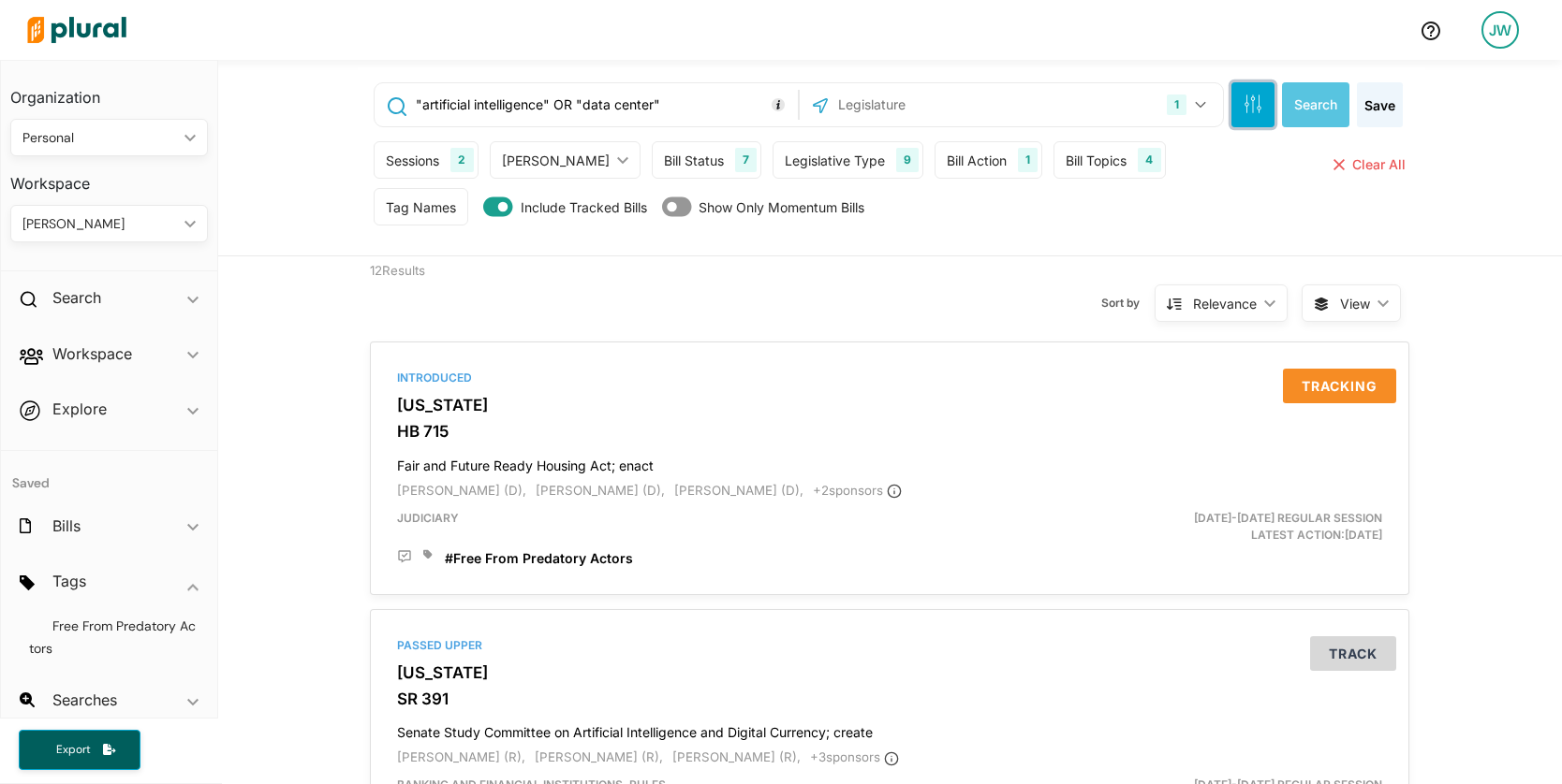
click at [1246, 107] on icon "button" at bounding box center [1252, 104] width 19 height 19
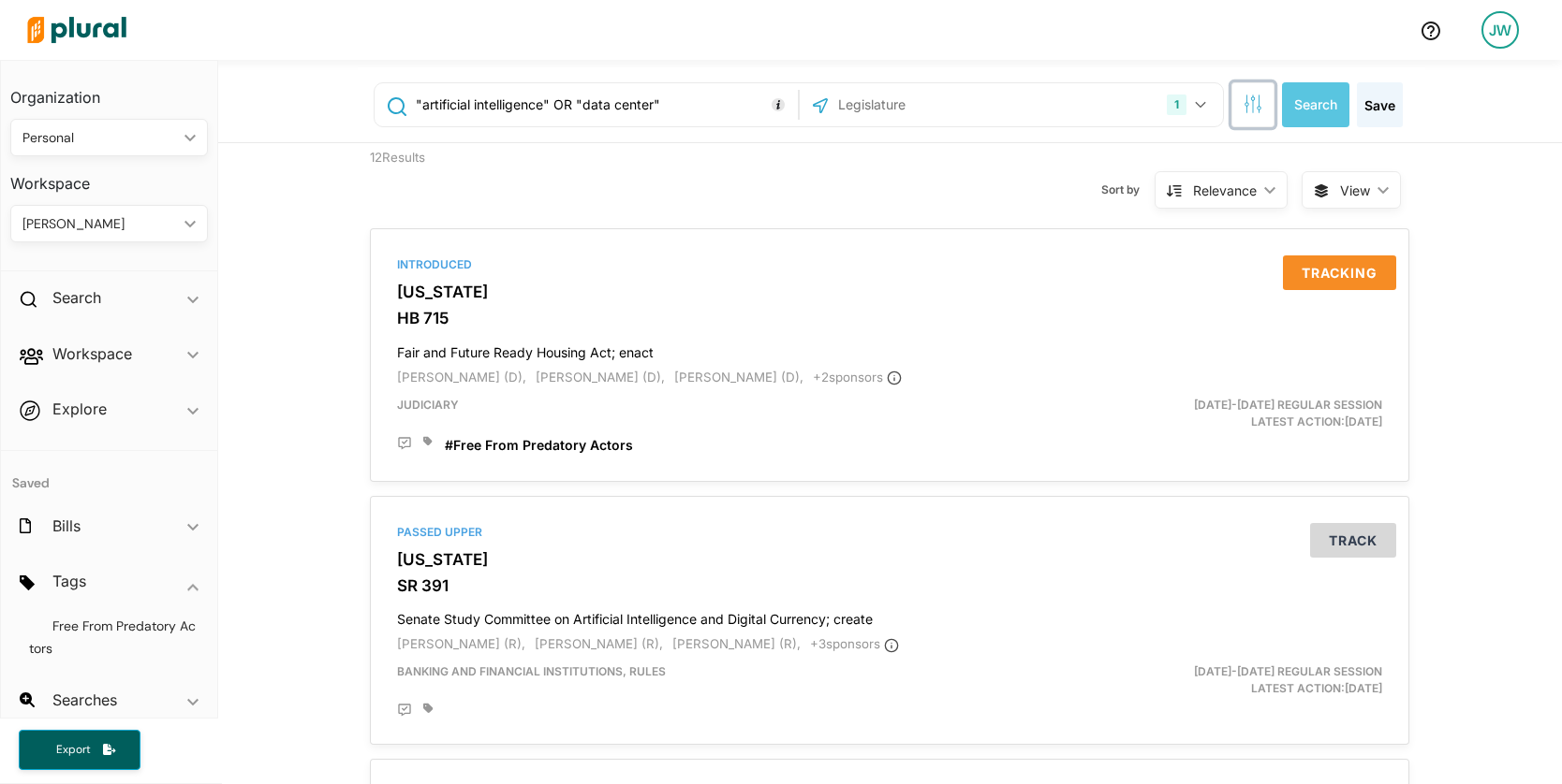
click at [1236, 123] on button "button" at bounding box center [1253, 104] width 44 height 44
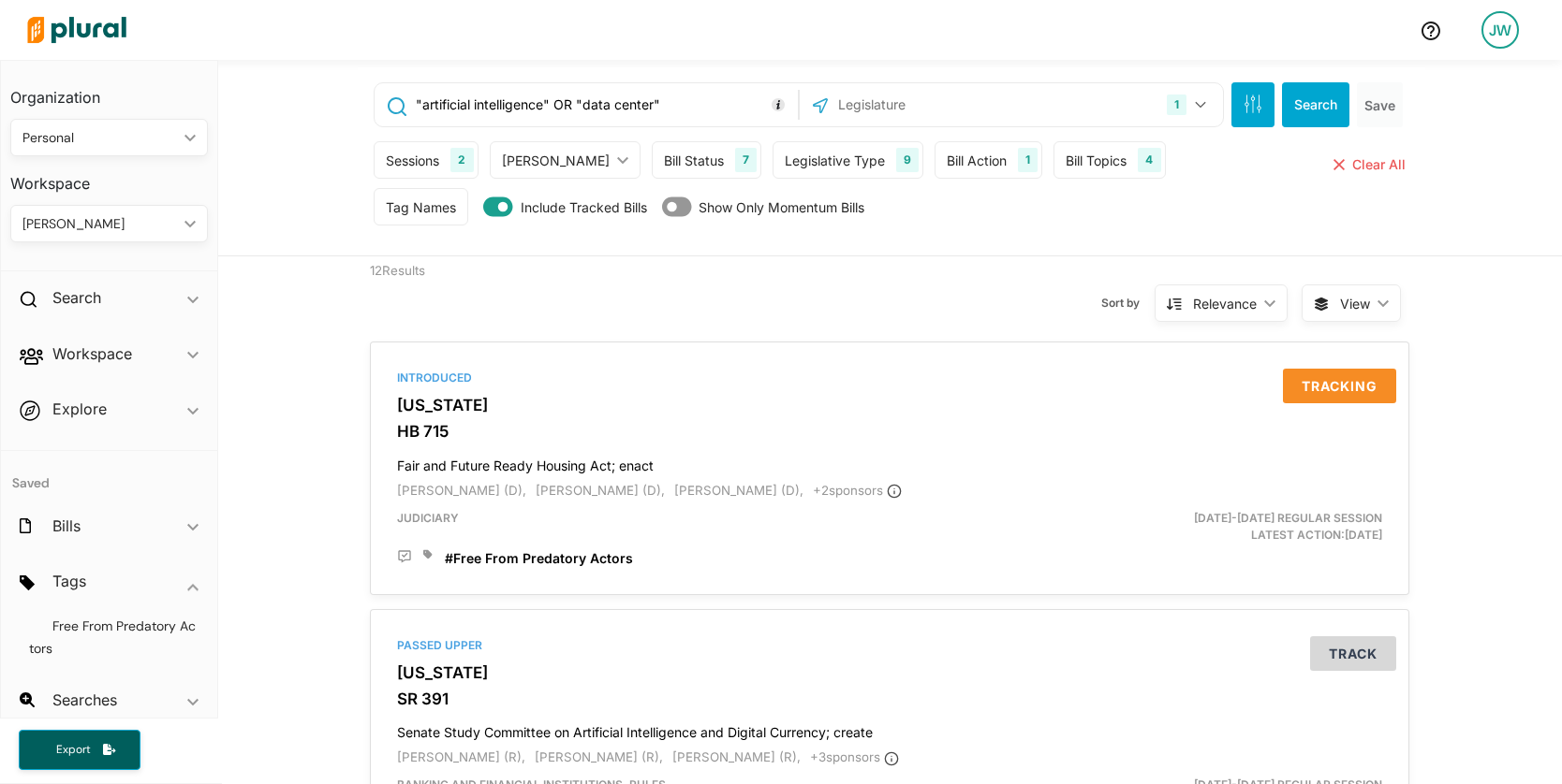
click at [1093, 172] on div "Bill Topics 4" at bounding box center [1109, 160] width 112 height 38
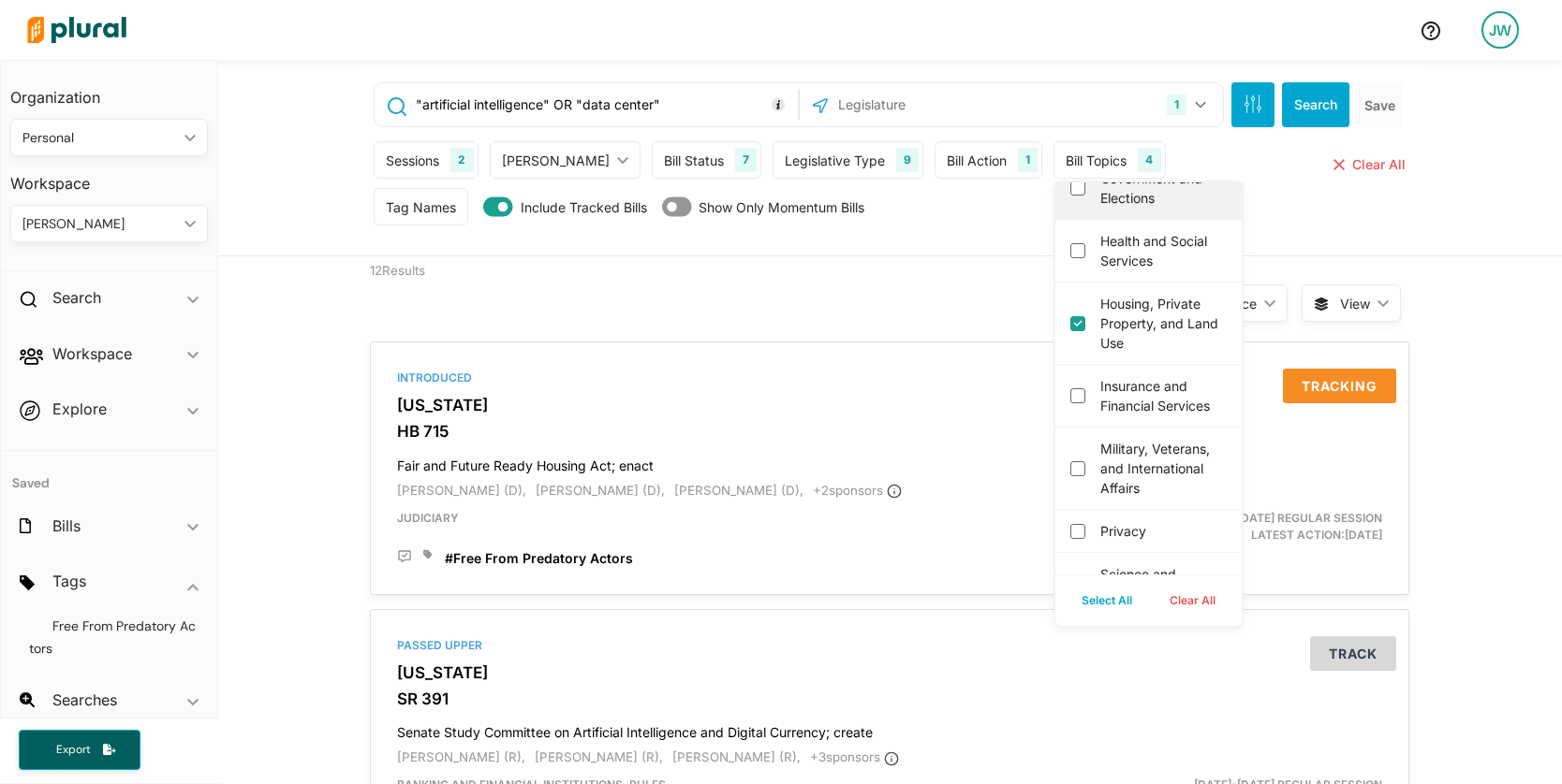
scroll to position [870, 0]
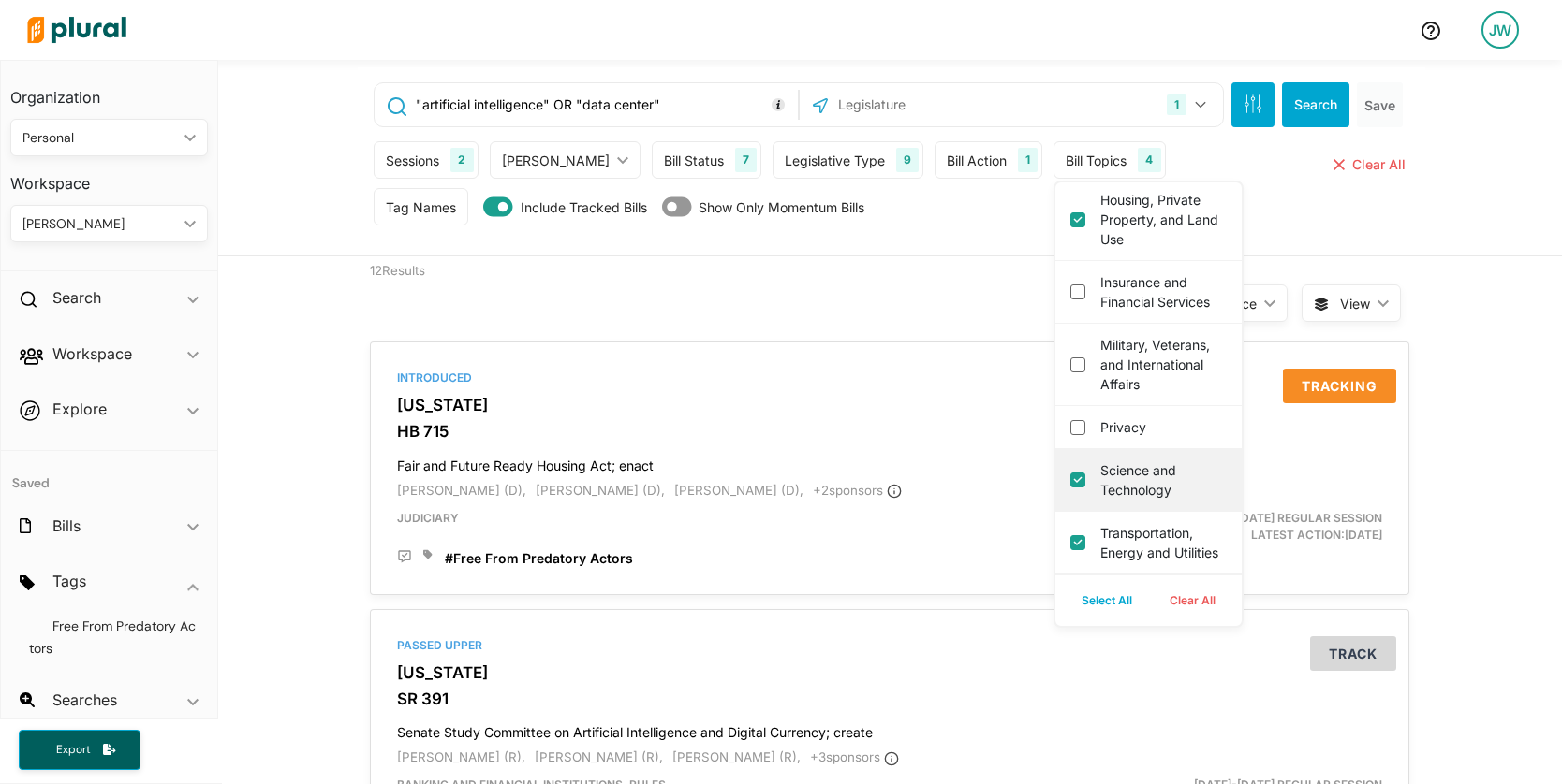
click at [1070, 487] on technology "Science and Technology" at bounding box center [1077, 479] width 15 height 15
checkbox technology "false"
click at [1322, 102] on button "Search" at bounding box center [1316, 104] width 67 height 44
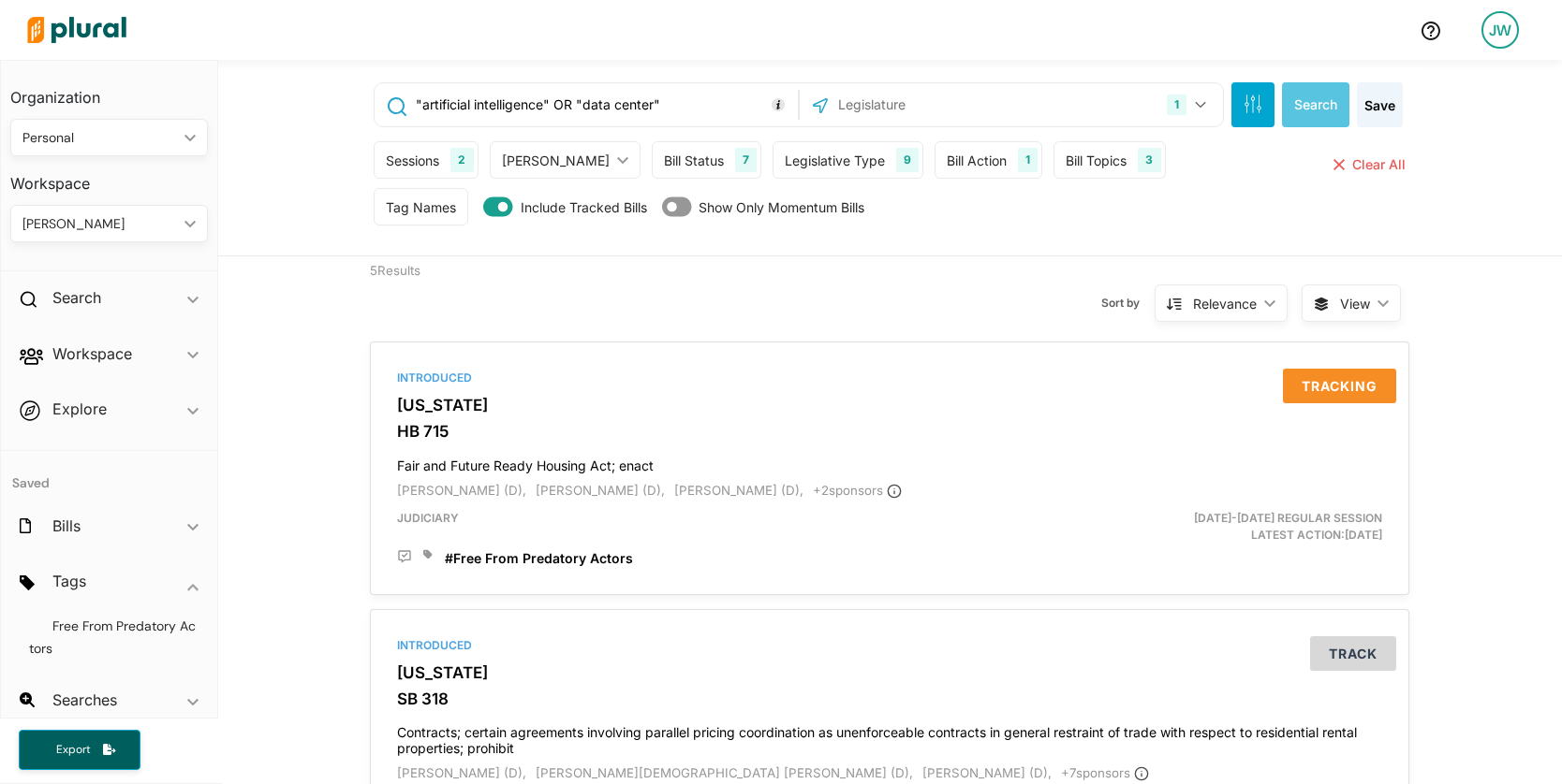
click at [1370, 307] on span "View ic_keyboard_arrow_down" at bounding box center [1351, 304] width 99 height 38
click at [1346, 353] on span "Table" at bounding box center [1399, 348] width 112 height 16
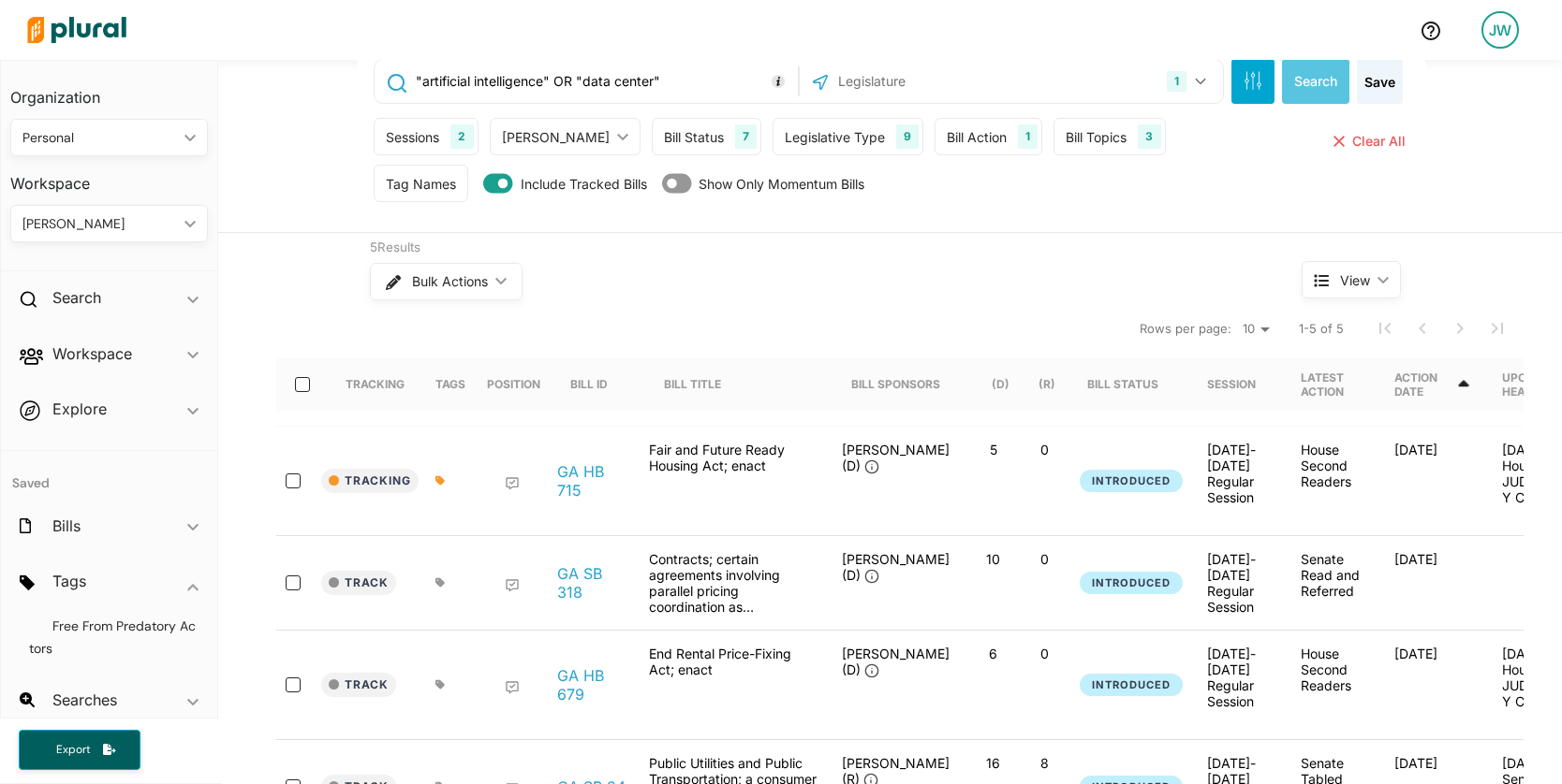
scroll to position [77, 0]
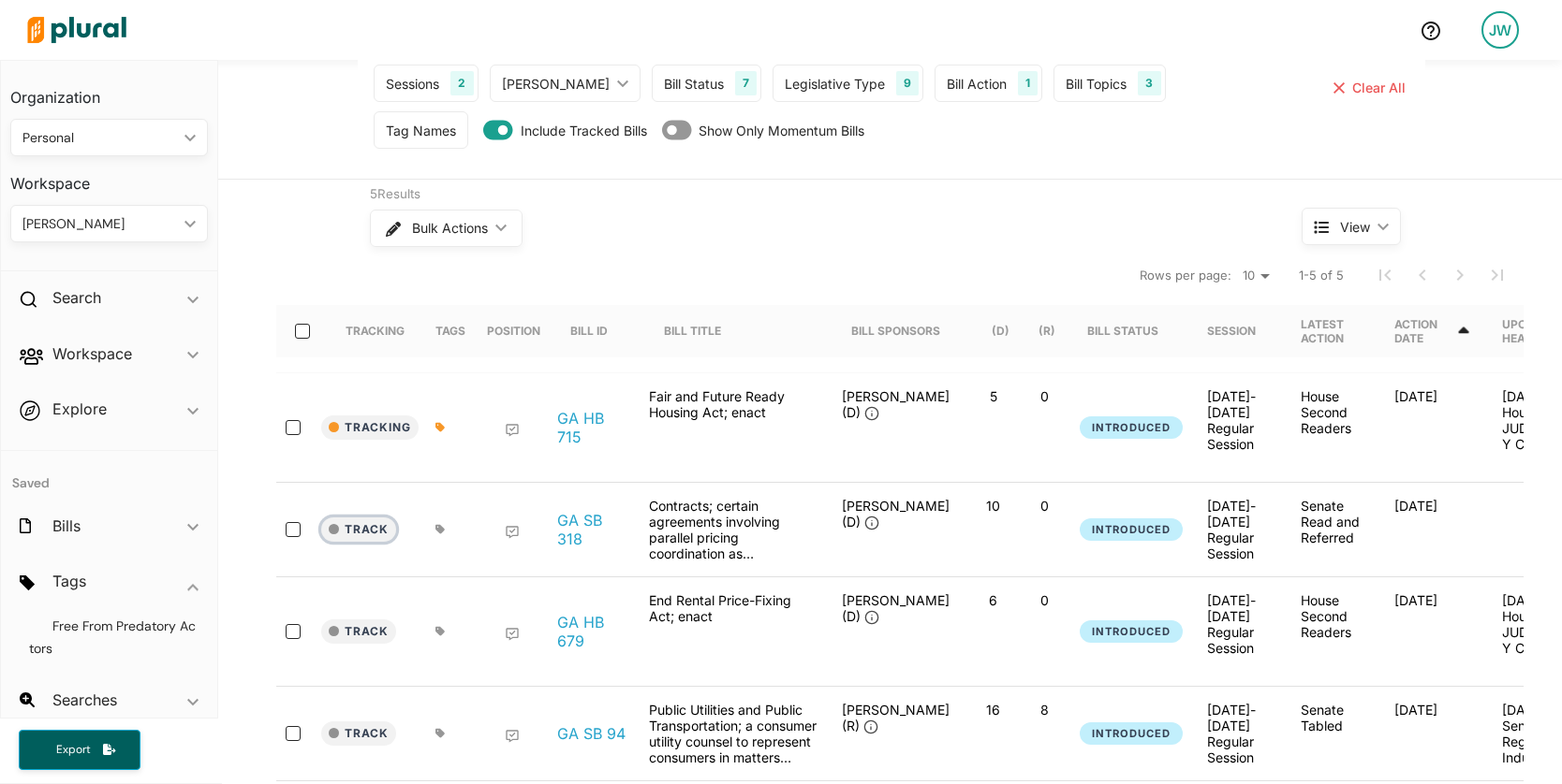
click at [357, 518] on button "Track" at bounding box center [359, 530] width 75 height 25
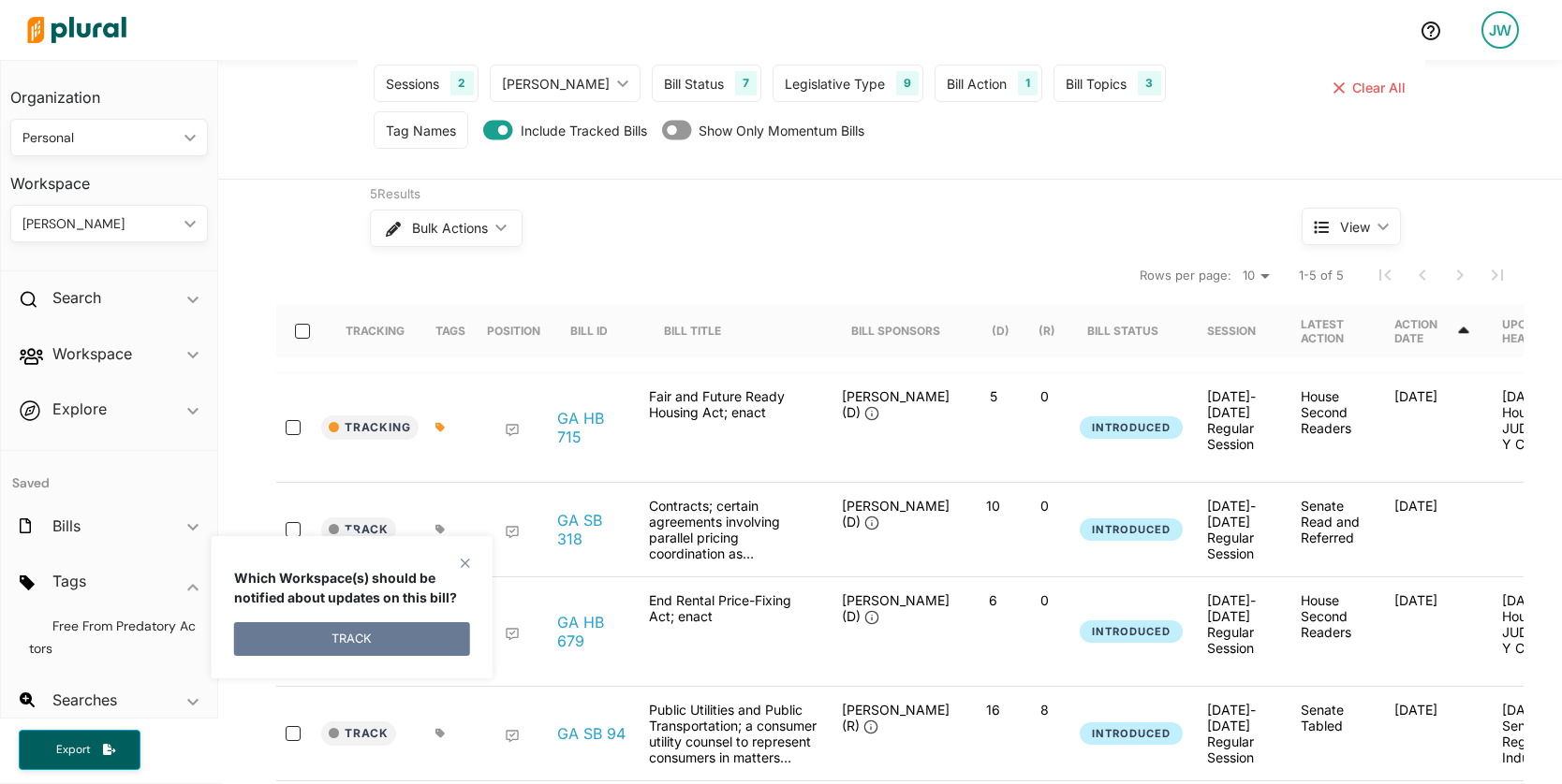
click at [397, 634] on button "TRACK" at bounding box center [352, 640] width 236 height 34
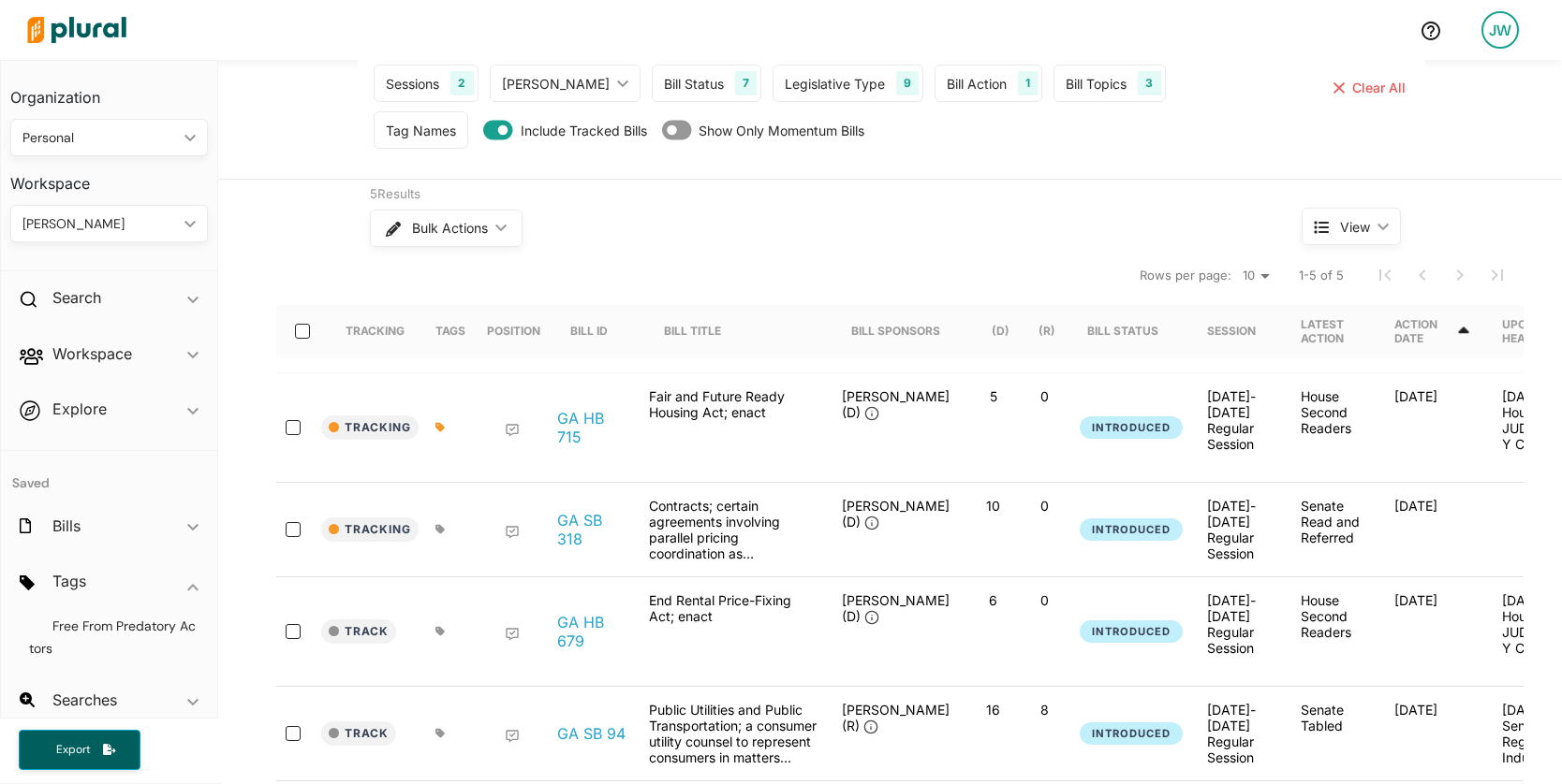
click at [435, 525] on icon at bounding box center [439, 529] width 9 height 9
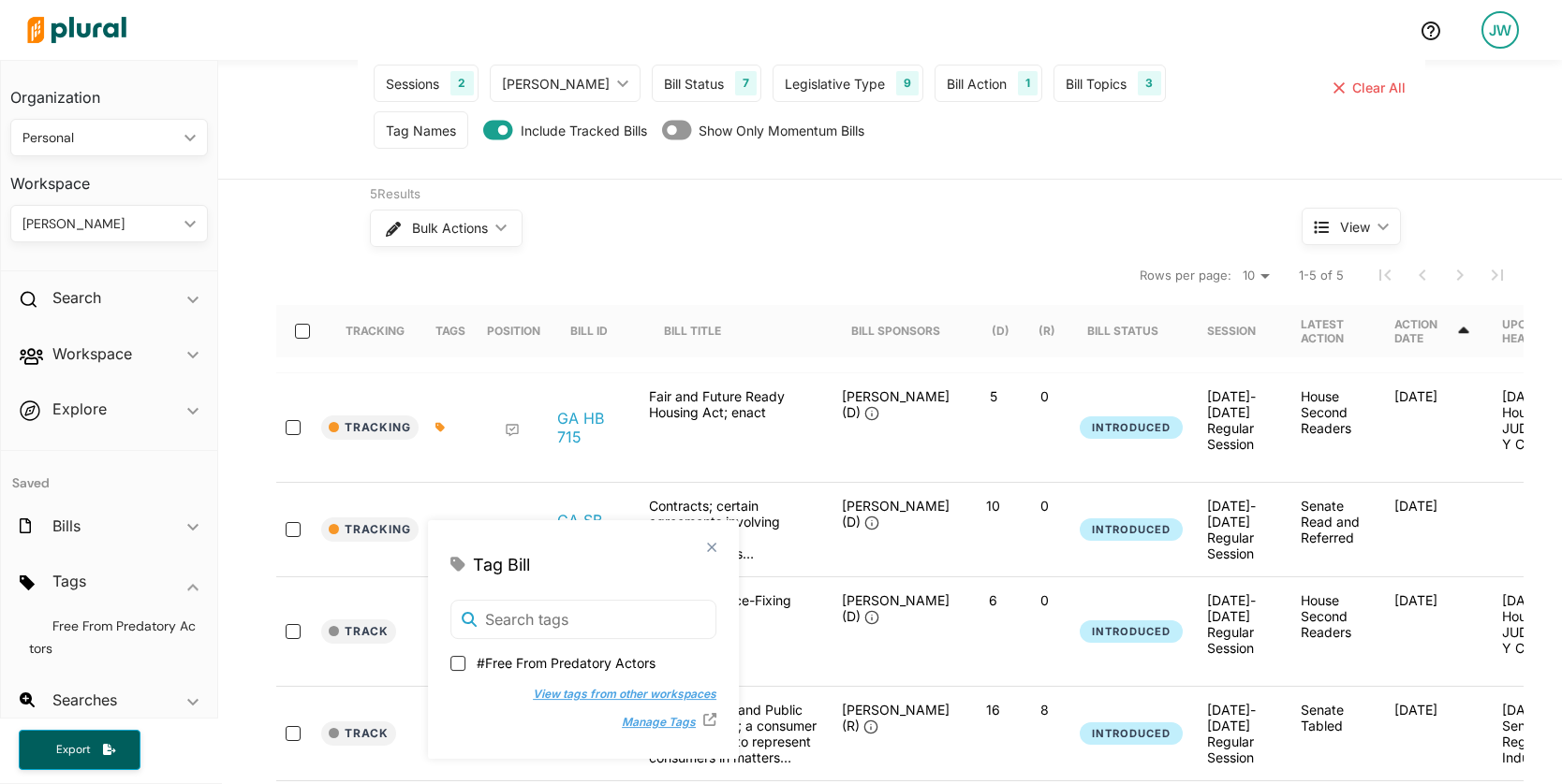
click at [704, 550] on polygon at bounding box center [712, 548] width 16 height 16
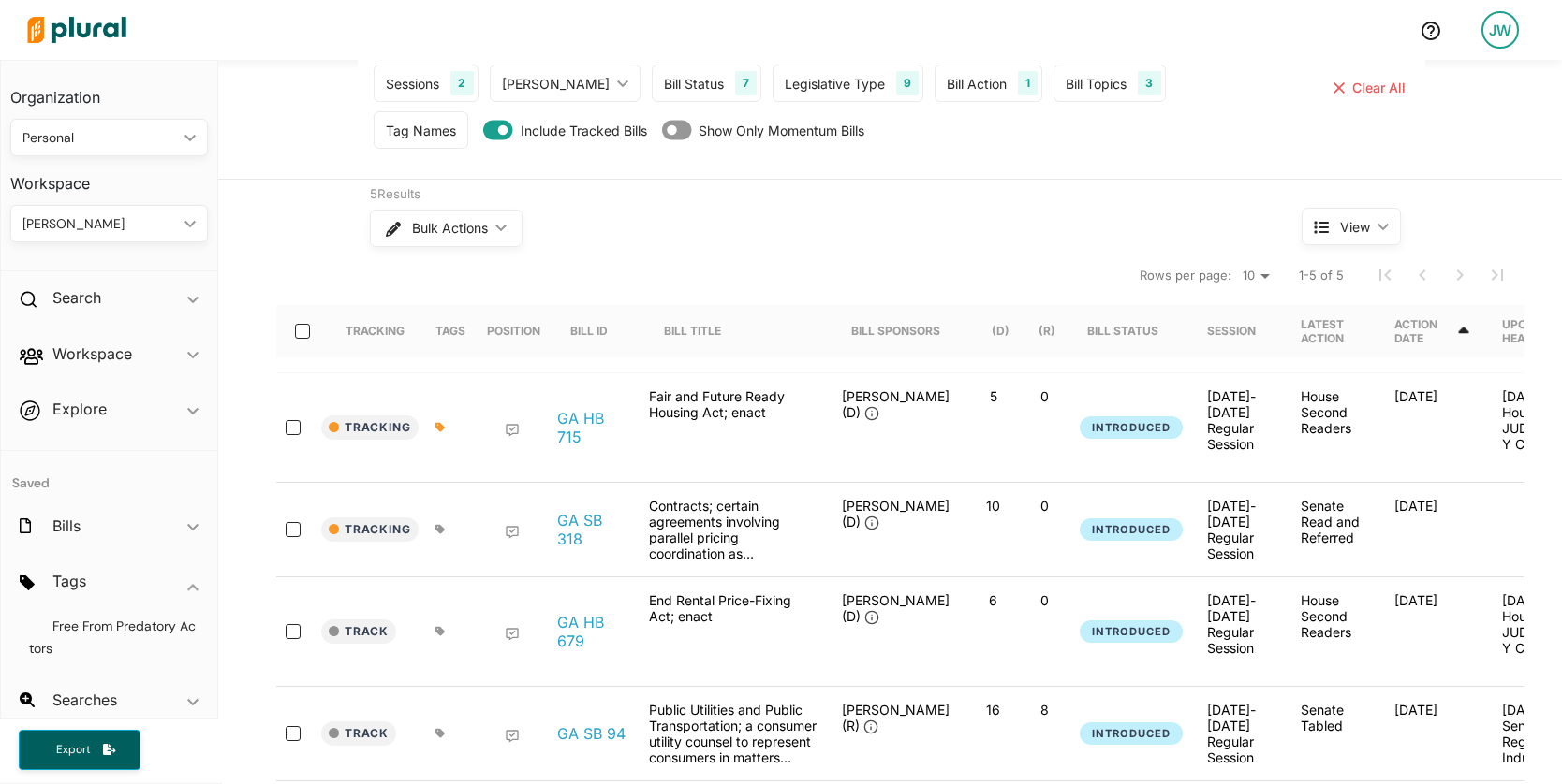
click at [435, 423] on icon at bounding box center [439, 427] width 9 height 9
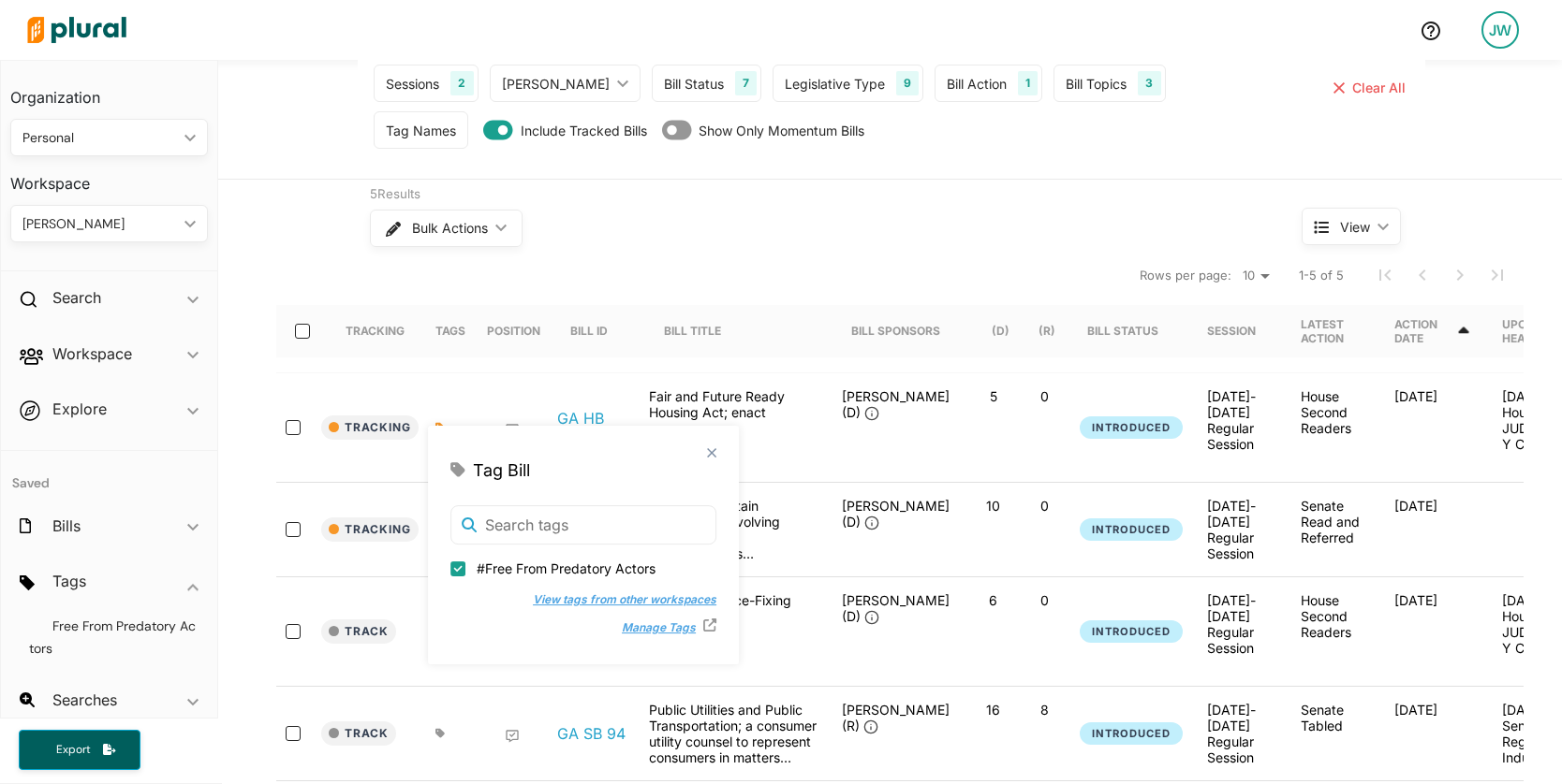
click at [704, 448] on polygon at bounding box center [712, 454] width 16 height 16
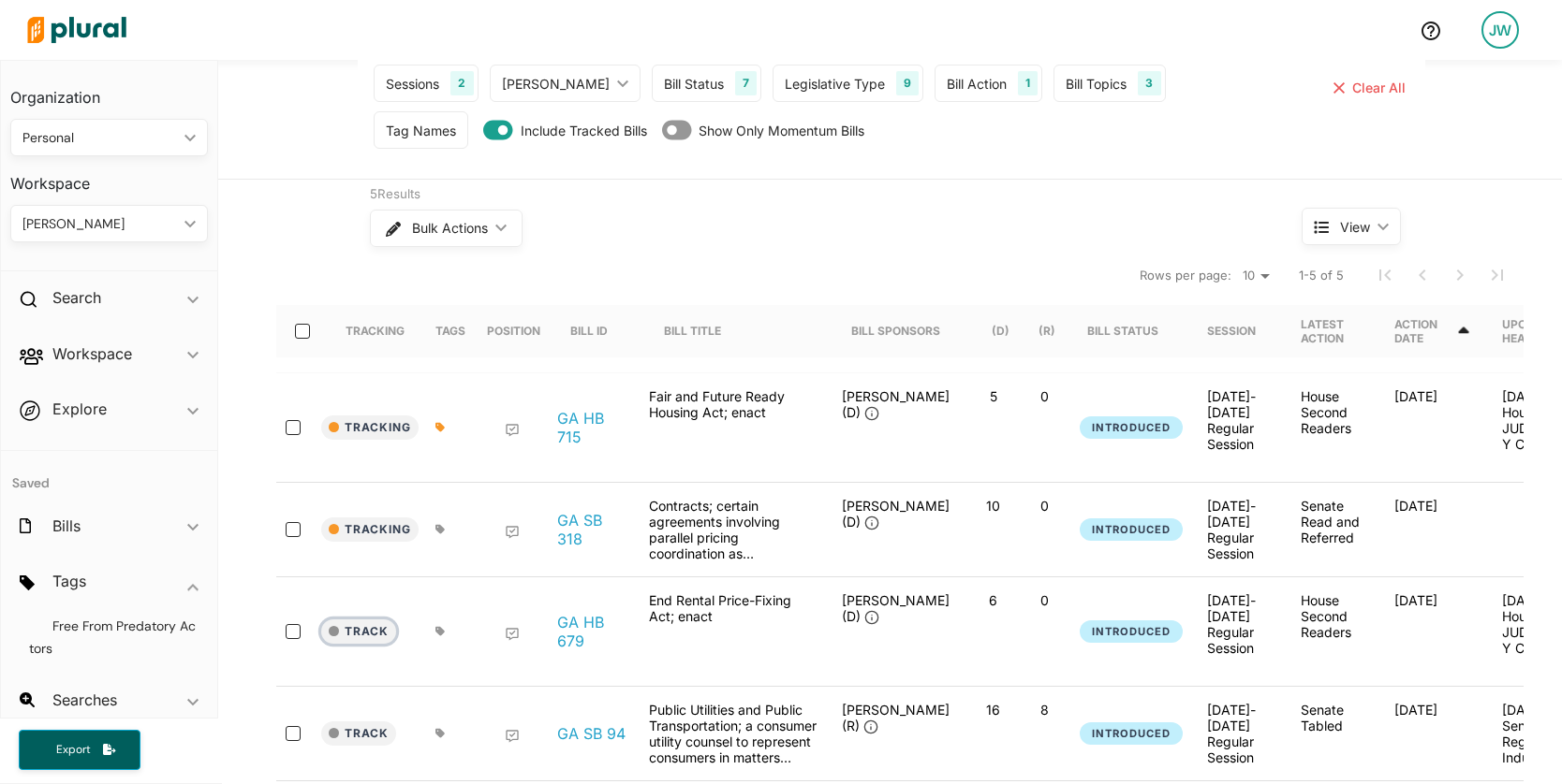
click at [363, 620] on button "Track" at bounding box center [359, 632] width 75 height 25
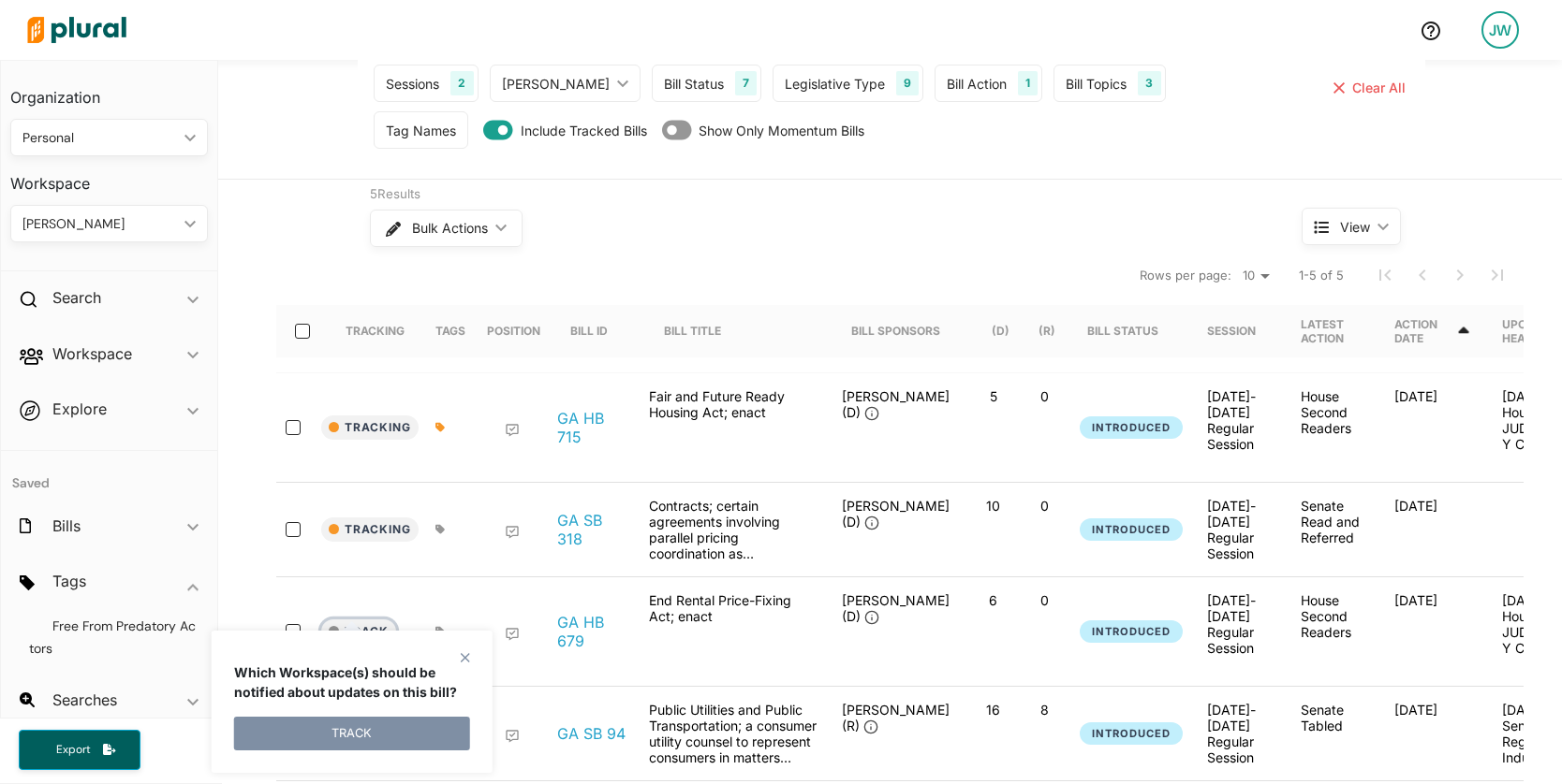
click at [365, 620] on button "Track" at bounding box center [359, 632] width 75 height 25
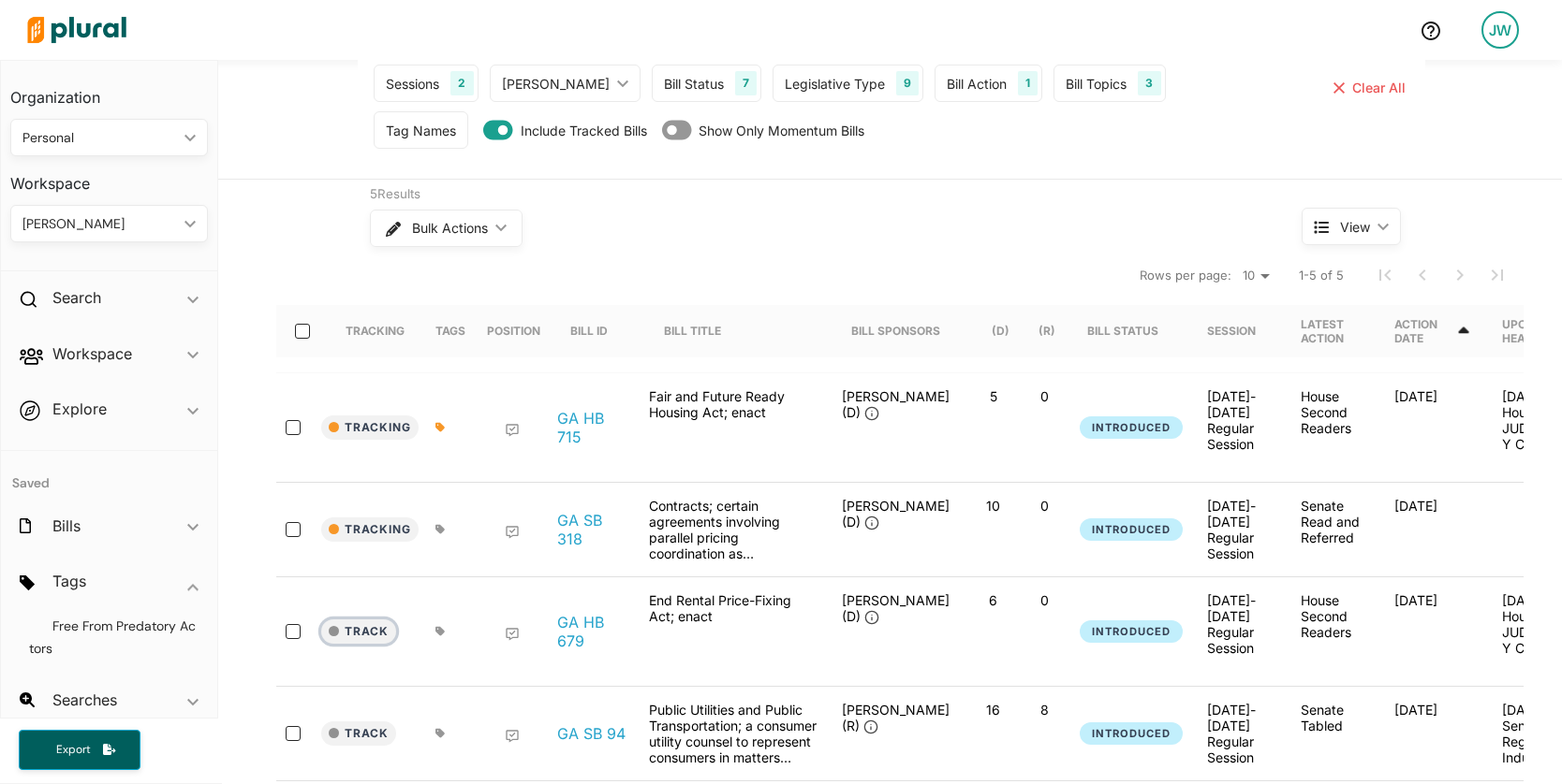
click at [354, 620] on button "Track" at bounding box center [359, 632] width 75 height 25
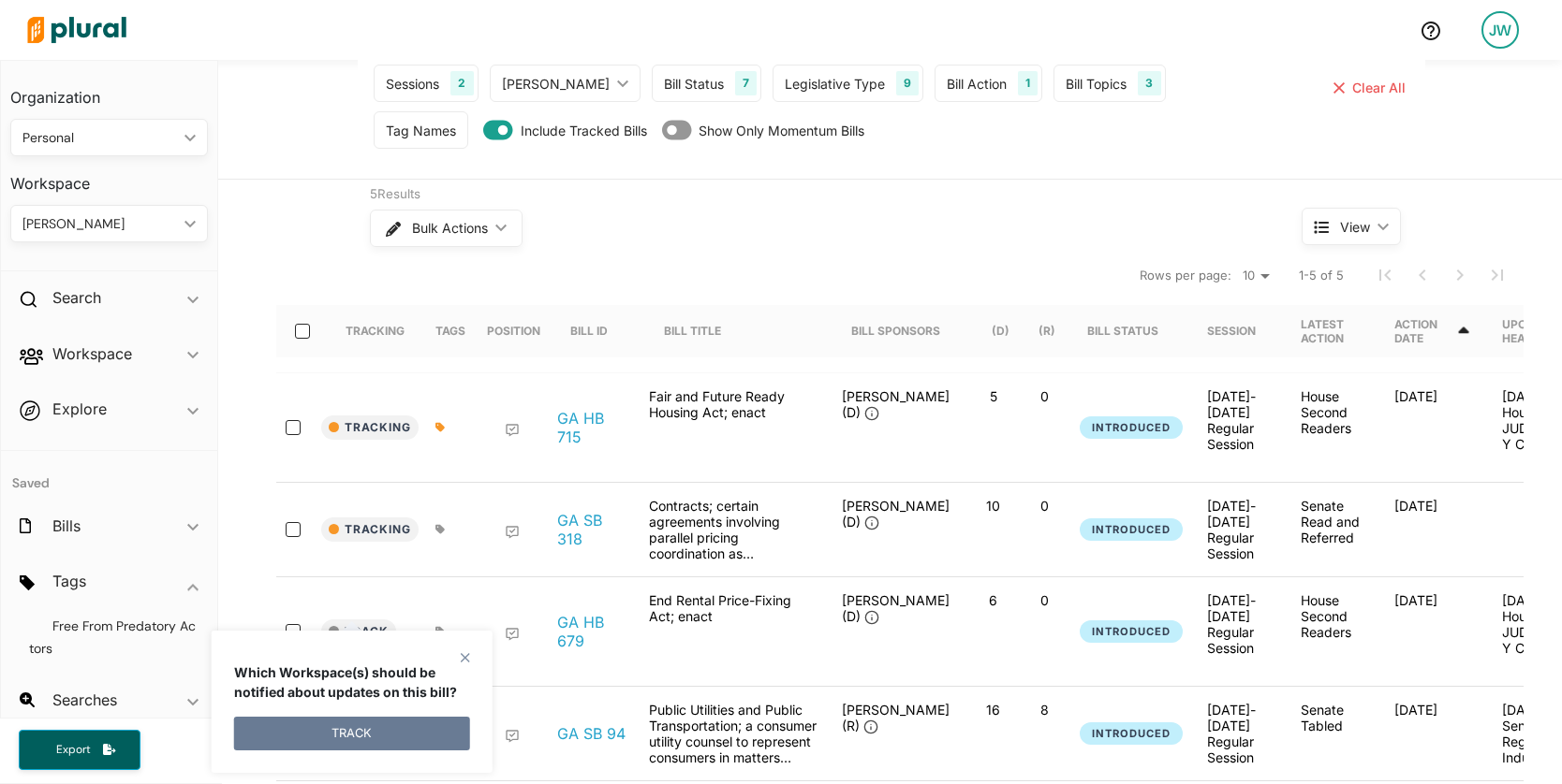
click at [356, 726] on button "TRACK" at bounding box center [352, 734] width 236 height 34
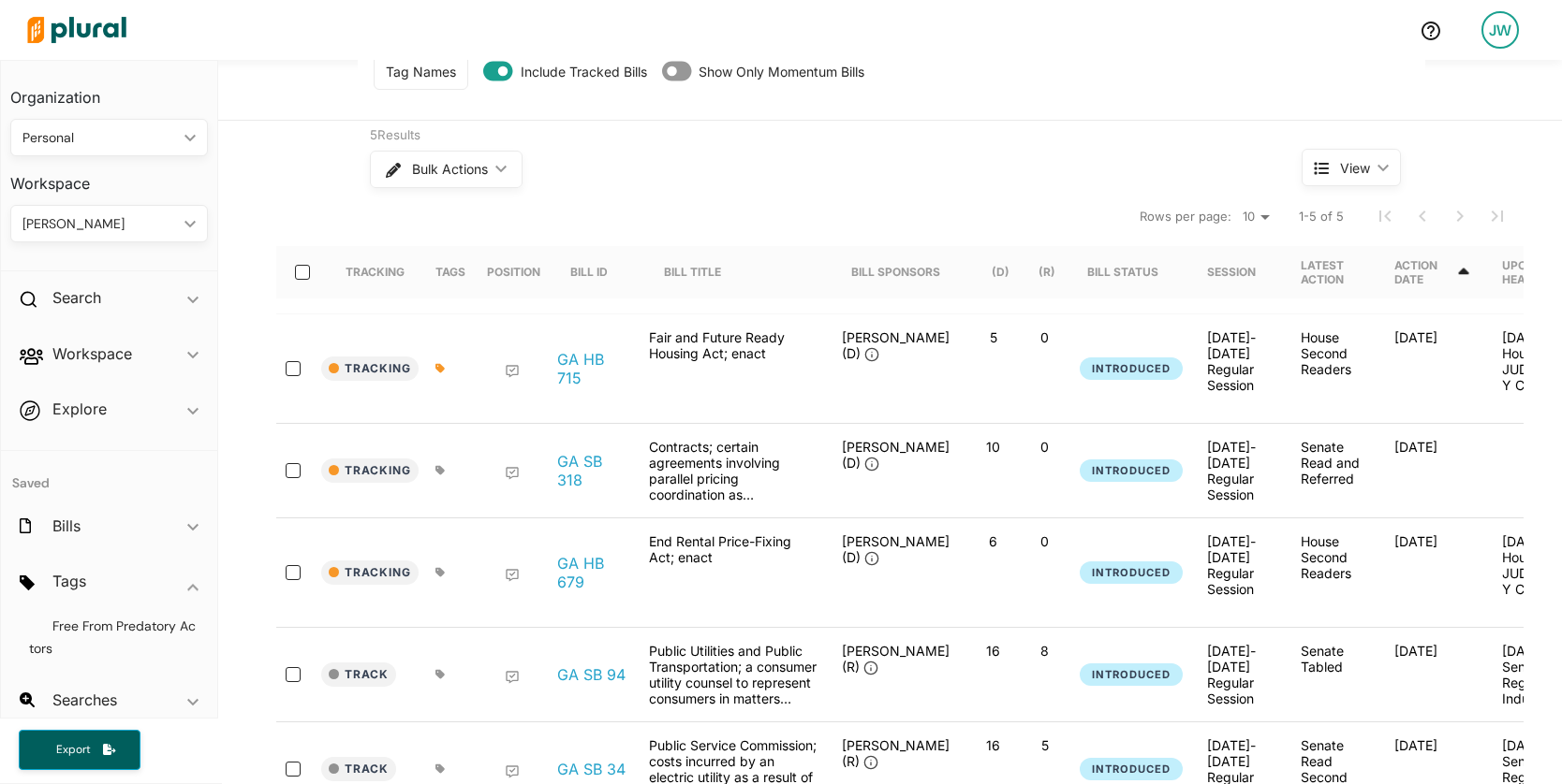
scroll to position [148, 0]
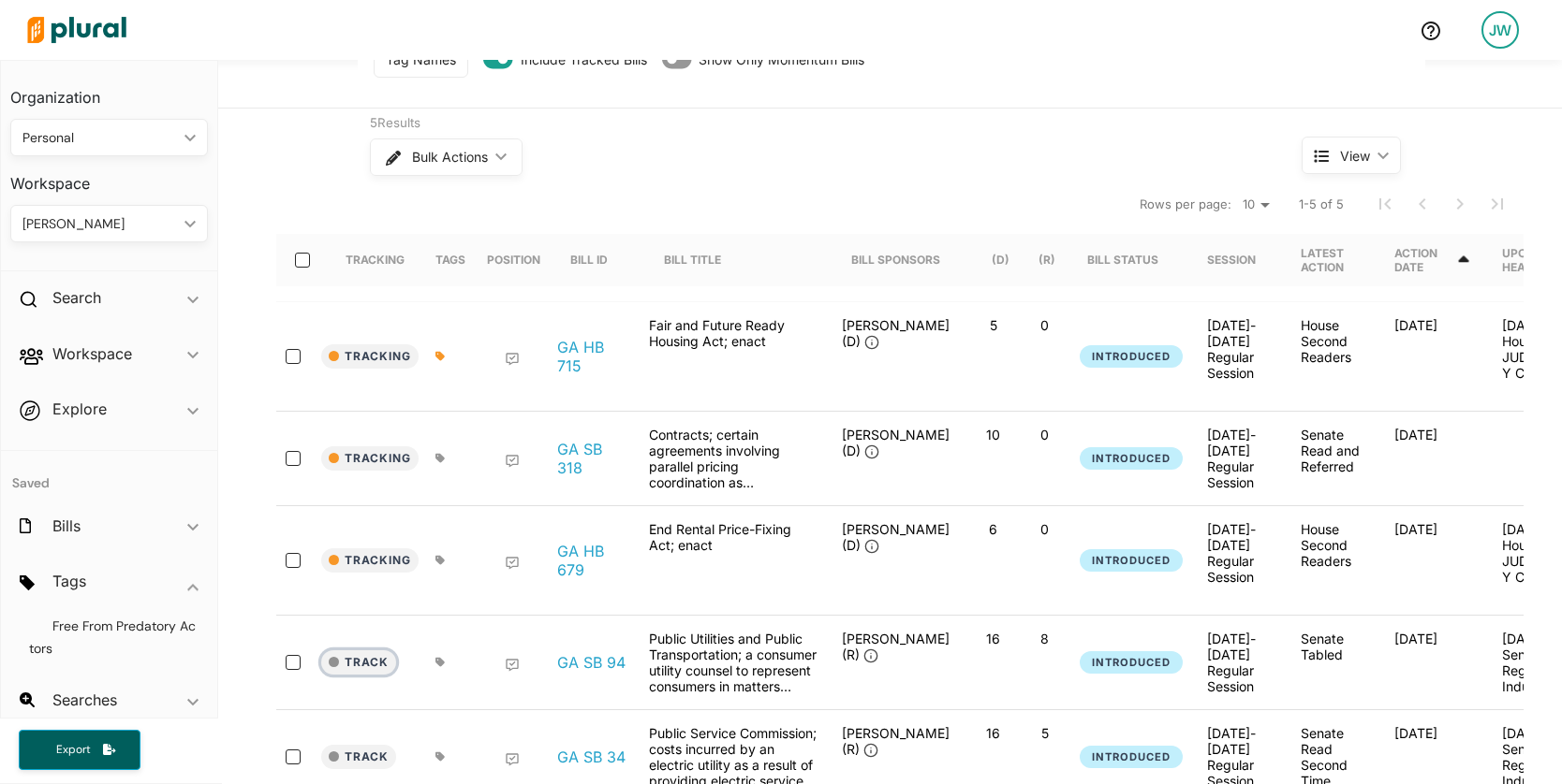
click at [342, 651] on button "Track" at bounding box center [359, 662] width 75 height 25
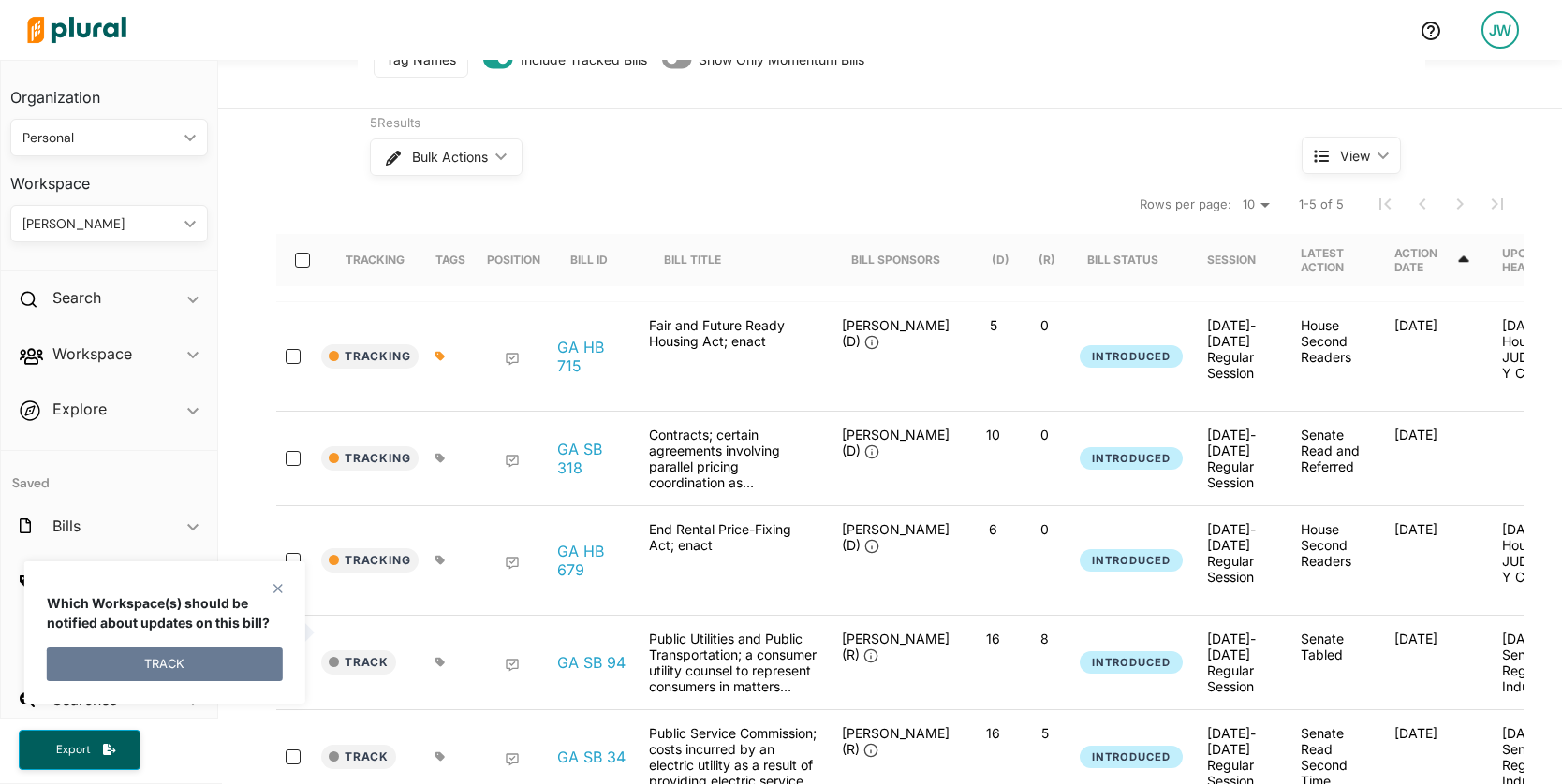
drag, startPoint x: 216, startPoint y: 660, endPoint x: 234, endPoint y: 658, distance: 18.1
click at [216, 660] on button "TRACK" at bounding box center [164, 664] width 236 height 34
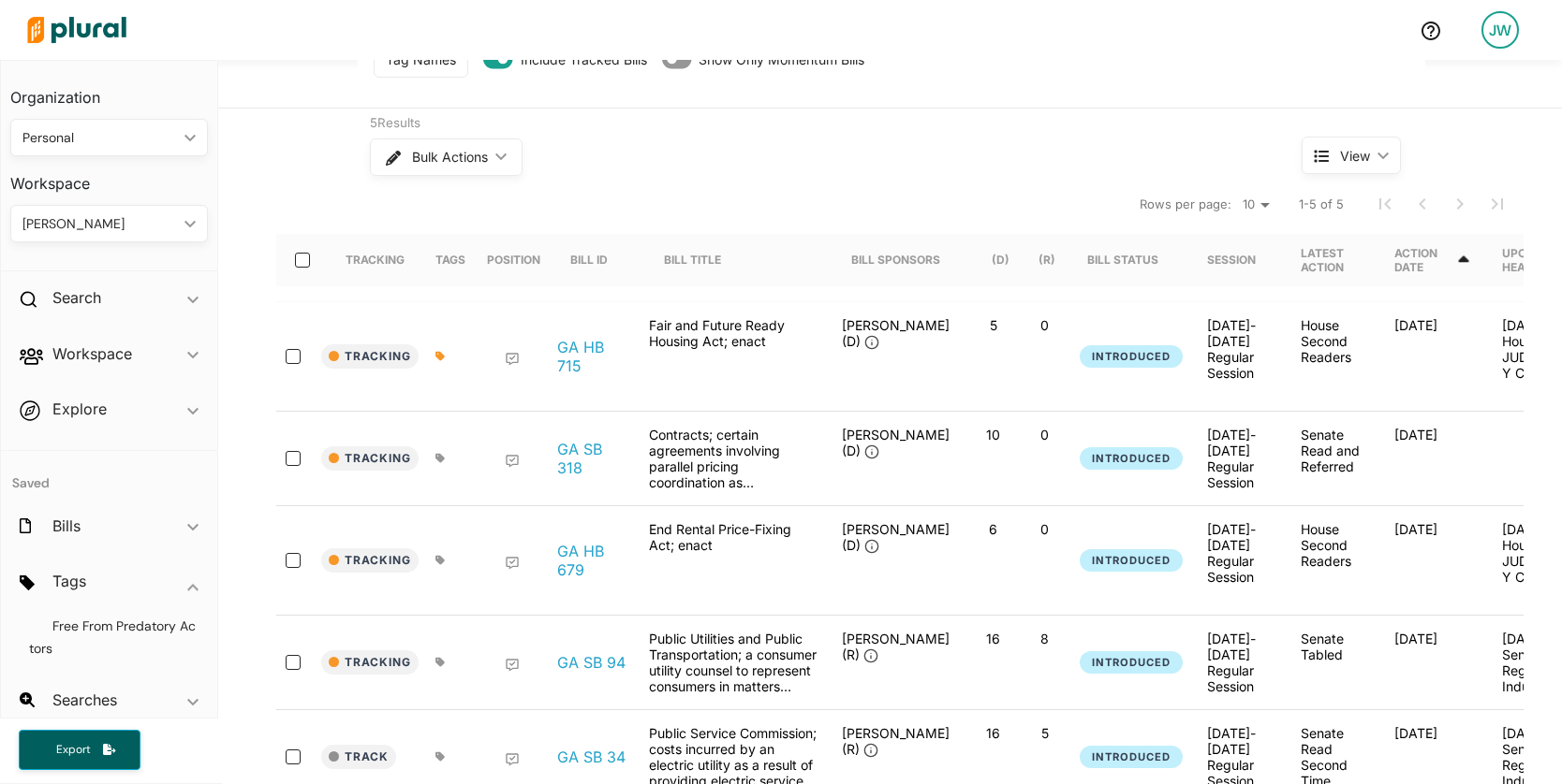
scroll to position [298, 0]
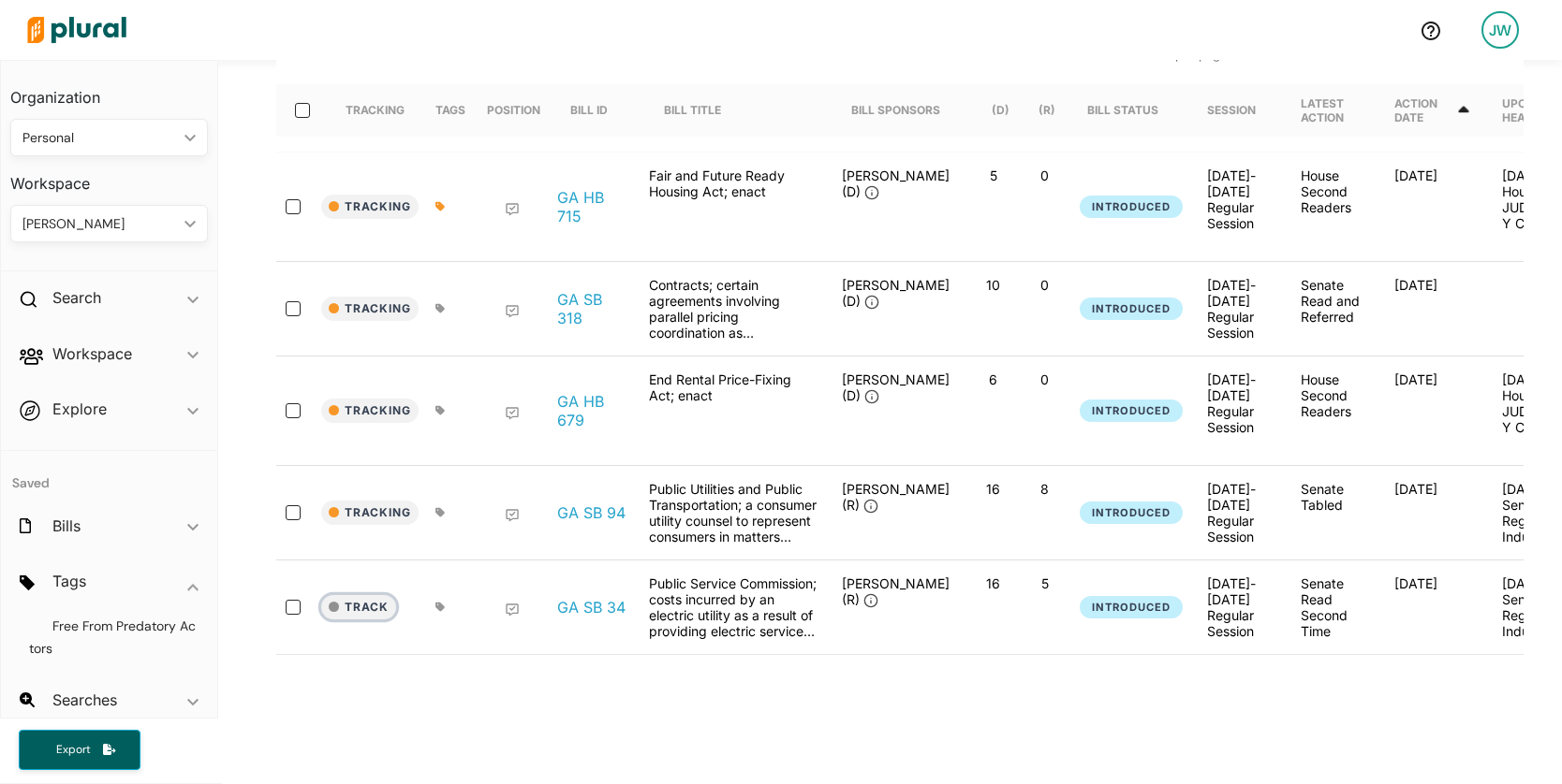
click at [338, 595] on button "Track" at bounding box center [359, 607] width 75 height 25
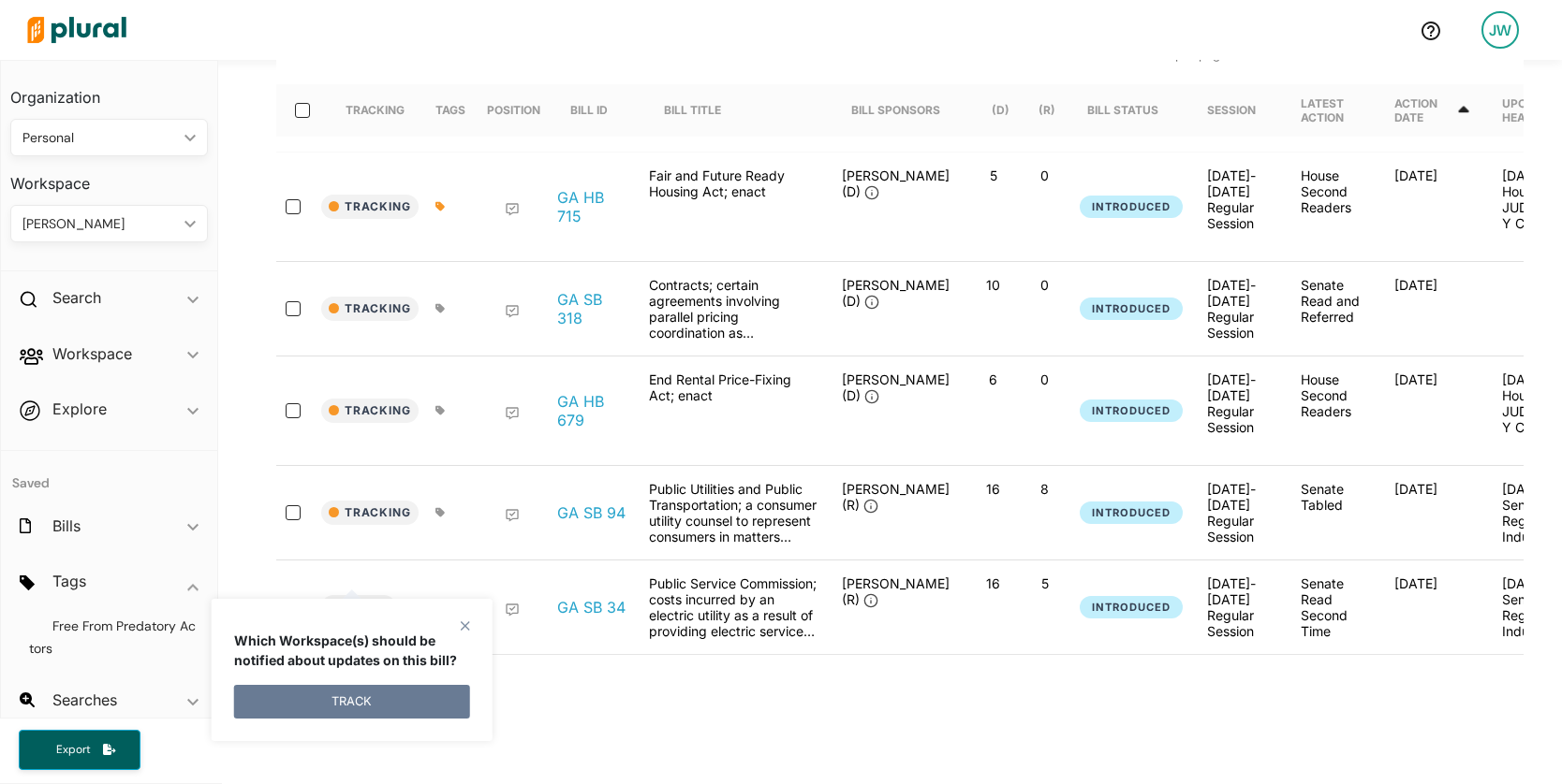
click at [340, 692] on button "TRACK" at bounding box center [352, 702] width 236 height 34
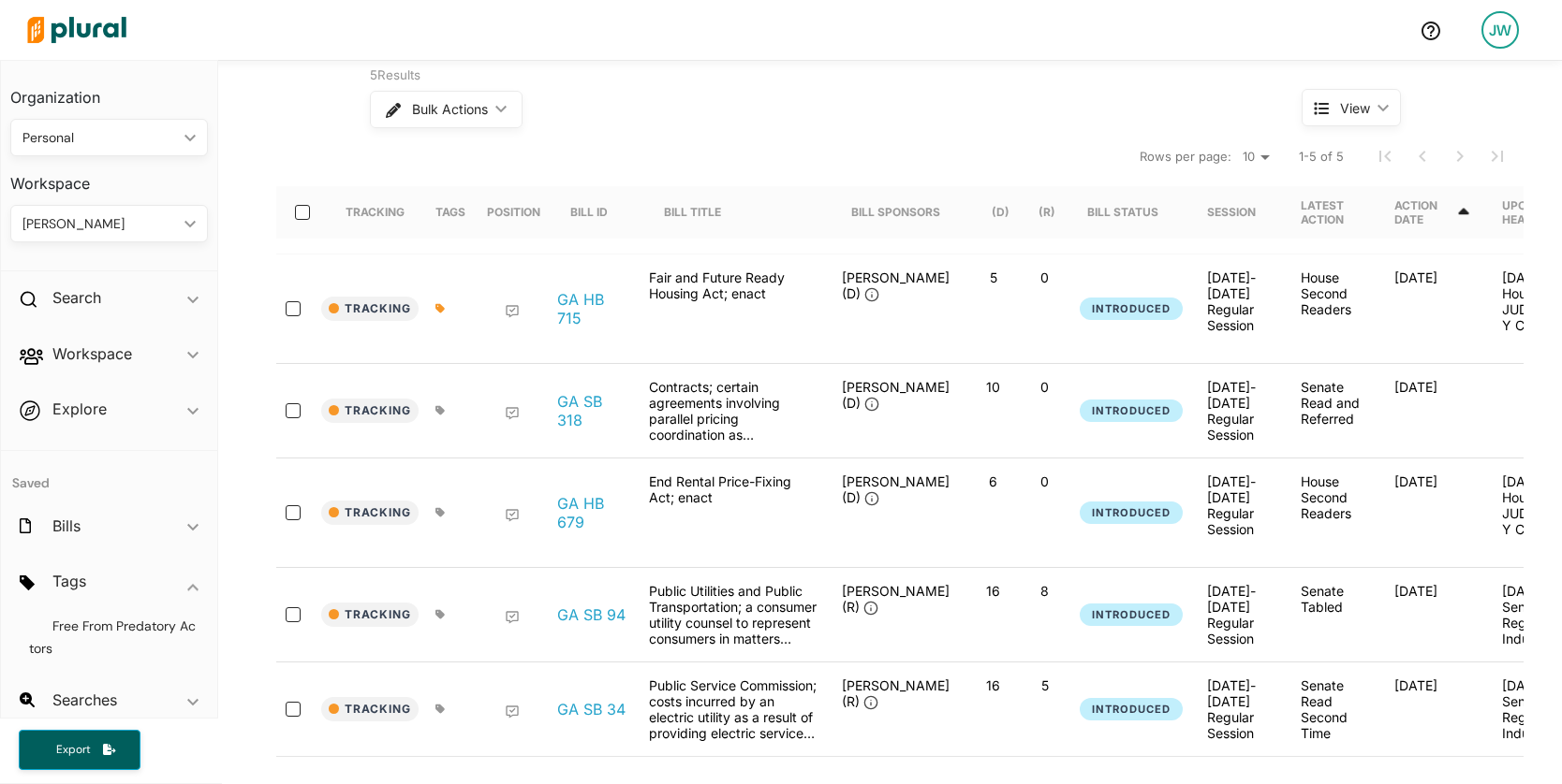
scroll to position [184, 0]
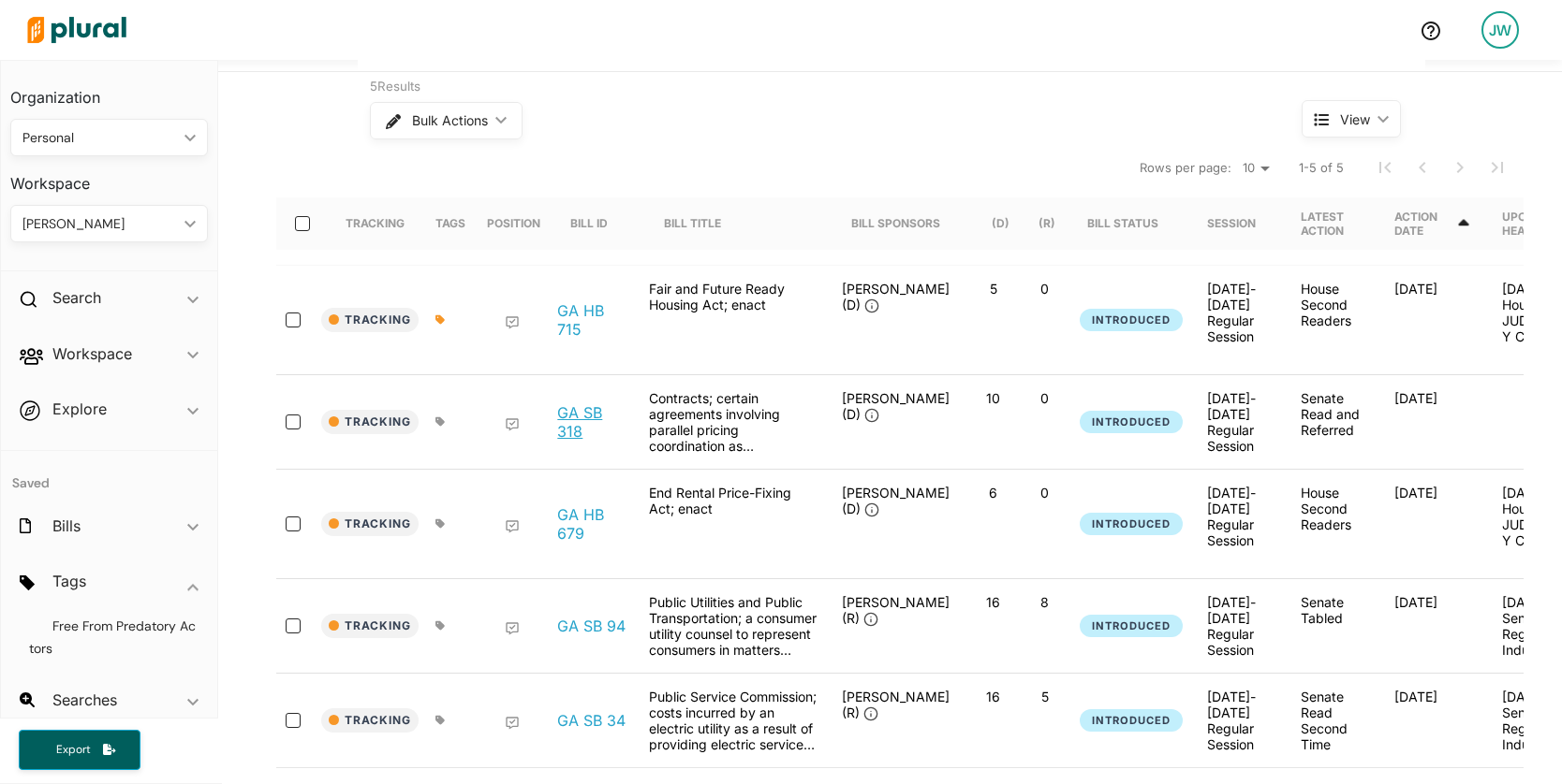
click at [575, 407] on link "GA SB 318" at bounding box center [593, 422] width 71 height 38
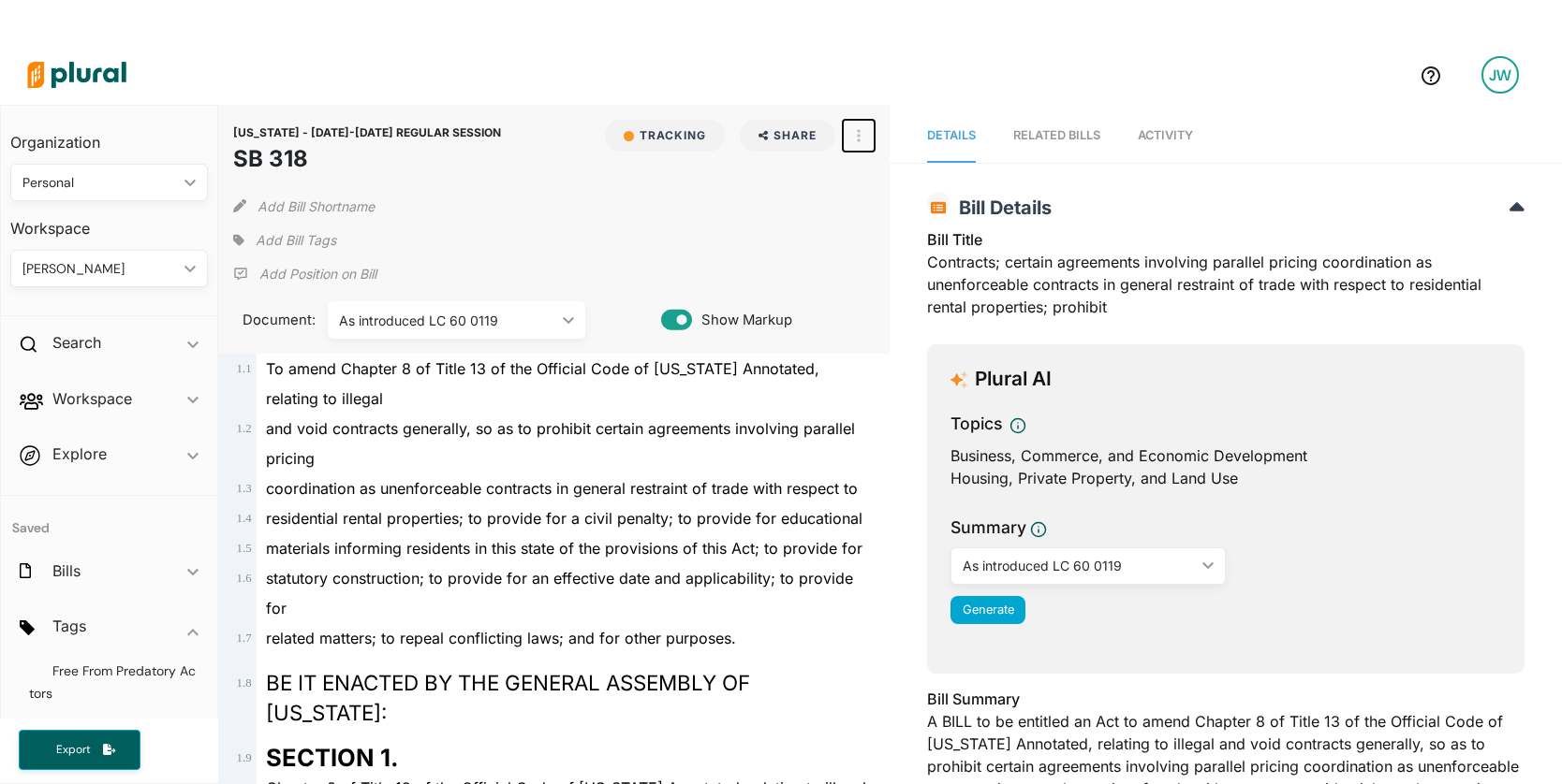
click at [860, 132] on button "button" at bounding box center [859, 135] width 32 height 32
click at [868, 185] on link "View PDF" at bounding box center [927, 177] width 164 height 44
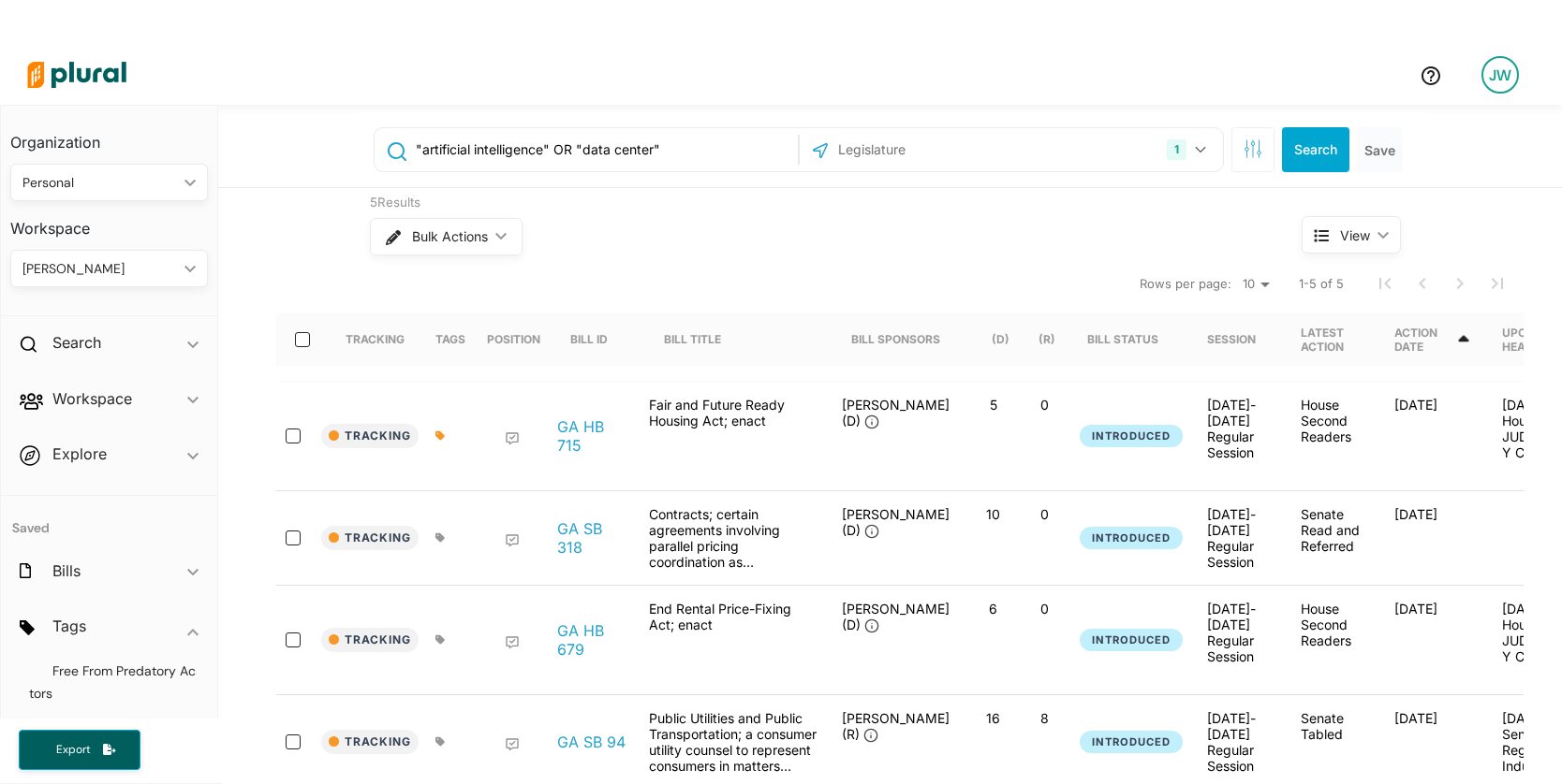
scroll to position [44, 0]
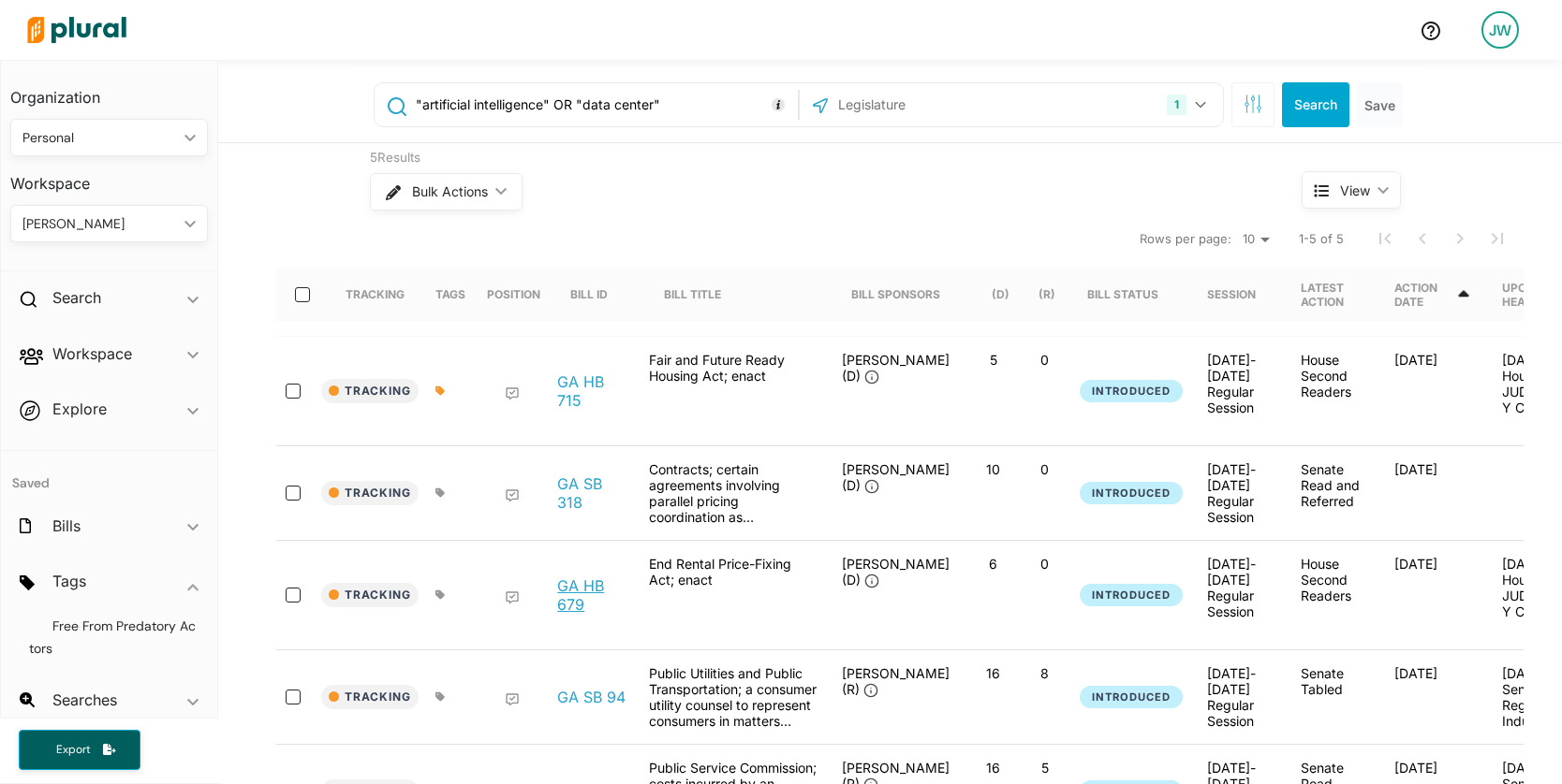
click at [562, 576] on link "GA HB 679" at bounding box center [593, 595] width 71 height 38
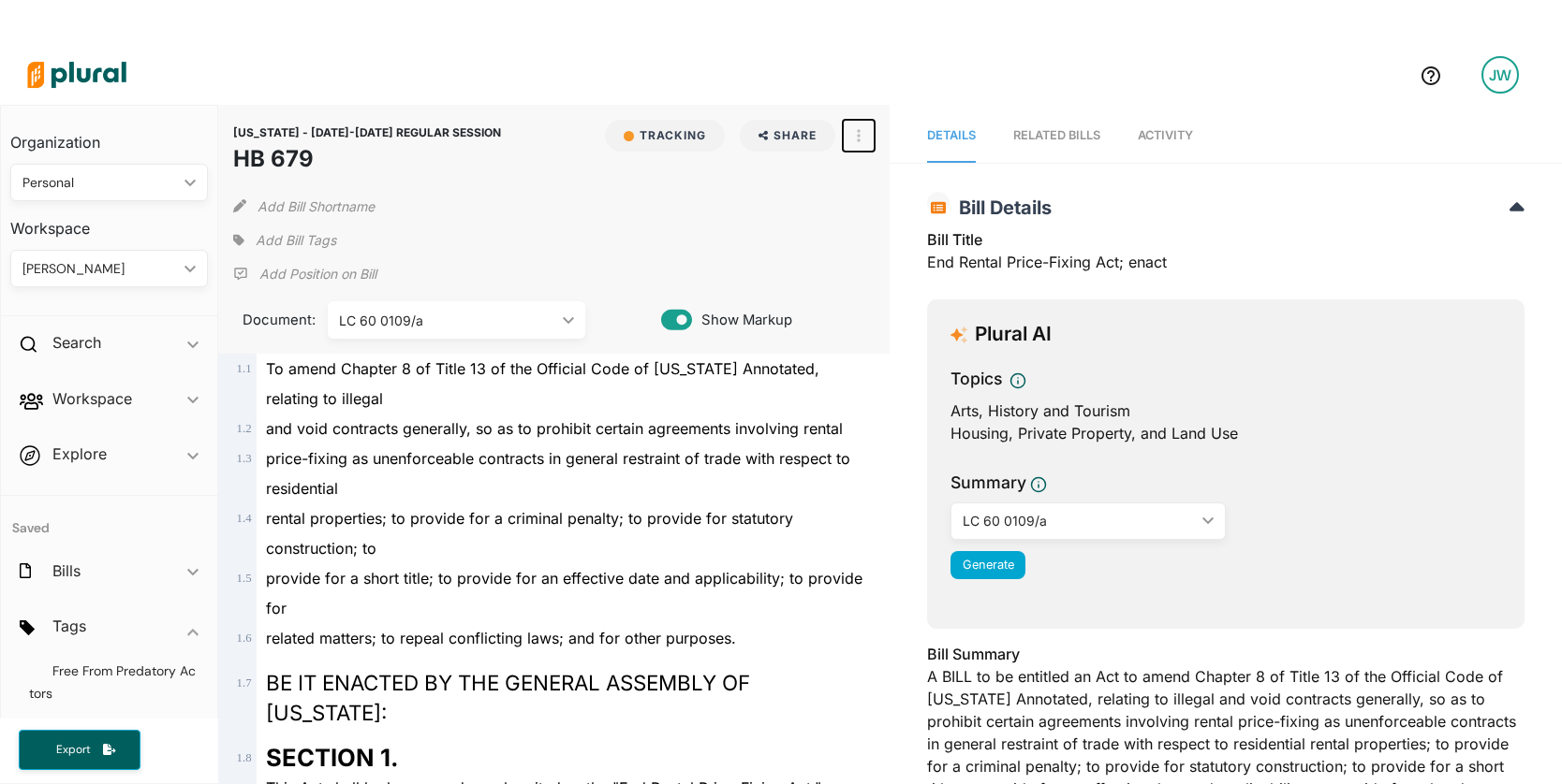
click at [857, 133] on button "button" at bounding box center [859, 135] width 32 height 32
click at [898, 176] on div "View PDF" at bounding box center [939, 177] width 114 height 16
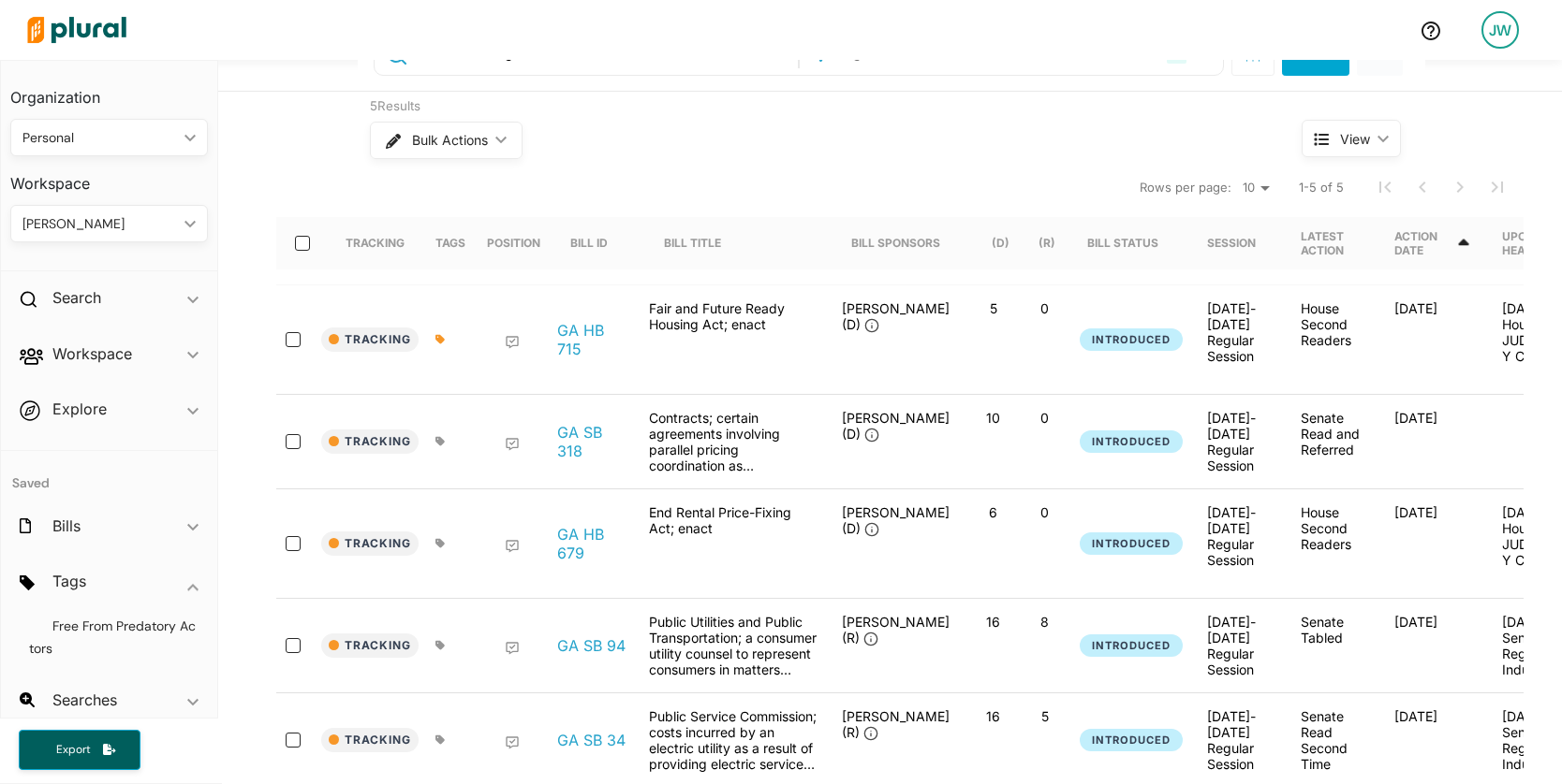
scroll to position [162, 0]
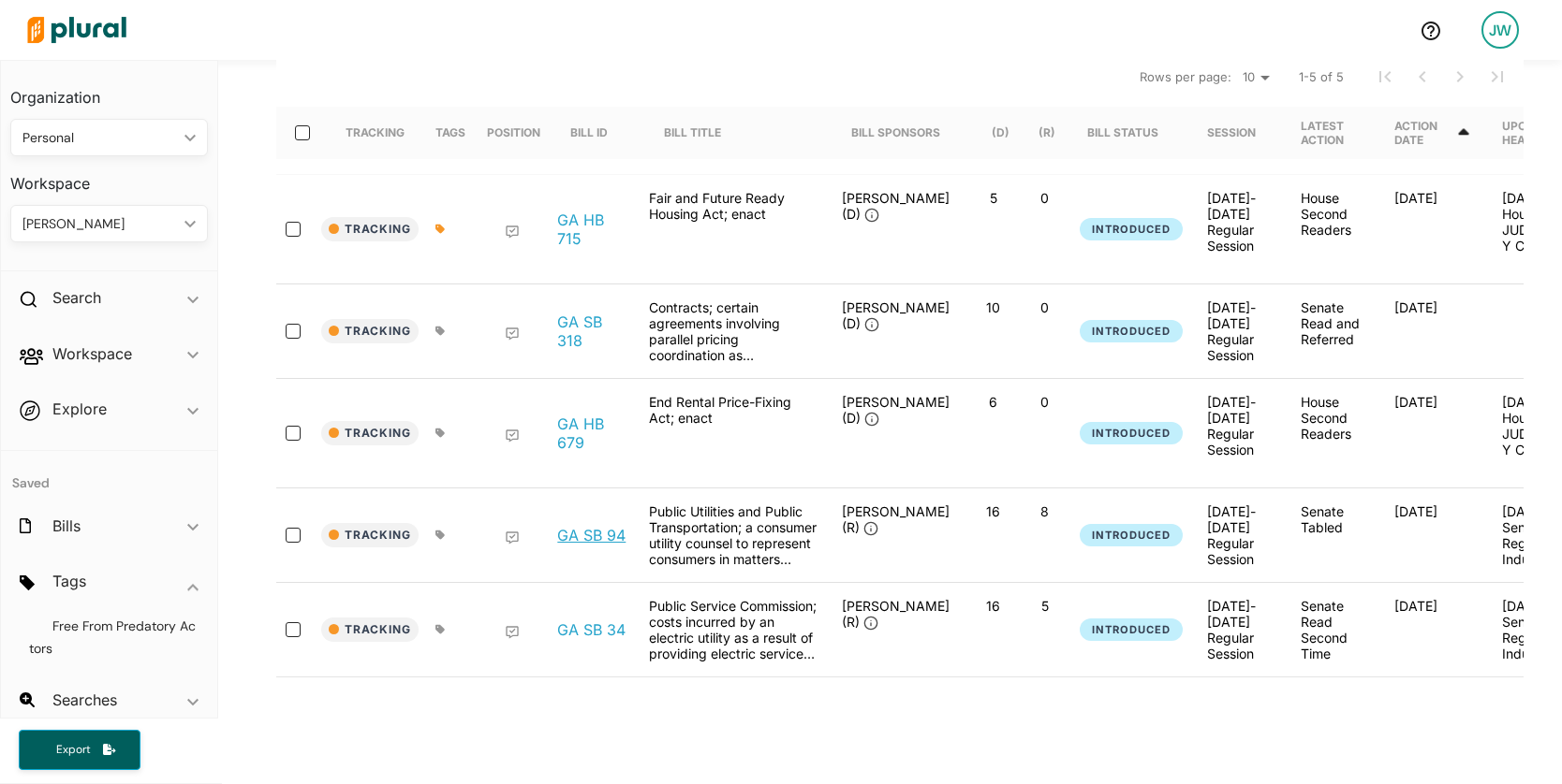
click at [597, 526] on link "GA SB 94" at bounding box center [591, 535] width 68 height 19
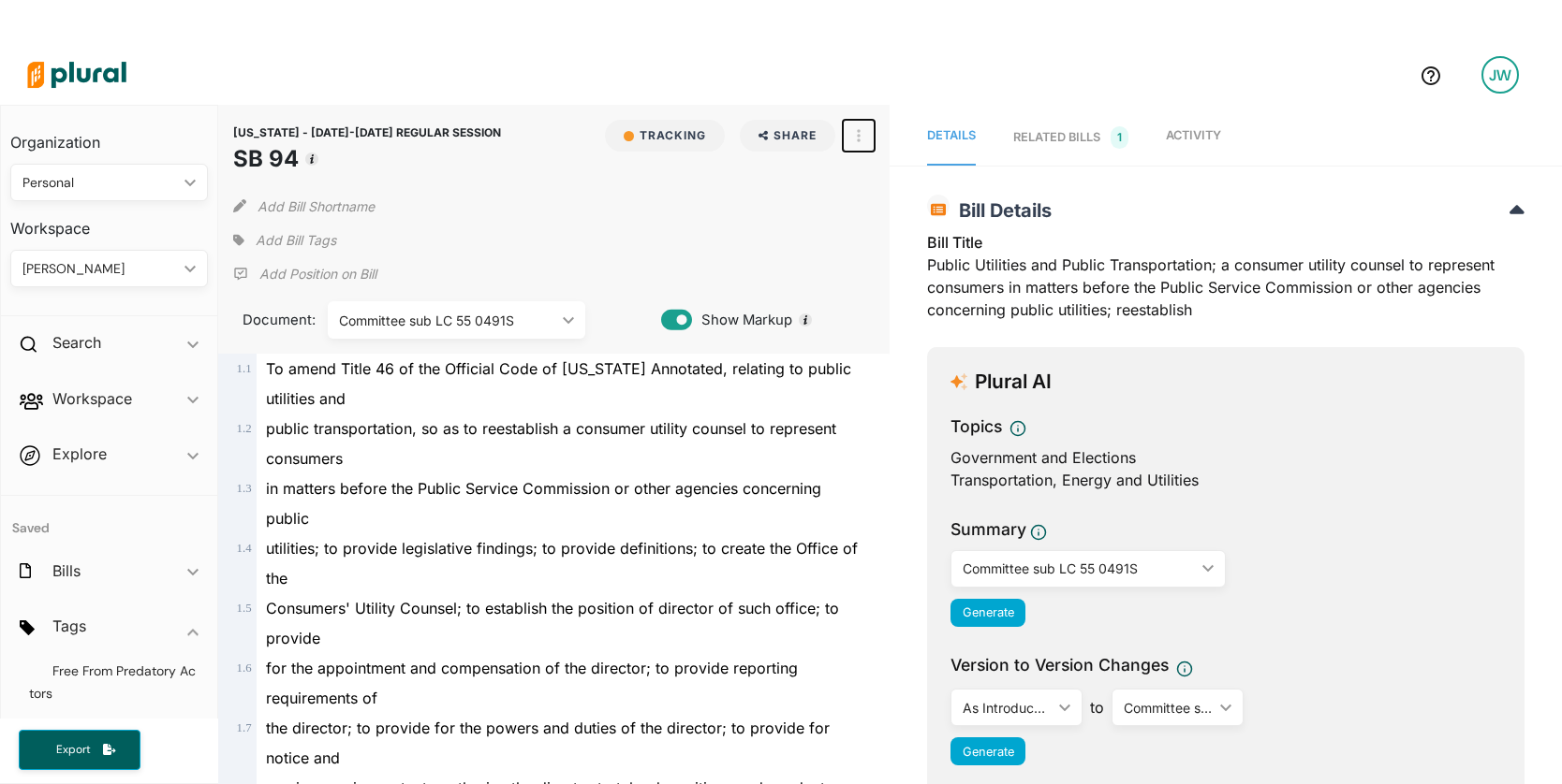
click at [857, 142] on icon "button" at bounding box center [859, 135] width 4 height 15
click at [858, 174] on icon at bounding box center [864, 176] width 13 height 13
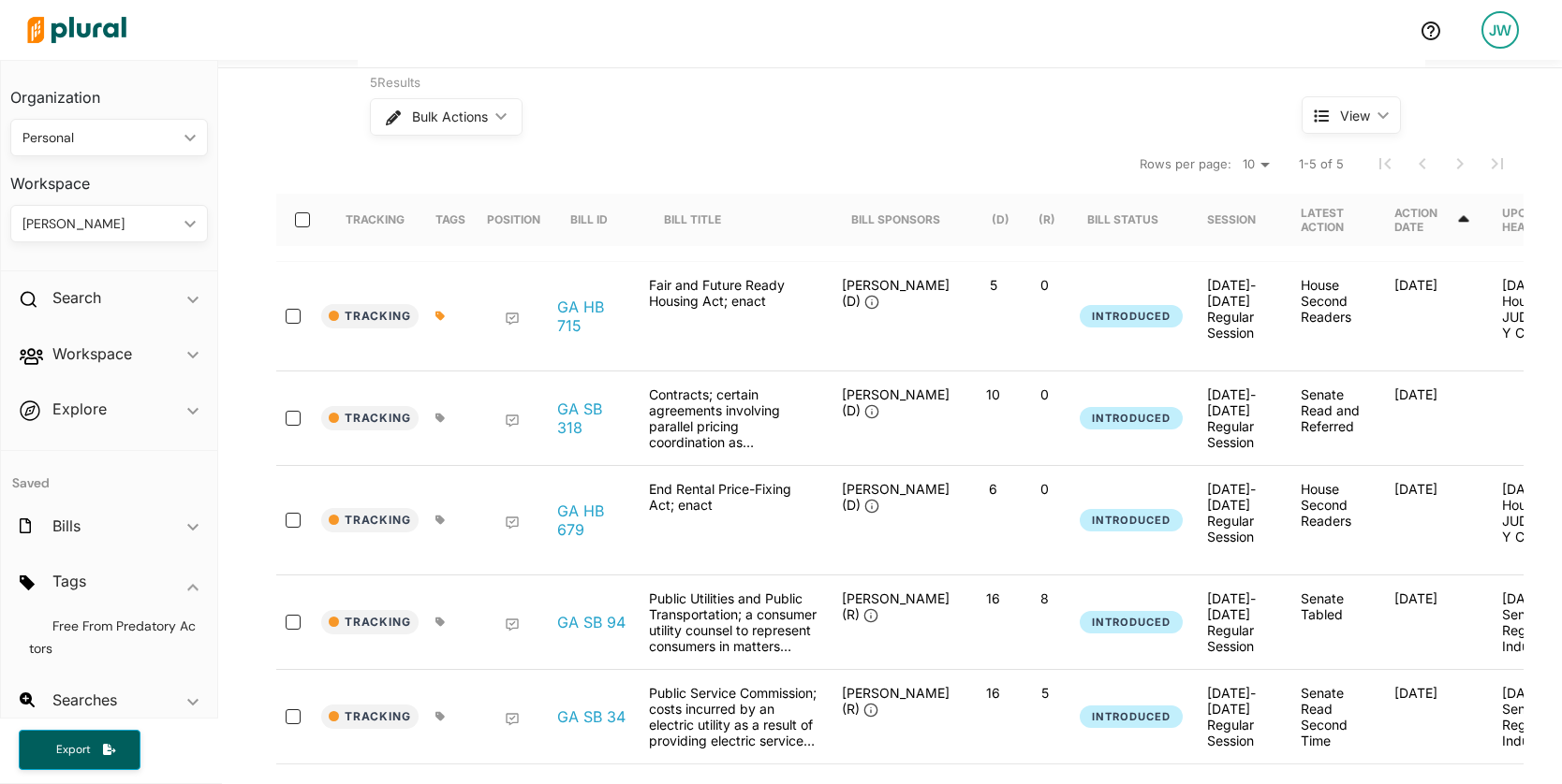
scroll to position [131, 0]
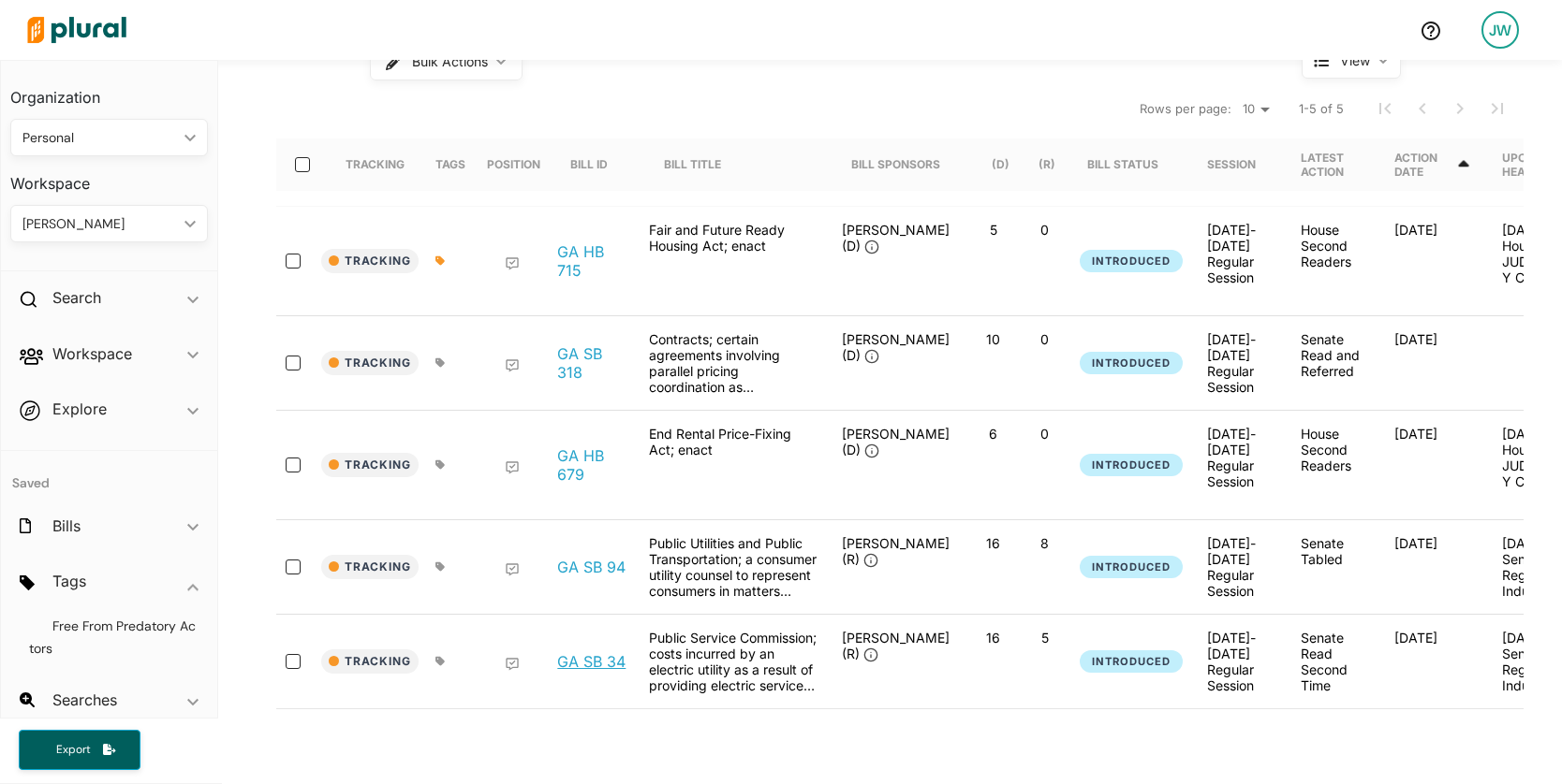
click at [596, 653] on link "GA SB 34" at bounding box center [591, 661] width 68 height 19
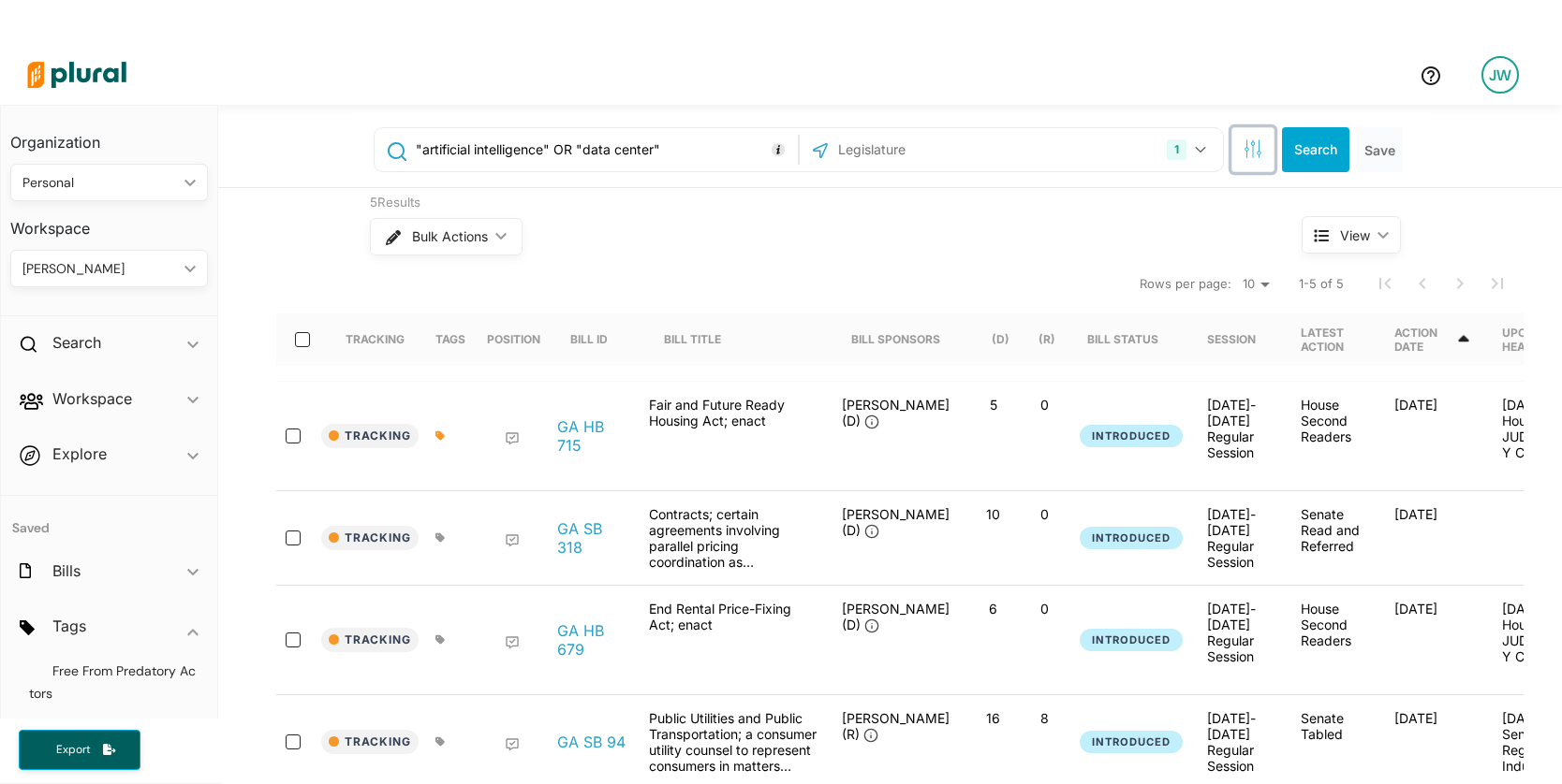
click at [1254, 150] on button "button" at bounding box center [1253, 149] width 44 height 44
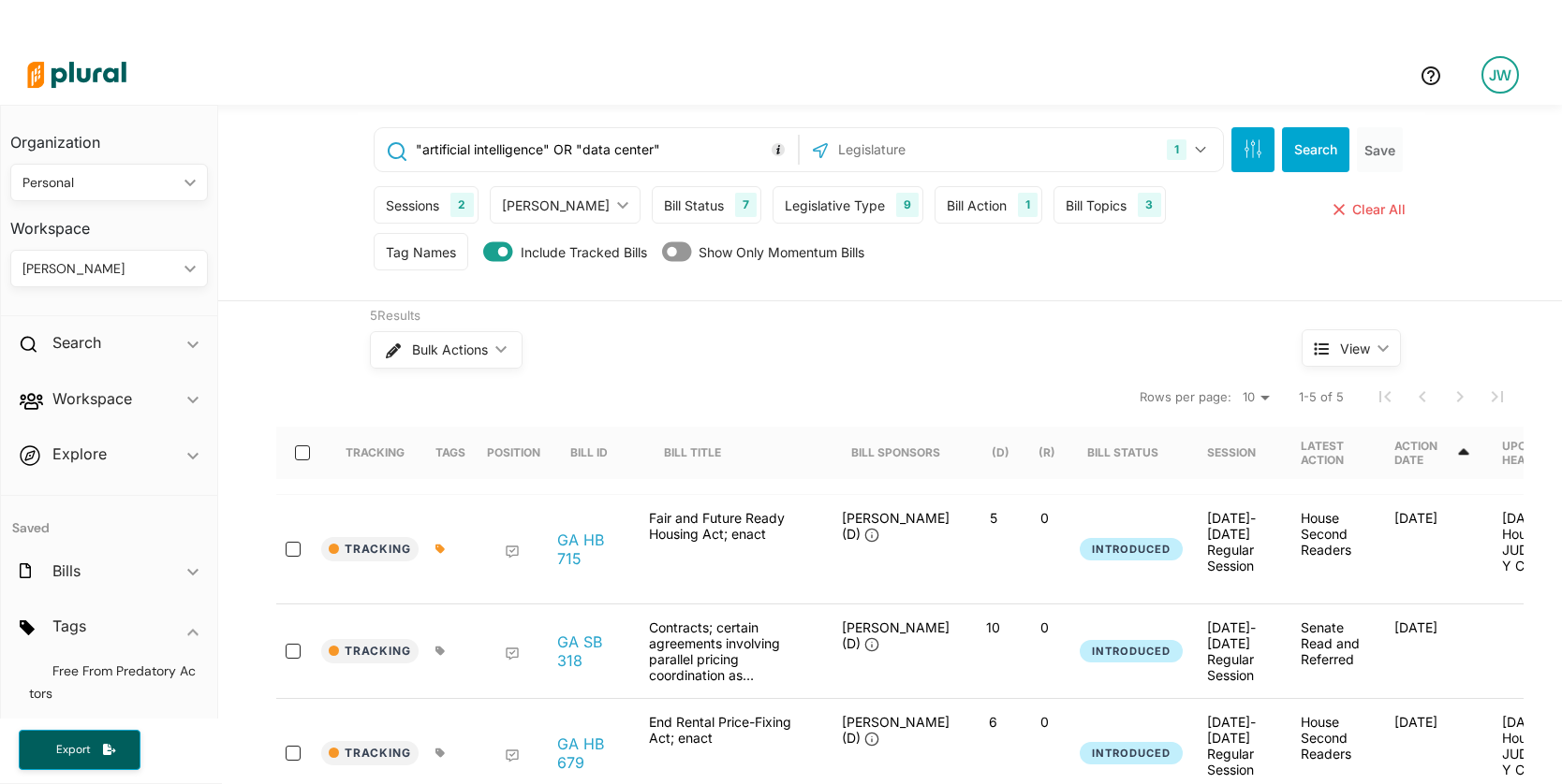
click at [1071, 203] on div "Bill Topics" at bounding box center [1096, 206] width 61 height 20
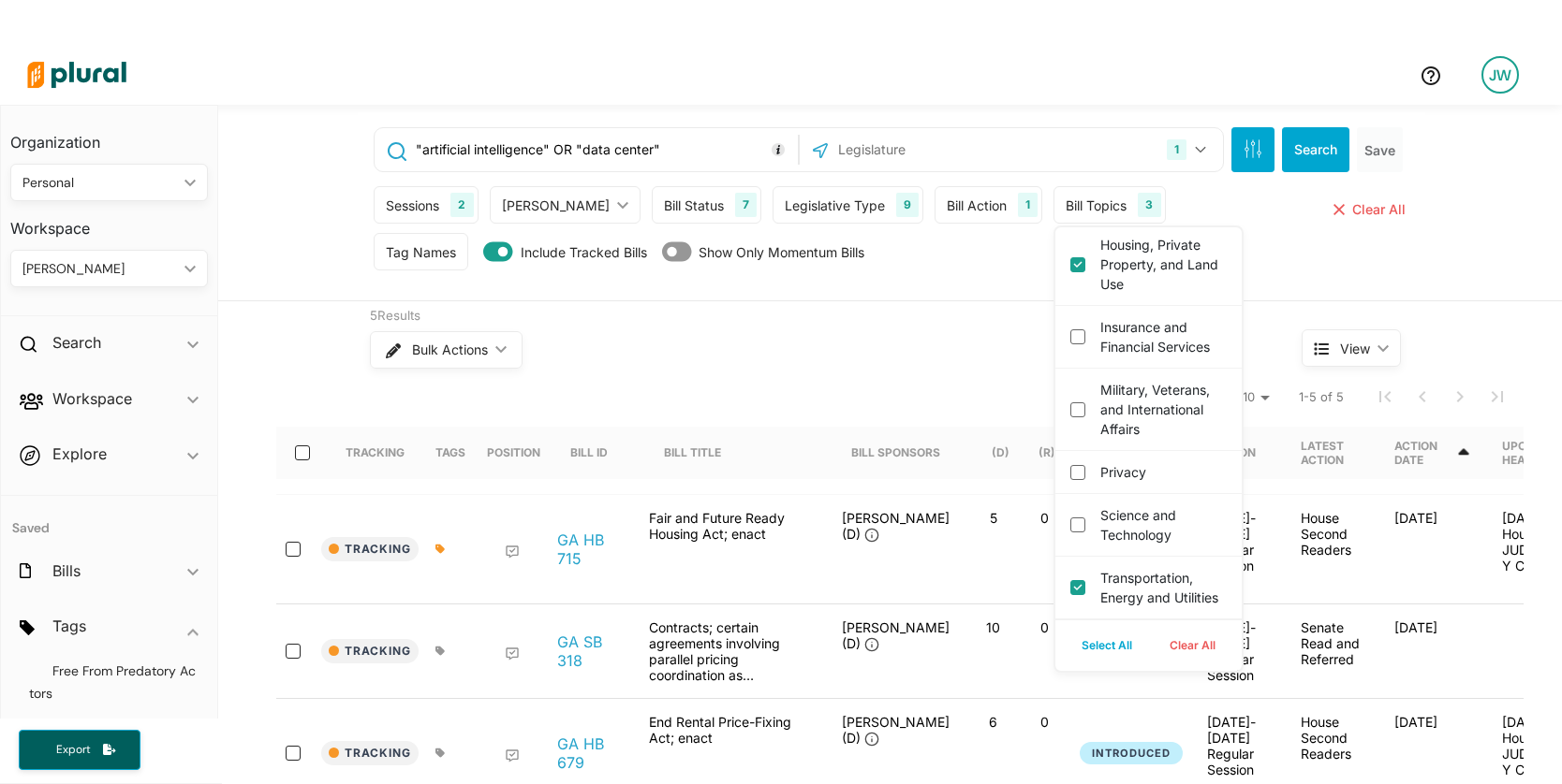
scroll to position [925, 0]
click at [1152, 644] on button "Clear All" at bounding box center [1192, 646] width 83 height 28
checkbox resources "false"
checkbox use "false"
checkbox utilities "false"
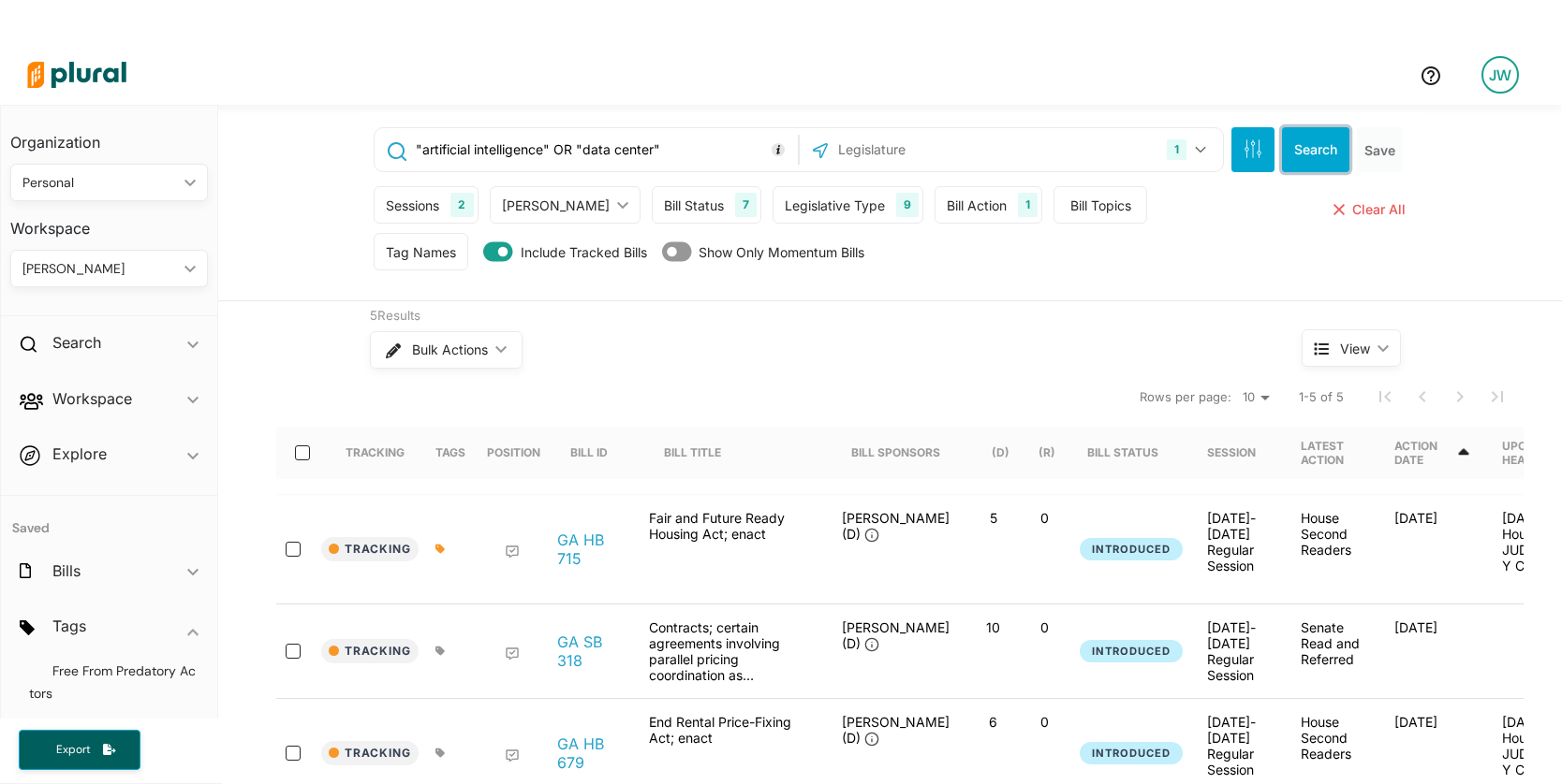
click at [1322, 146] on button "Search" at bounding box center [1316, 149] width 67 height 44
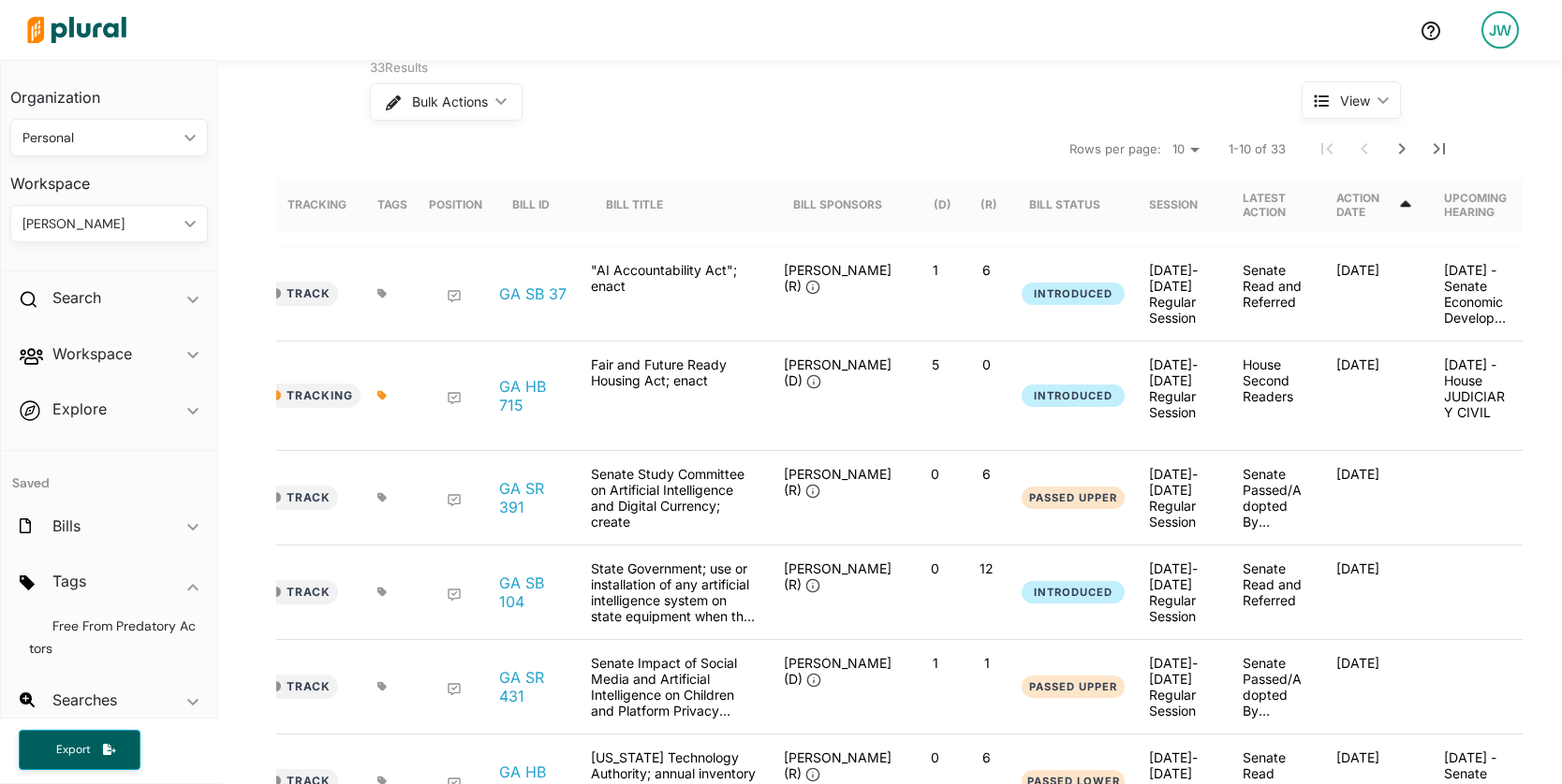
scroll to position [107, 0]
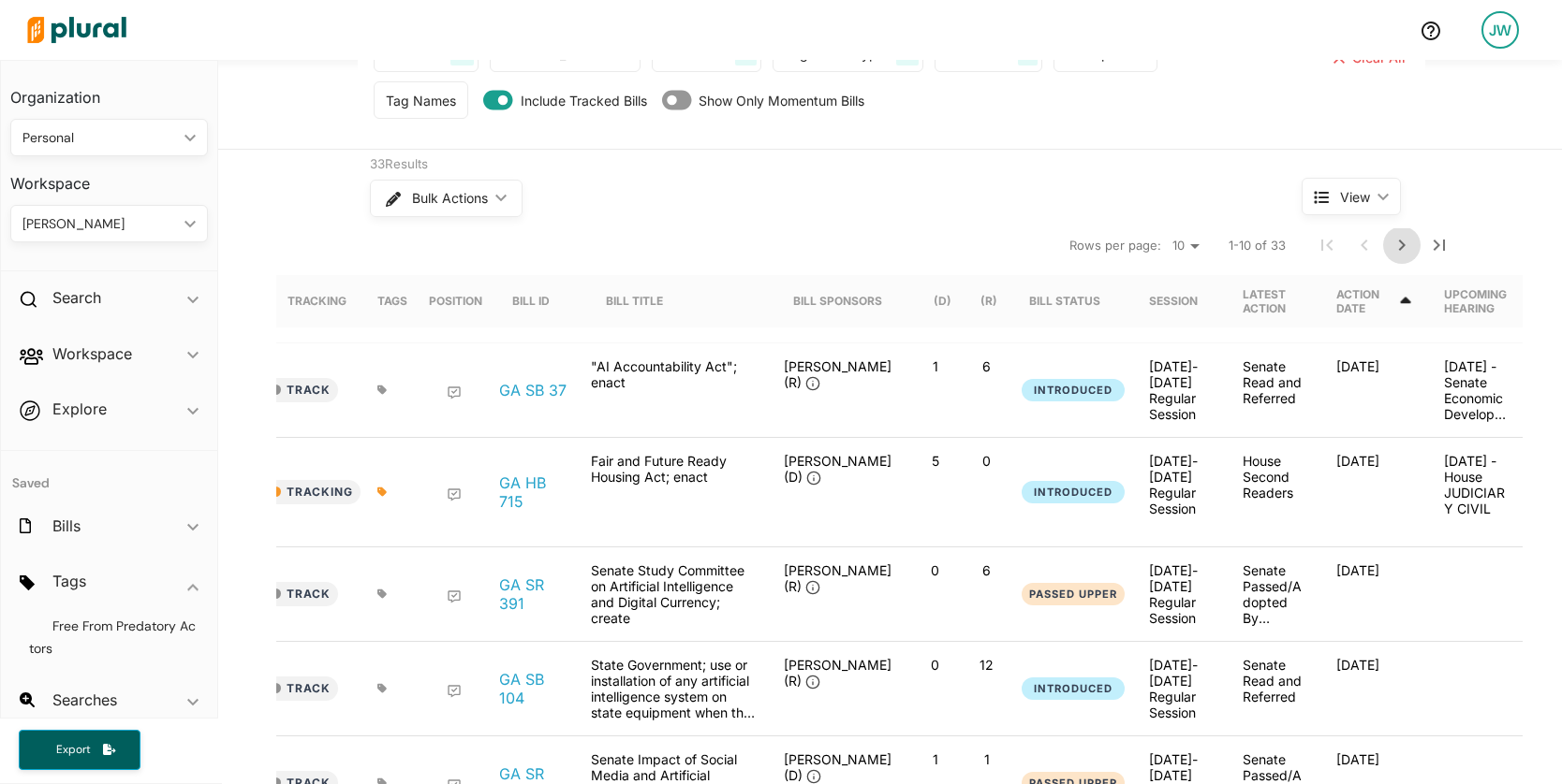
click at [1391, 251] on icon "Next Page" at bounding box center [1402, 245] width 23 height 23
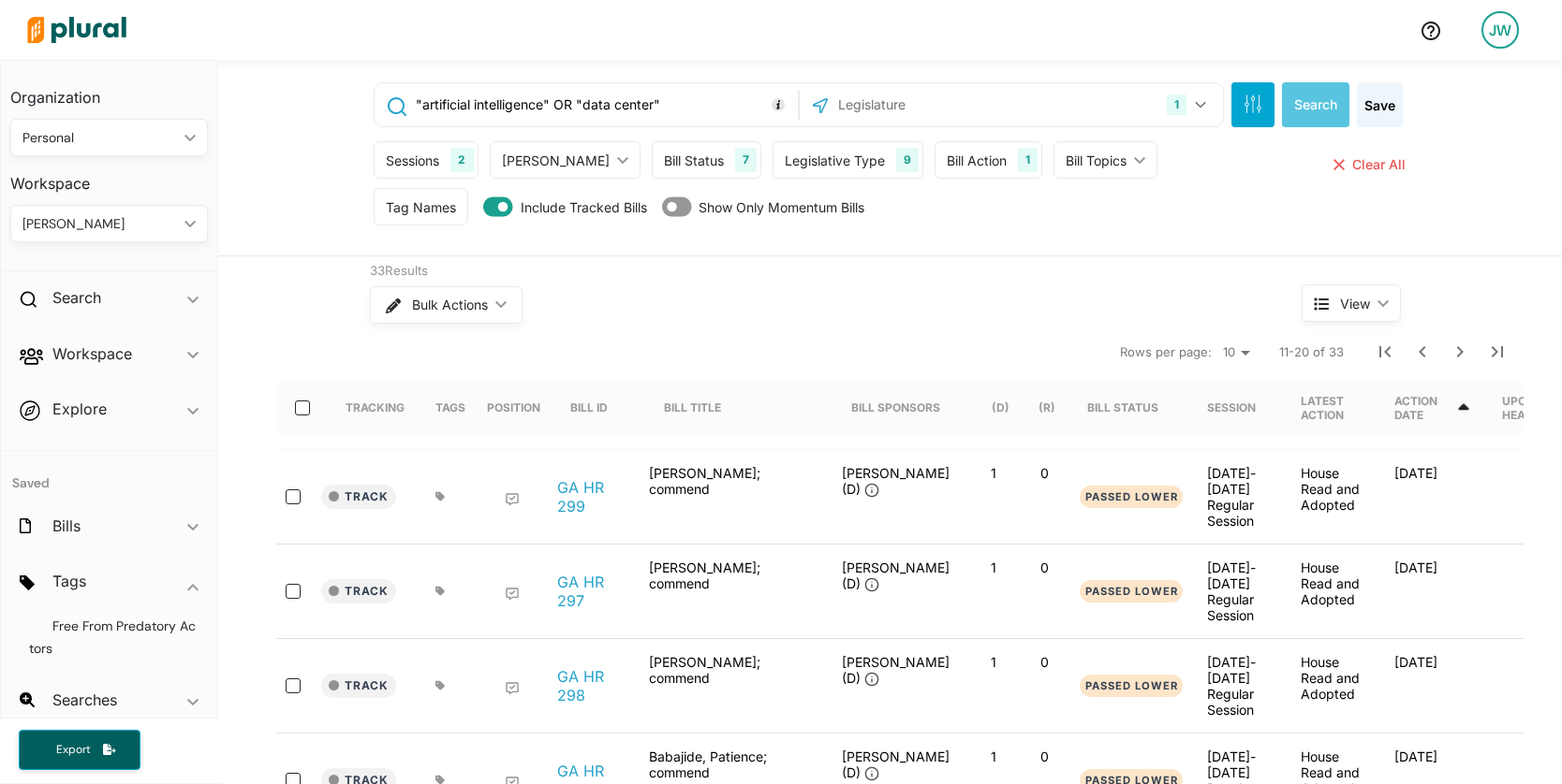
click at [436, 166] on div "Sessions 2" at bounding box center [425, 160] width 104 height 38
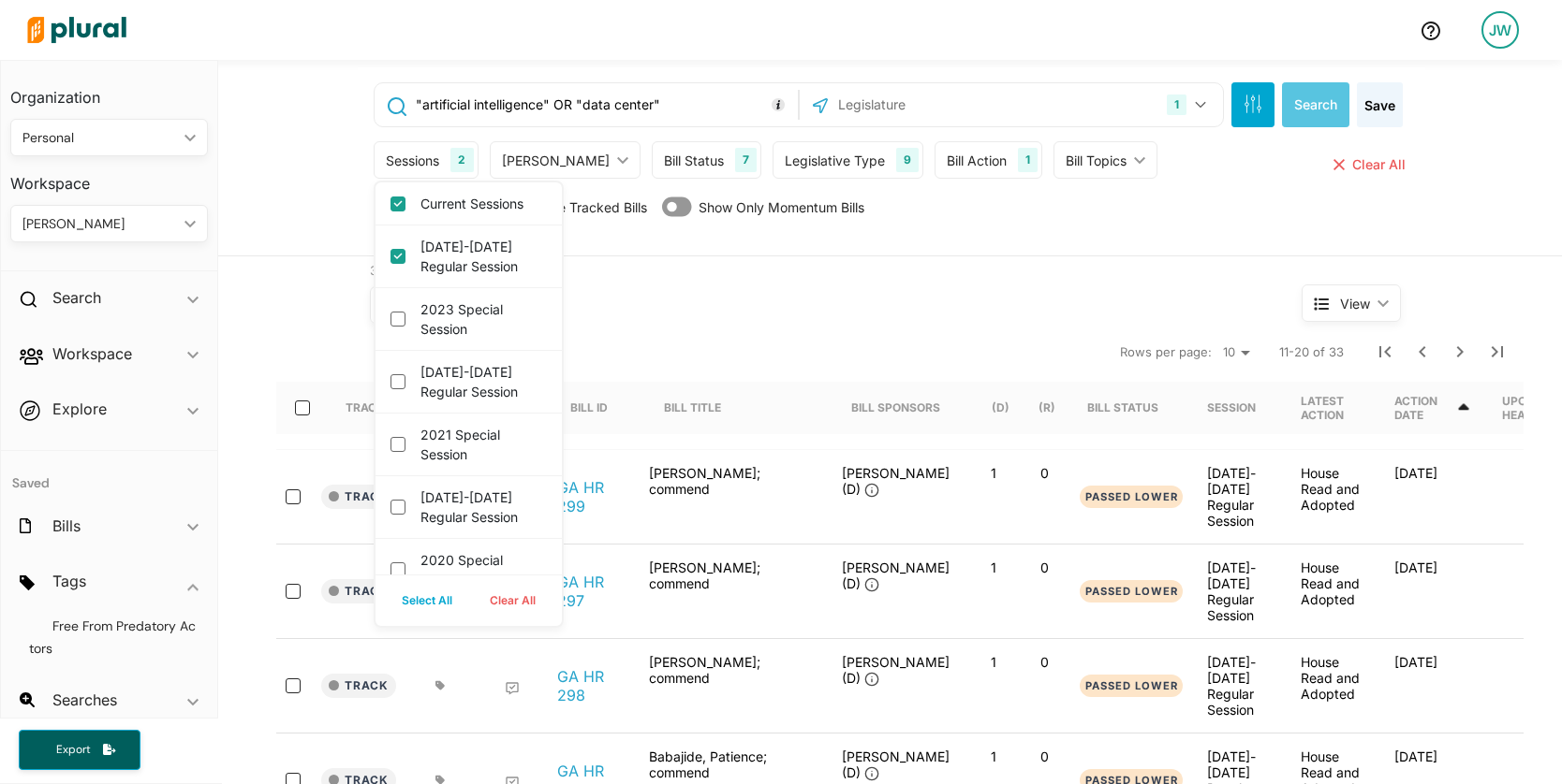
click at [1015, 313] on div "Bulk Actions ic_keyboard_arrow_down" at bounding box center [800, 305] width 862 height 48
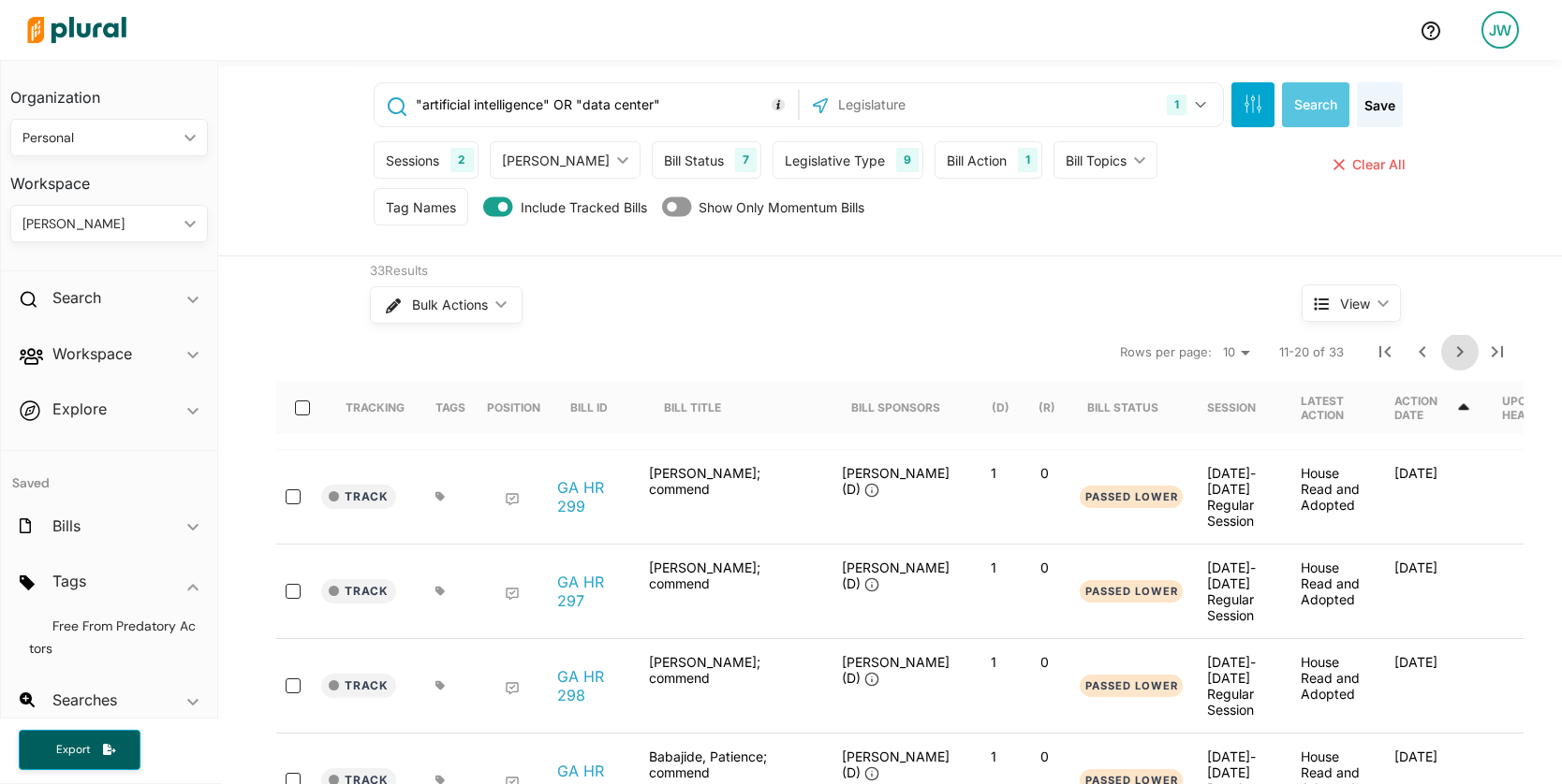
click at [1449, 347] on icon "Next Page" at bounding box center [1460, 352] width 23 height 23
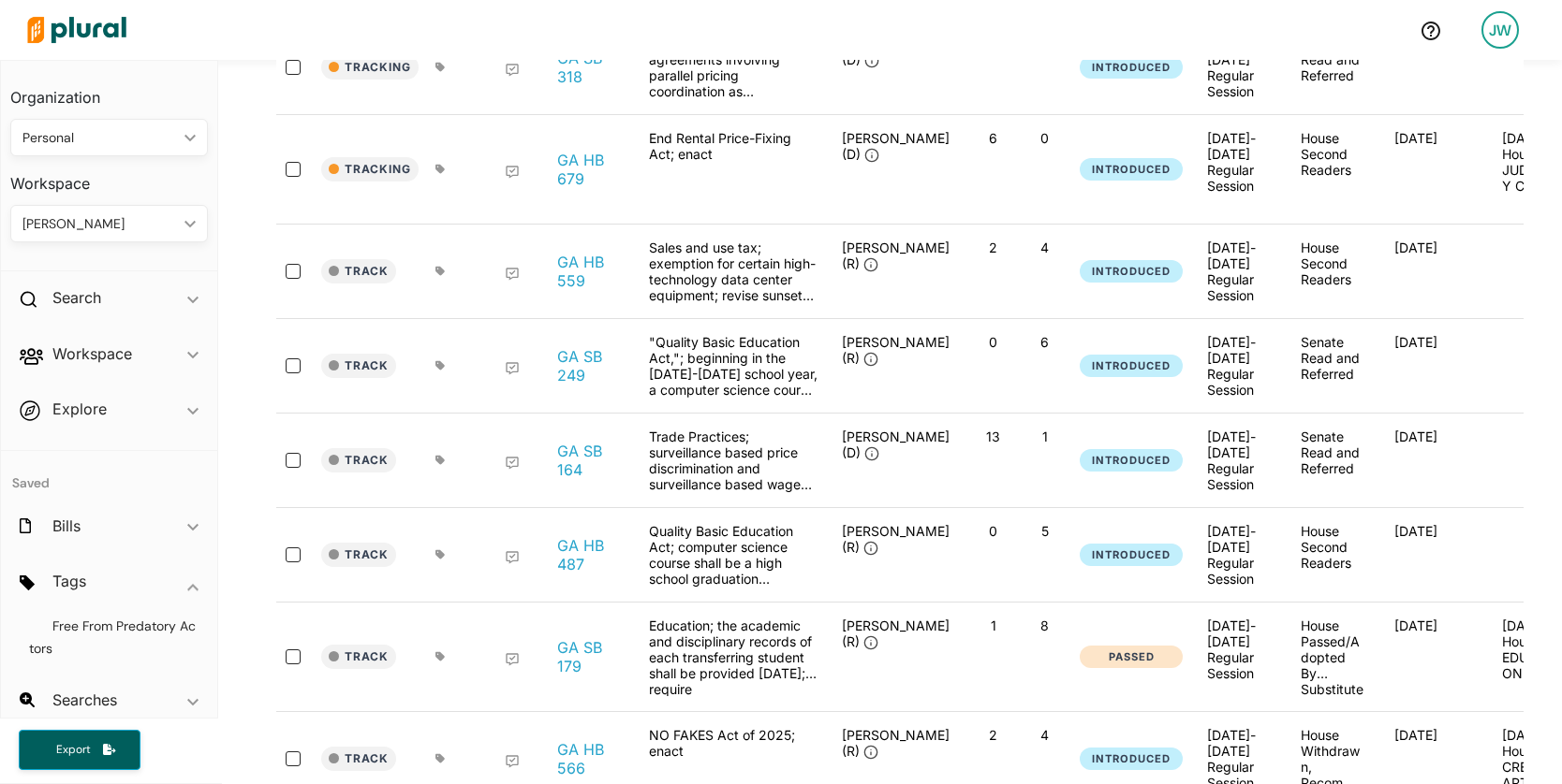
scroll to position [12, 0]
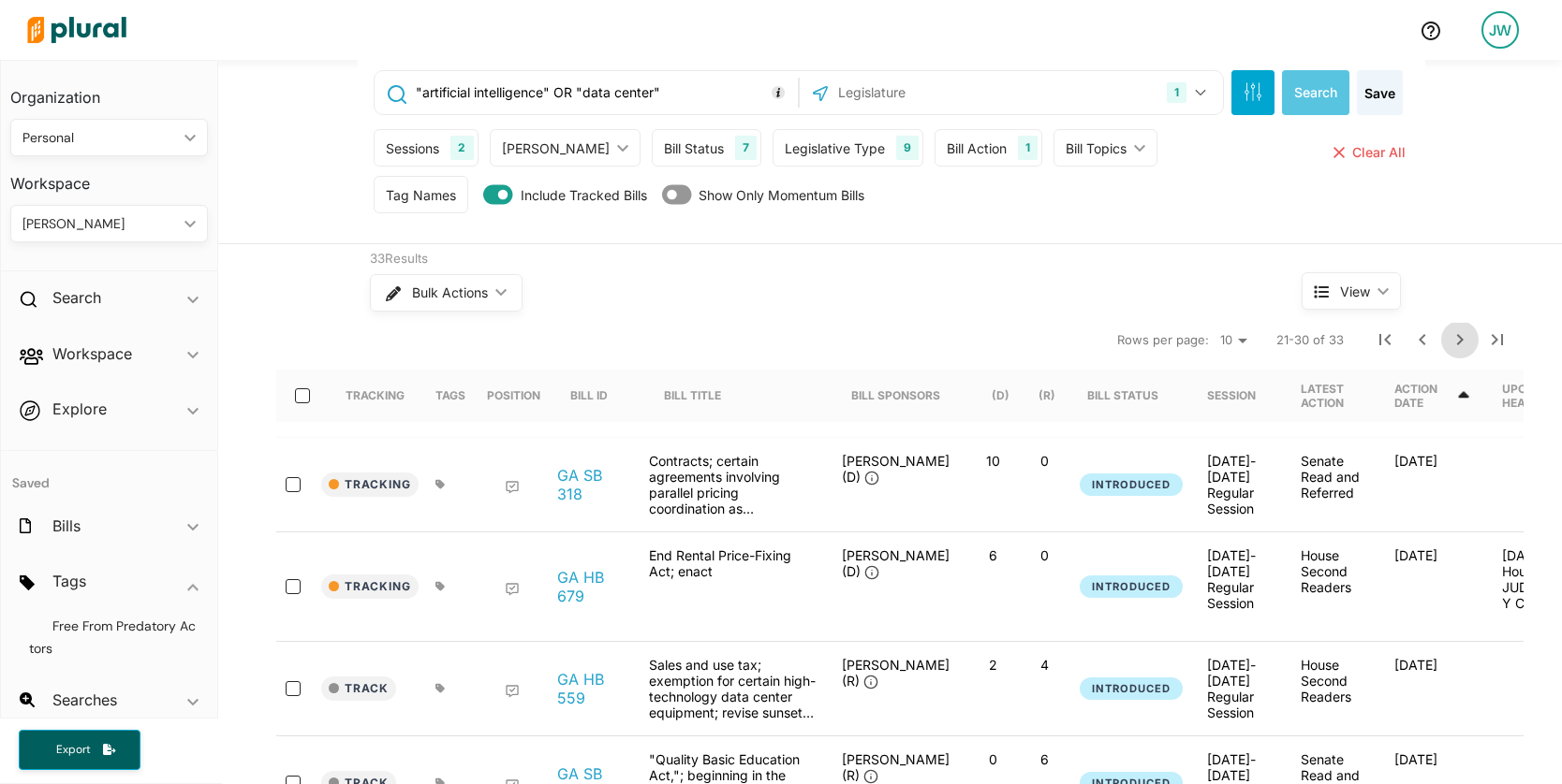
click at [1457, 345] on icon "Next Page" at bounding box center [1460, 339] width 7 height 11
